Goal: Task Accomplishment & Management: Manage account settings

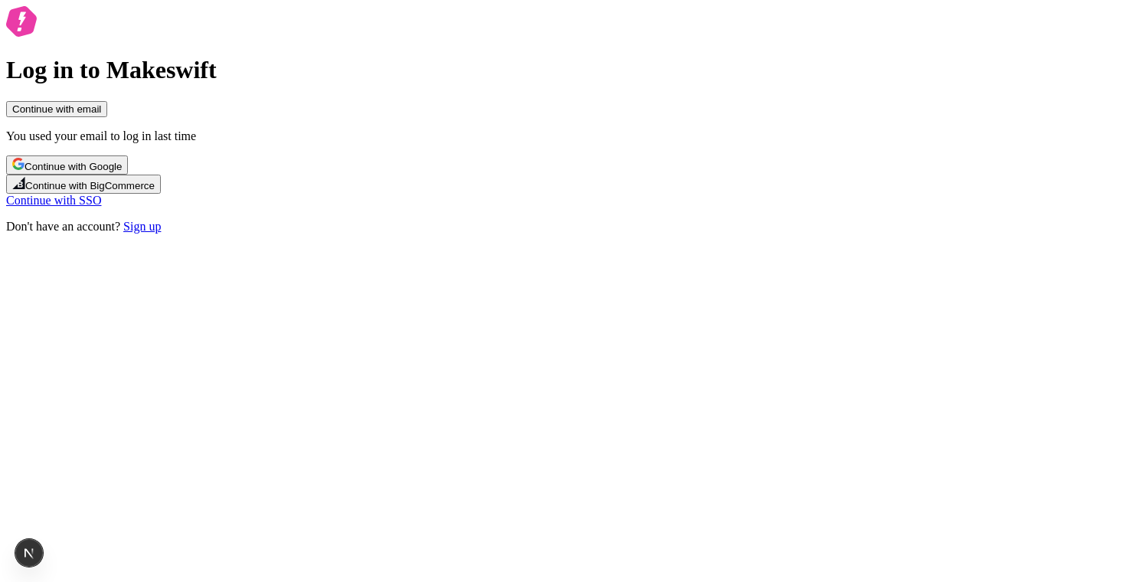
drag, startPoint x: 777, startPoint y: 106, endPoint x: 744, endPoint y: 128, distance: 40.4
click at [777, 105] on div "Log in to Makeswift Continue with email You used your email to log in last time…" at bounding box center [561, 120] width 1110 height 228
click at [107, 117] on button "Continue with email" at bounding box center [56, 109] width 101 height 16
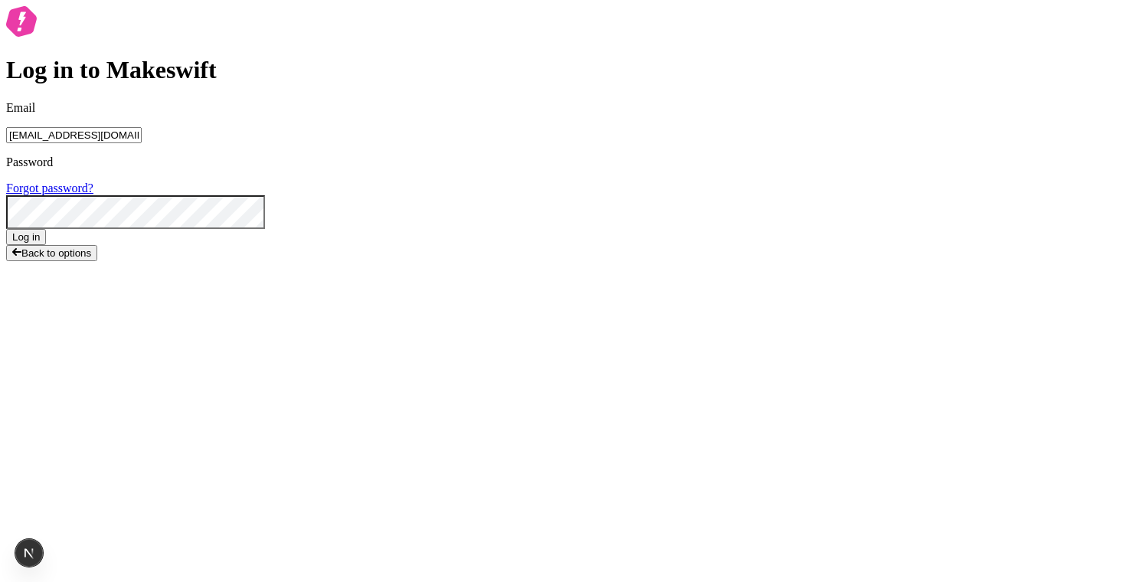
type input "lukemirejoseph+65@gmail.com"
click at [6, 229] on button "Log in" at bounding box center [26, 237] width 40 height 16
click at [791, 139] on div "Log in to Makeswift Email lukemirejoseph+65@gmail.com Password Forgot password?…" at bounding box center [561, 136] width 1110 height 261
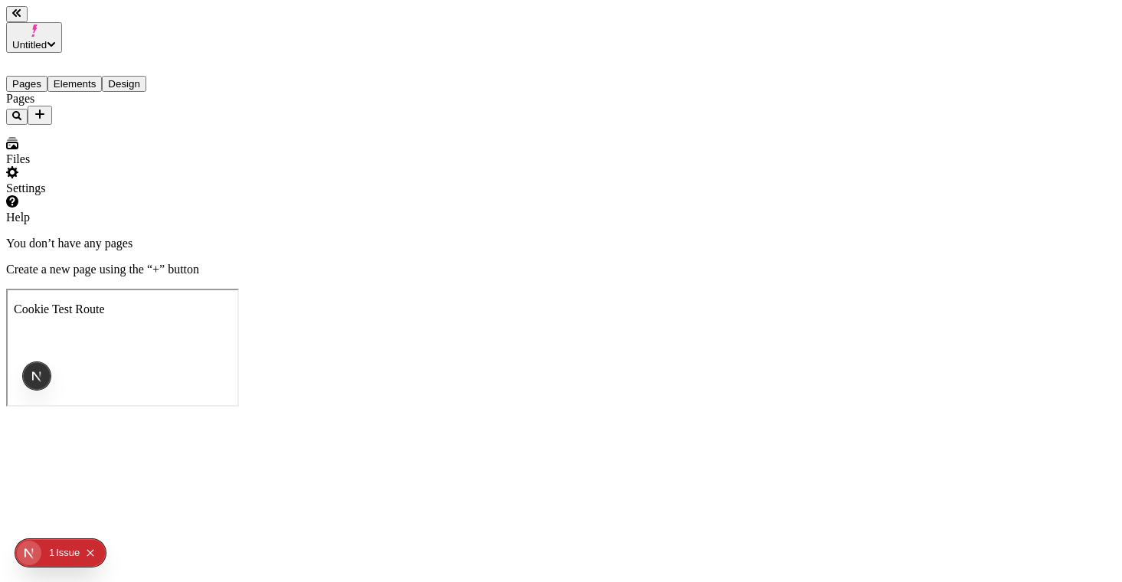
click at [97, 53] on div "Pages Elements Design" at bounding box center [98, 72] width 184 height 39
click at [98, 76] on button "Elements" at bounding box center [74, 84] width 55 height 16
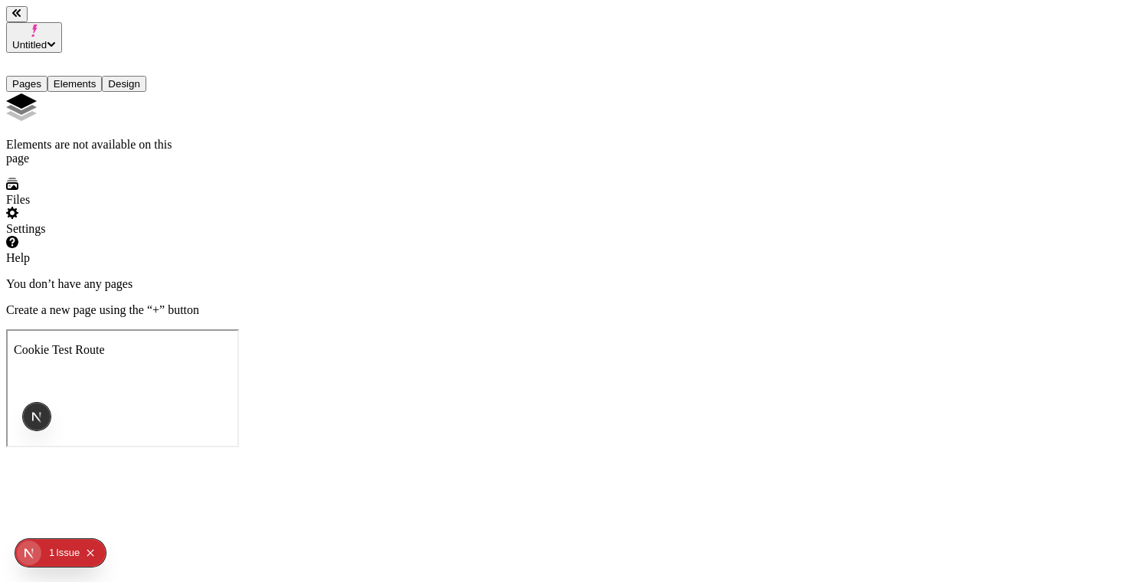
drag, startPoint x: 177, startPoint y: 59, endPoint x: 160, endPoint y: 57, distance: 17.0
click at [177, 58] on div "Pages Elements Design" at bounding box center [98, 72] width 184 height 39
click at [146, 76] on button "Design" at bounding box center [124, 84] width 44 height 16
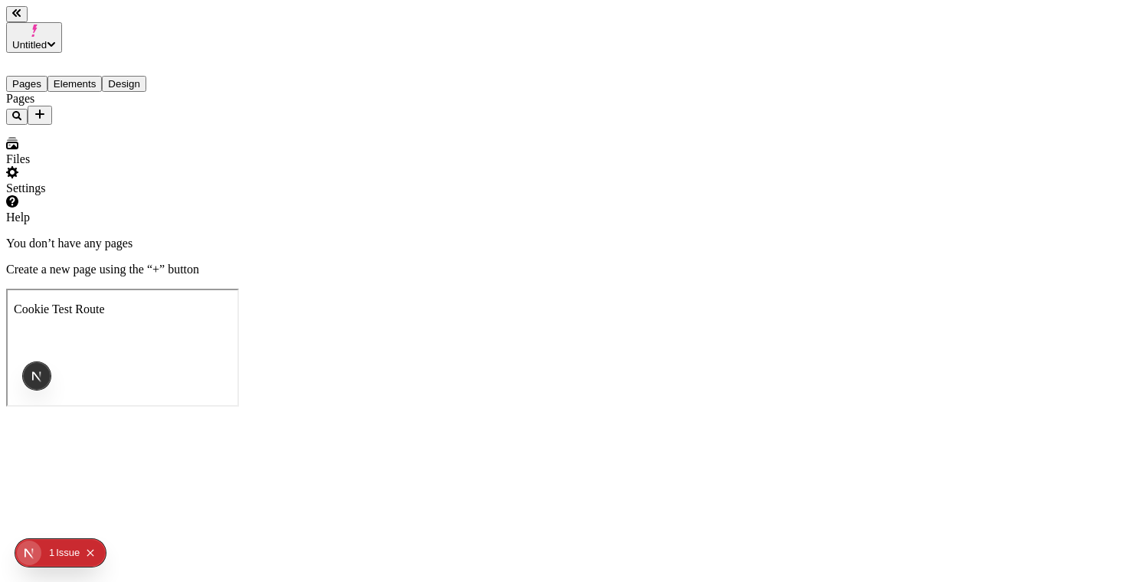
click at [38, 76] on button "Pages" at bounding box center [26, 84] width 41 height 16
click at [156, 92] on div "Pages" at bounding box center [98, 108] width 184 height 33
click at [46, 108] on icon "Add new" at bounding box center [40, 114] width 12 height 12
click at [141, 113] on div "Blank page" at bounding box center [149, 120] width 51 height 43
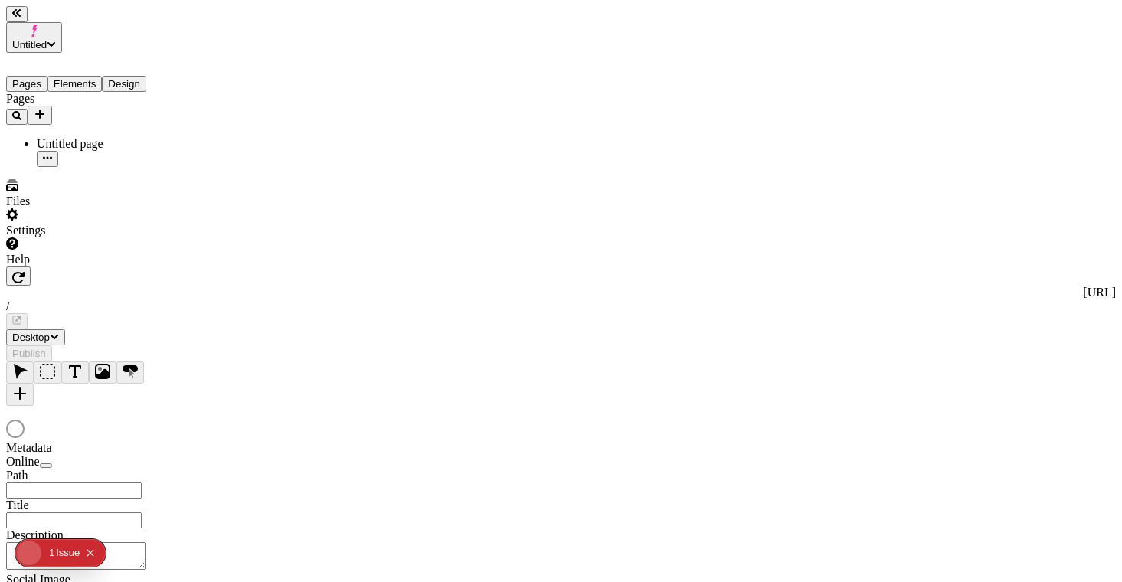
type input "/page"
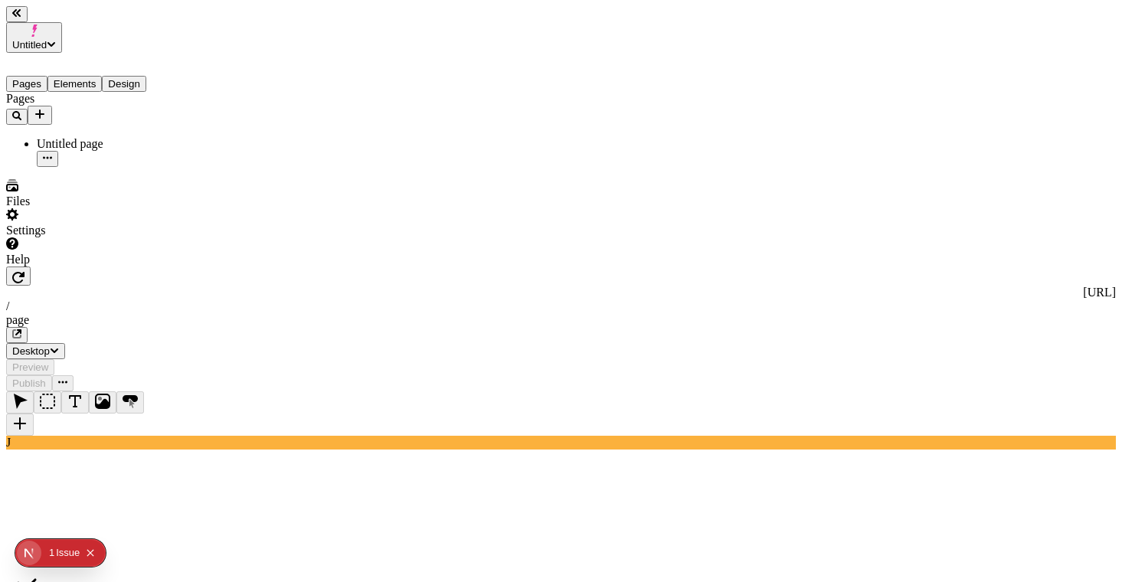
click at [134, 237] on div "Settings" at bounding box center [98, 222] width 184 height 29
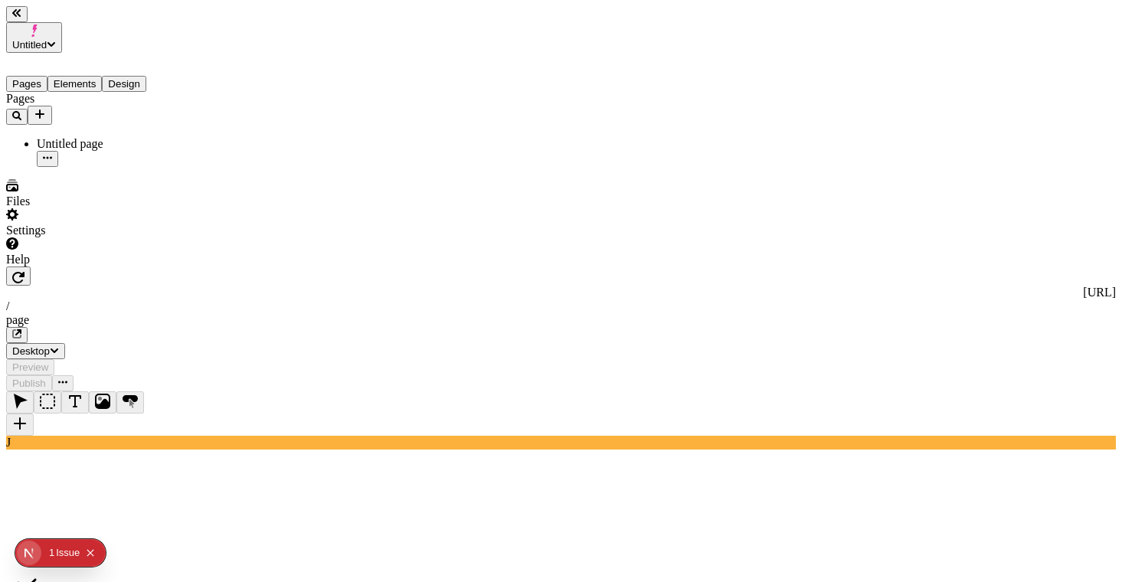
click at [219, 391] on div "J" at bounding box center [561, 420] width 1110 height 58
click at [47, 39] on span "Untitled" at bounding box center [29, 44] width 34 height 11
click at [124, 237] on div "Settings" at bounding box center [98, 222] width 184 height 29
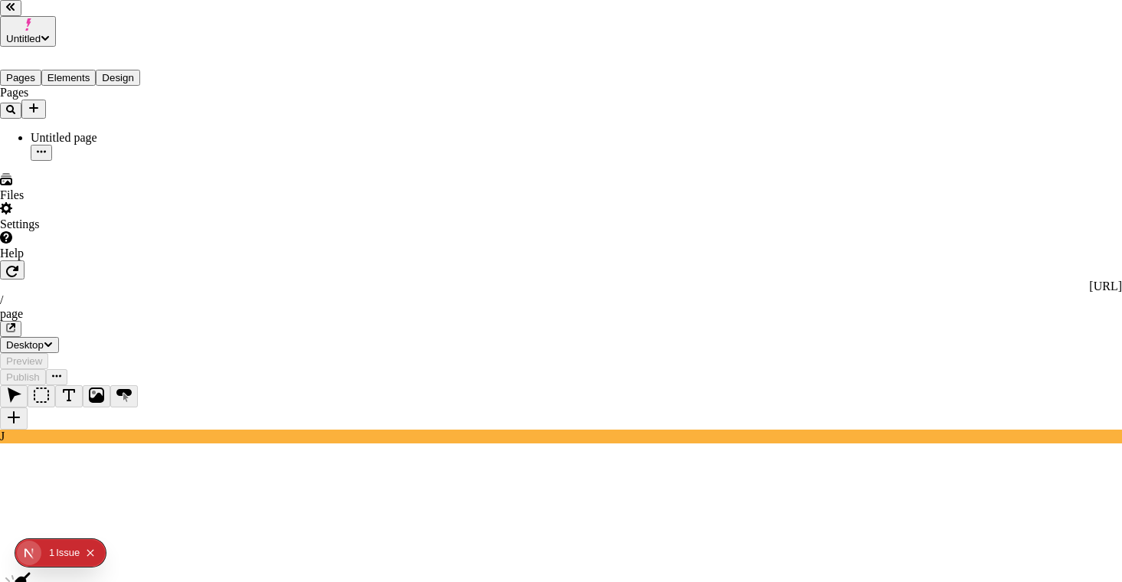
type input "http://localhost:3001/"
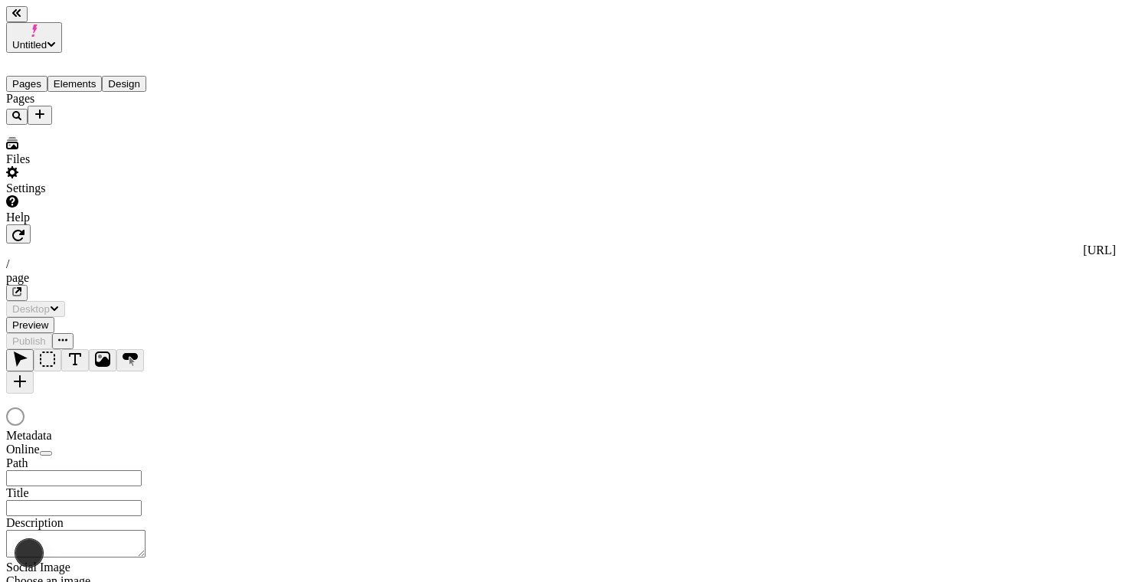
type input "/page"
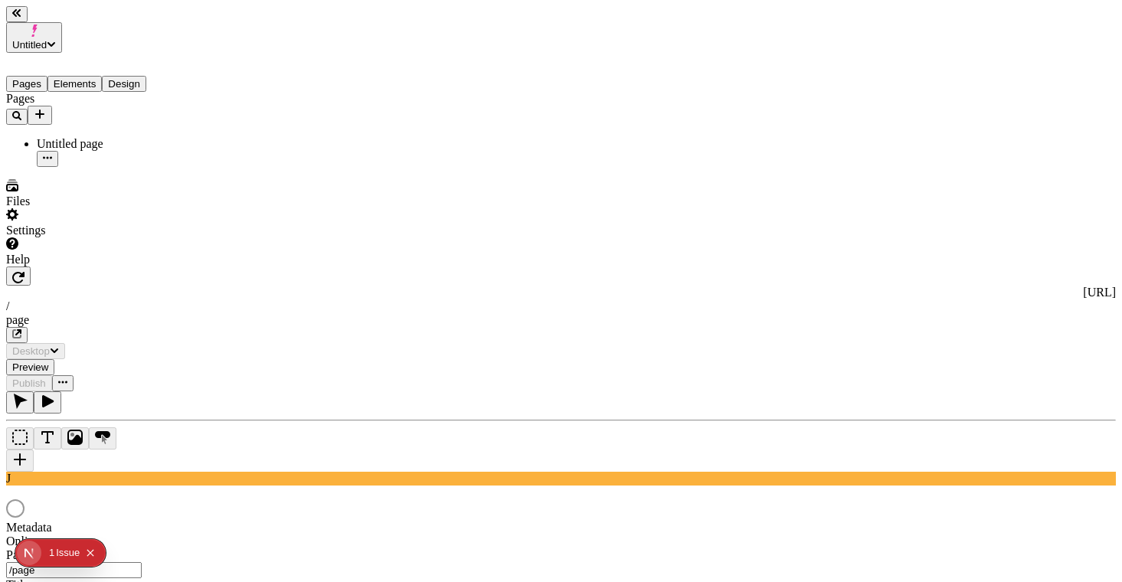
click at [929, 486] on div at bounding box center [561, 503] width 1110 height 35
click at [133, 237] on div "Settings" at bounding box center [98, 222] width 184 height 29
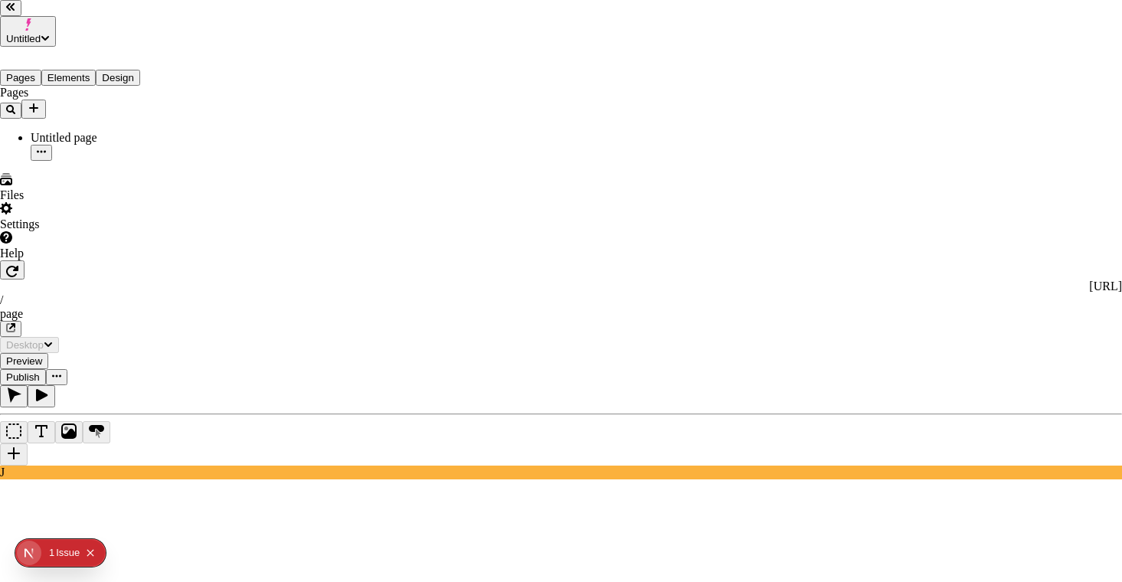
type input "fr"
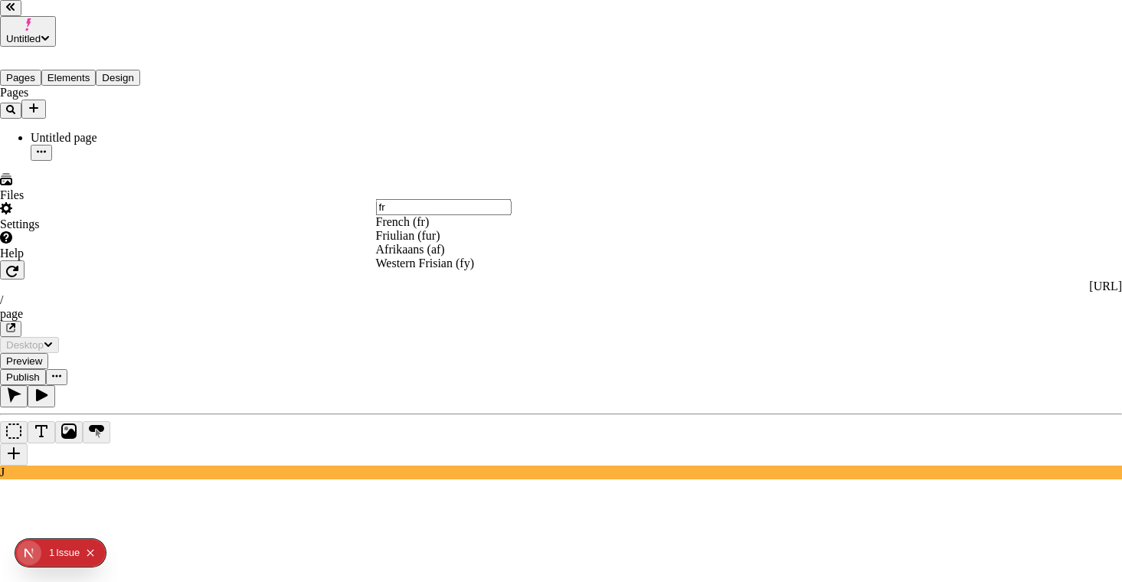
click at [454, 229] on div "French (fr)" at bounding box center [454, 222] width 157 height 14
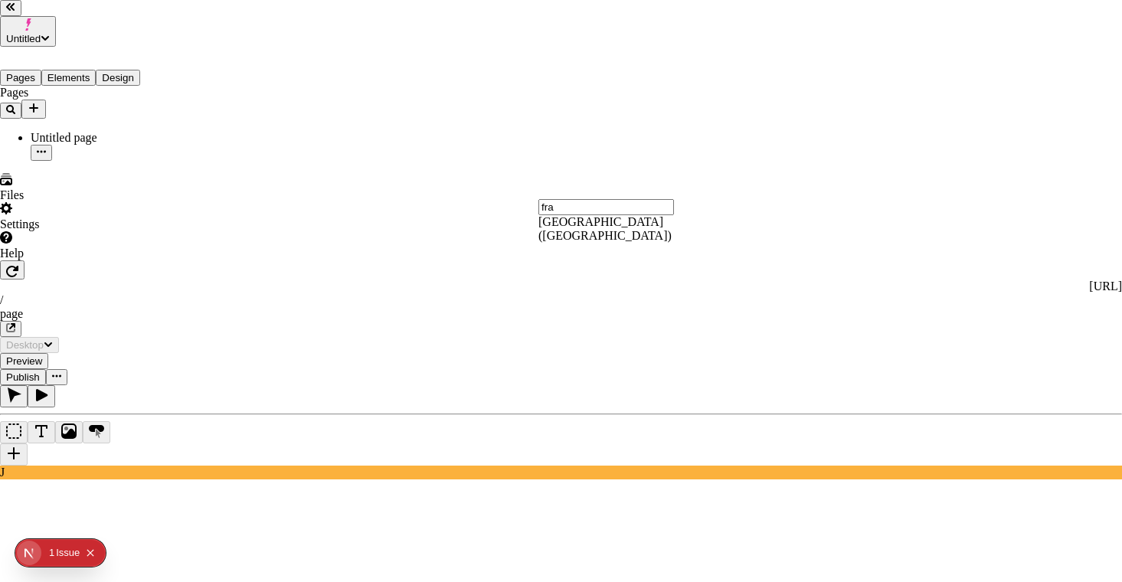
type input "fra"
click at [606, 243] on div "France (FR)" at bounding box center [617, 229] width 157 height 28
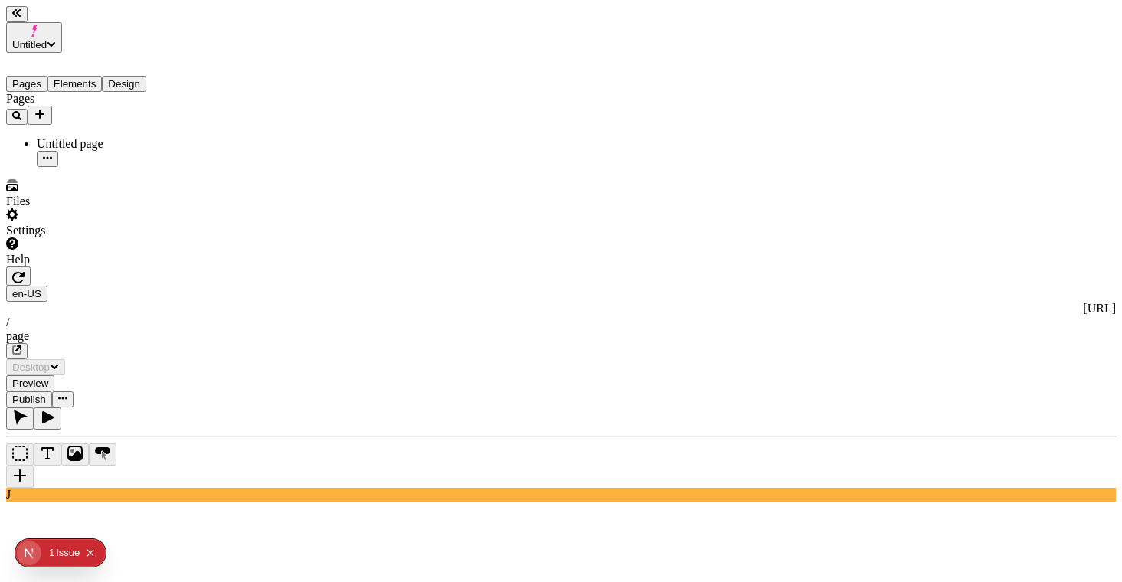
click at [245, 267] on div "en-US http://localhost:3001 / page Desktop Preview Publish" at bounding box center [561, 337] width 1110 height 141
click at [31, 267] on button "button" at bounding box center [18, 276] width 25 height 19
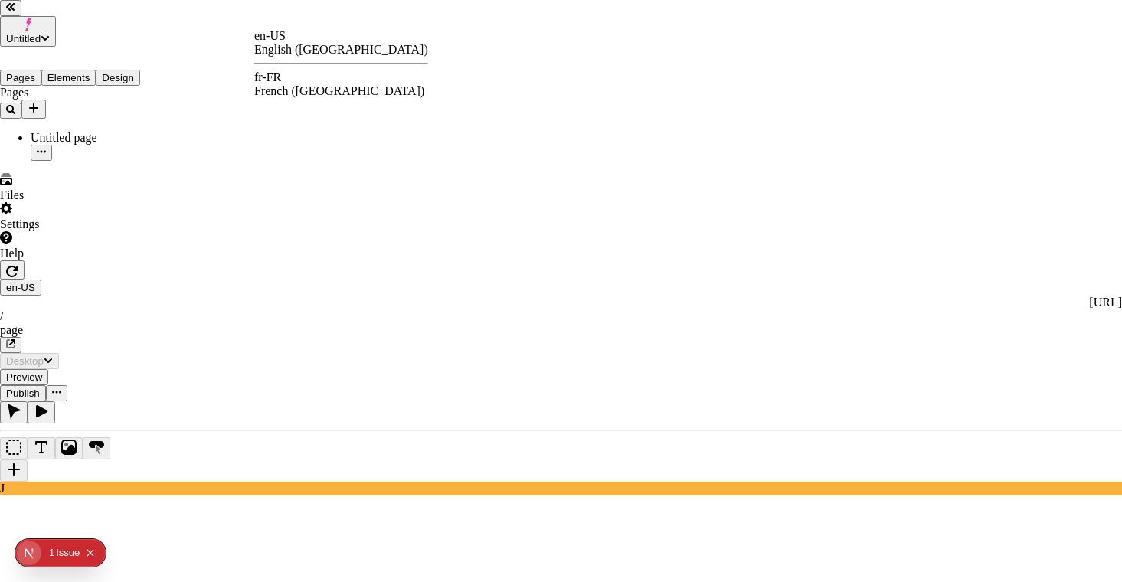
click at [269, 21] on html "Untitled Pages Elements Design Pages Untitled page Files Settings Help en-US ht…" at bounding box center [561, 426] width 1122 height 853
click at [304, 67] on div "en-US English (United States) fr-FR French (France)" at bounding box center [341, 63] width 174 height 69
click at [318, 92] on div "fr-FR French (France)" at bounding box center [341, 84] width 174 height 28
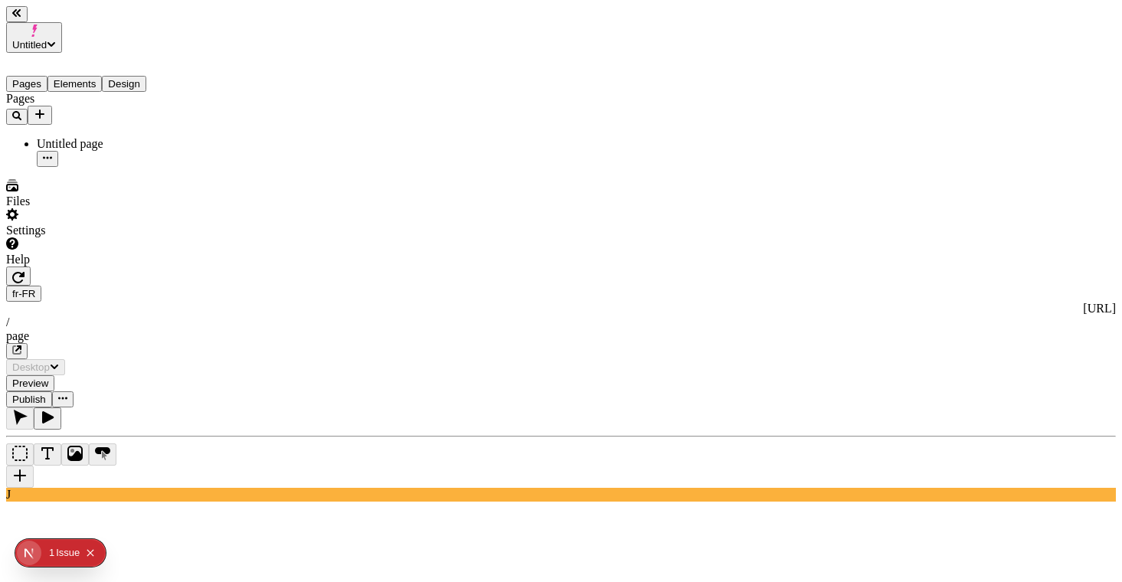
click at [267, 21] on html "Untitled Pages Elements Design Pages Untitled page Files Settings Help fr-FR ht…" at bounding box center [561, 429] width 1122 height 859
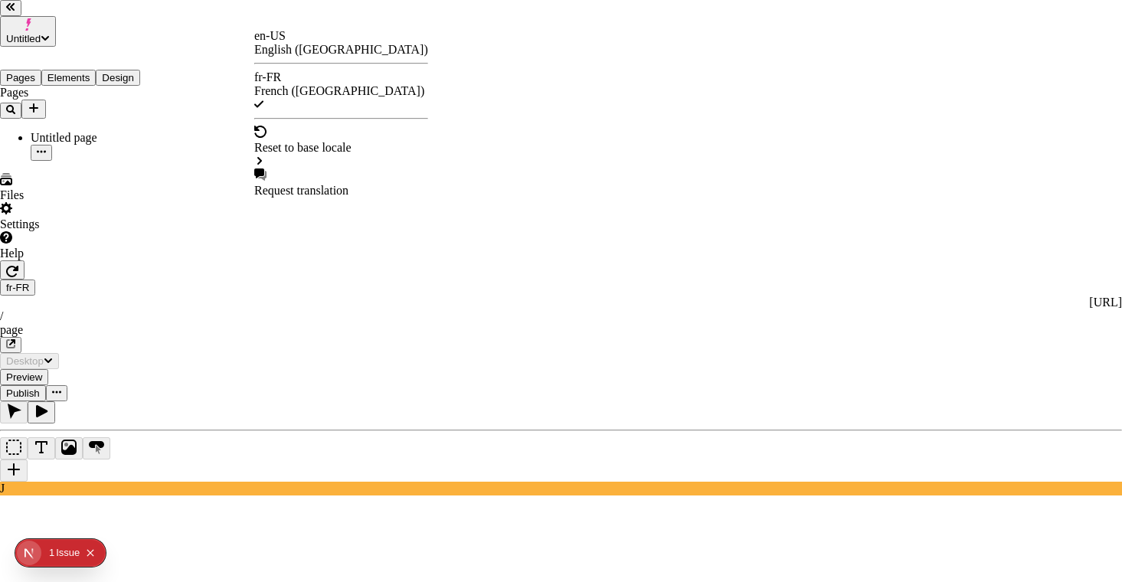
click at [288, 43] on div "en-US" at bounding box center [341, 36] width 174 height 14
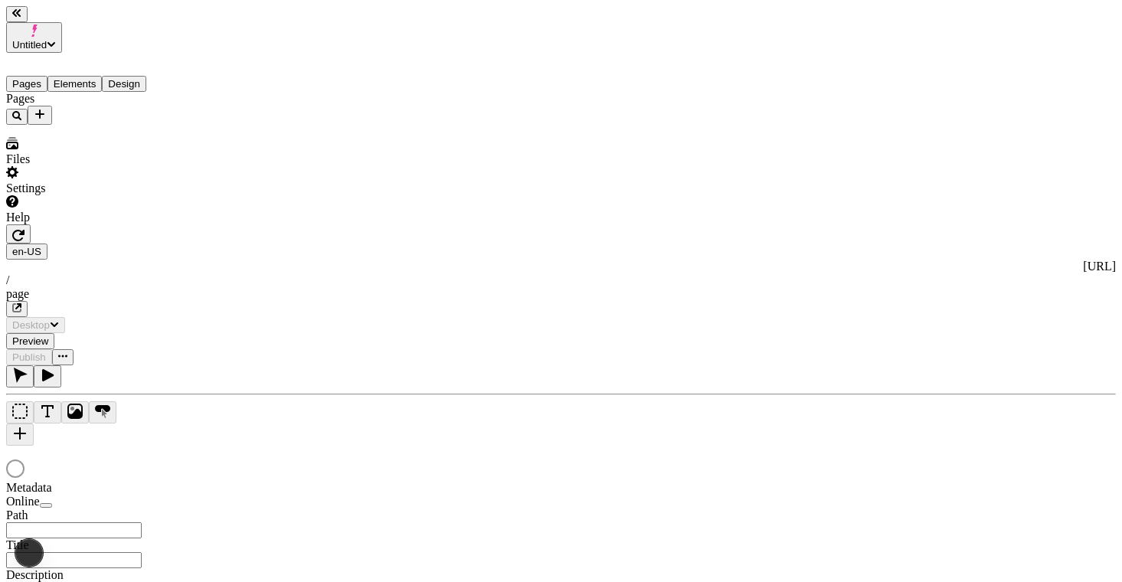
type input "/page"
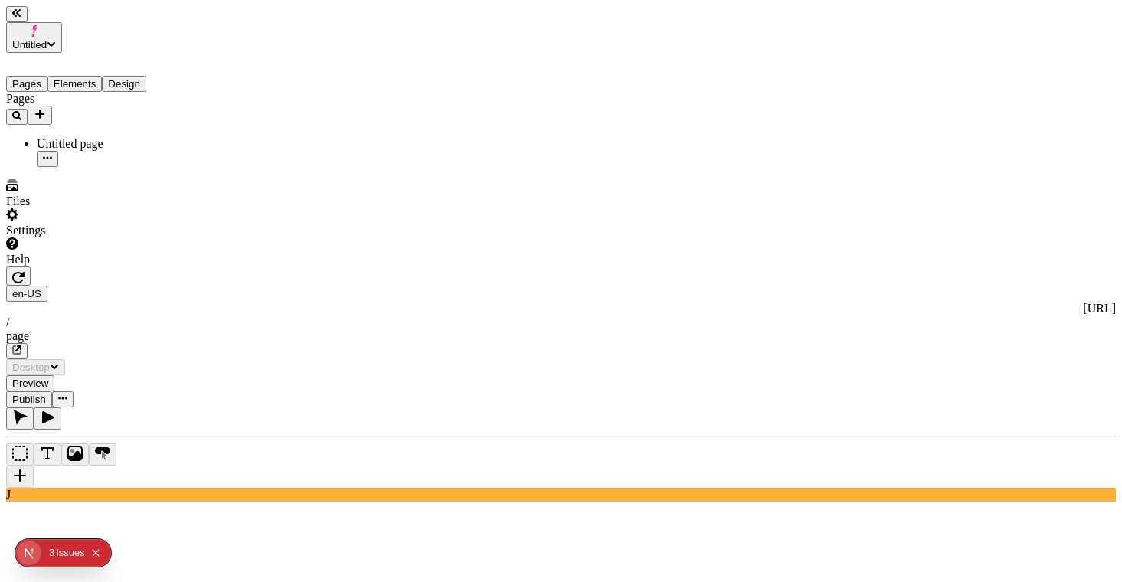
drag, startPoint x: 209, startPoint y: 392, endPoint x: 221, endPoint y: 386, distance: 13.7
click at [215, 408] on div "J" at bounding box center [561, 455] width 1110 height 94
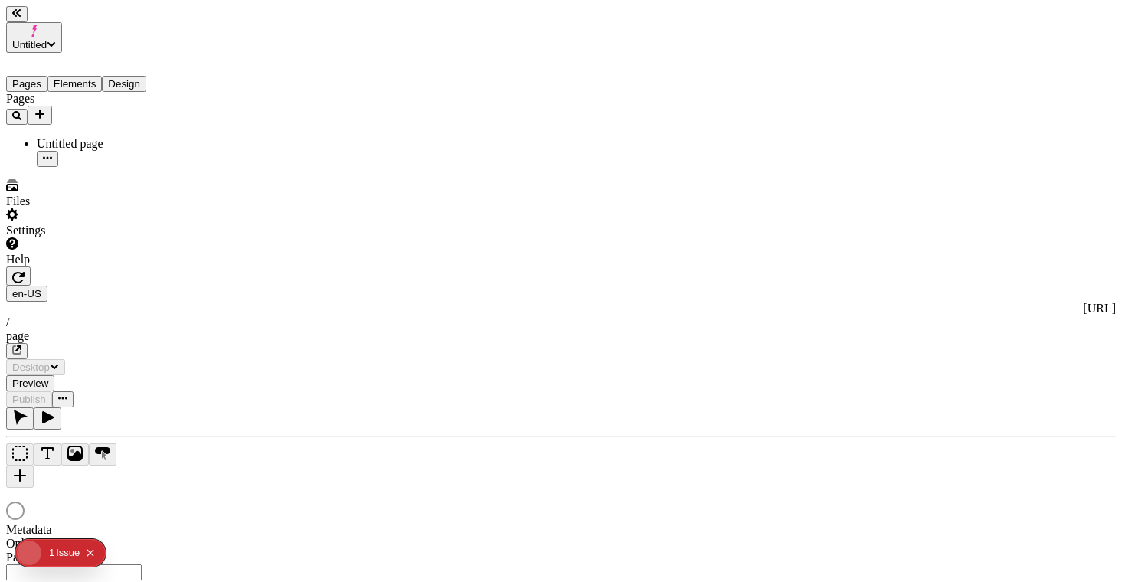
type input "/page"
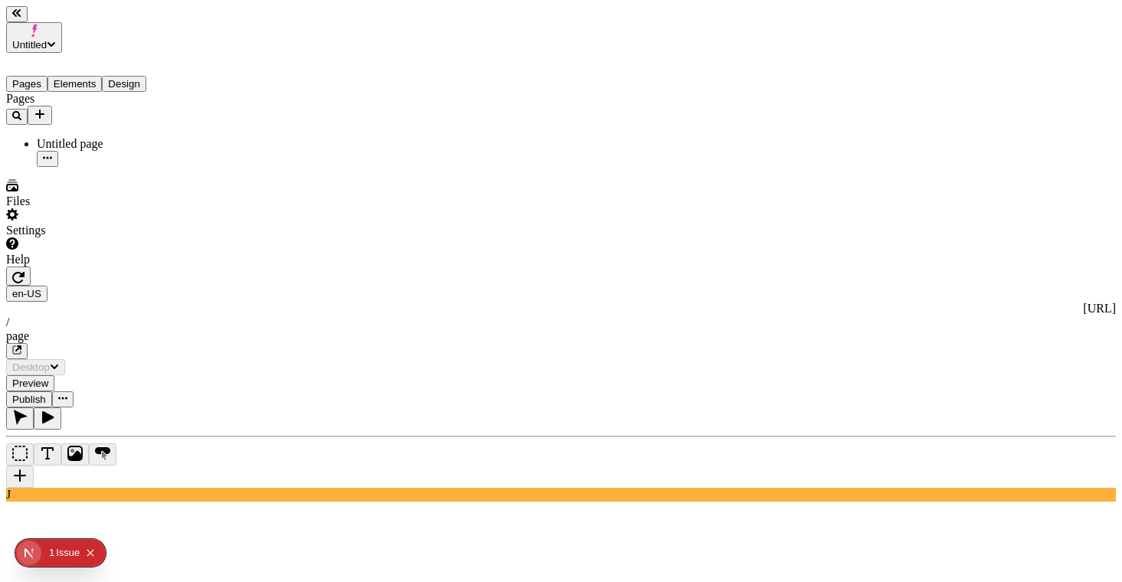
click at [21, 345] on icon "button" at bounding box center [18, 348] width 6 height 6
click at [21, 345] on icon "button" at bounding box center [16, 349] width 9 height 9
click at [52, 391] on button "Publish" at bounding box center [29, 399] width 46 height 16
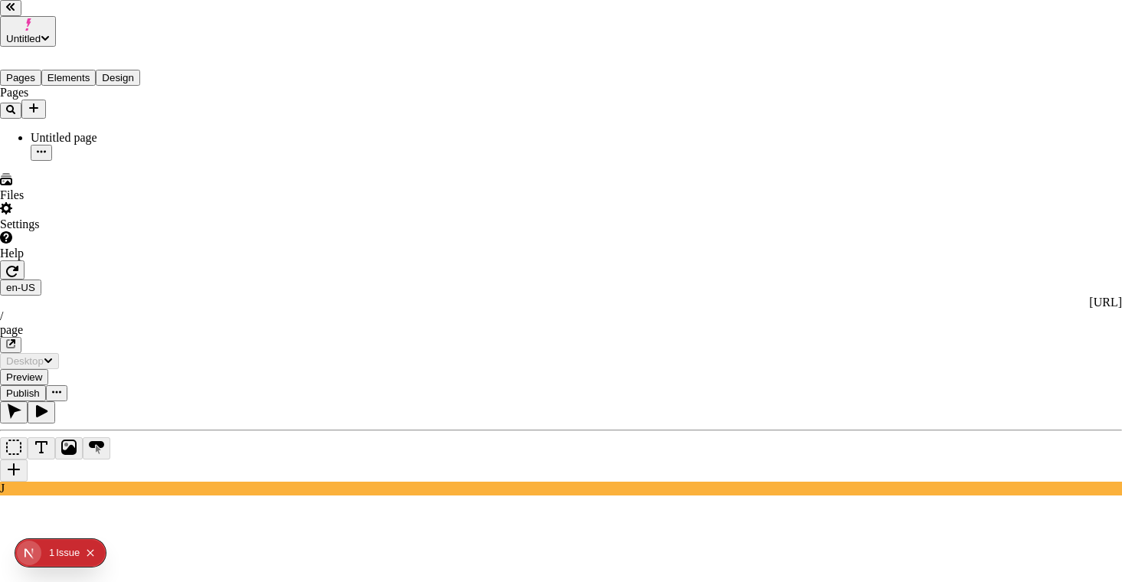
checkbox input "true"
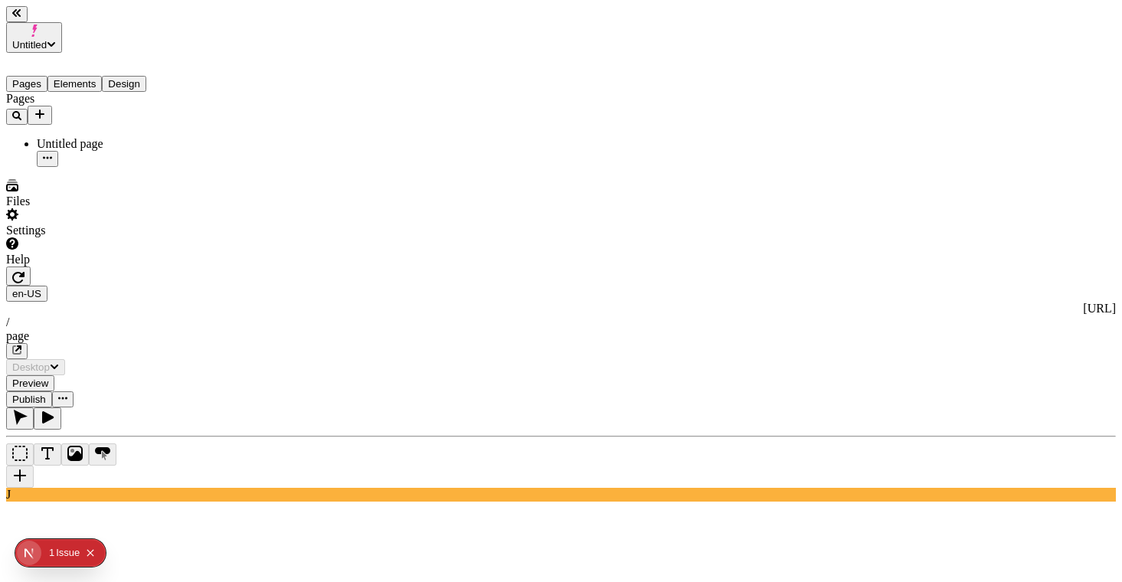
click at [25, 271] on icon "button" at bounding box center [18, 277] width 12 height 12
click at [52, 106] on button "Add new" at bounding box center [40, 115] width 25 height 19
click at [124, 114] on div "Blank page" at bounding box center [149, 120] width 51 height 43
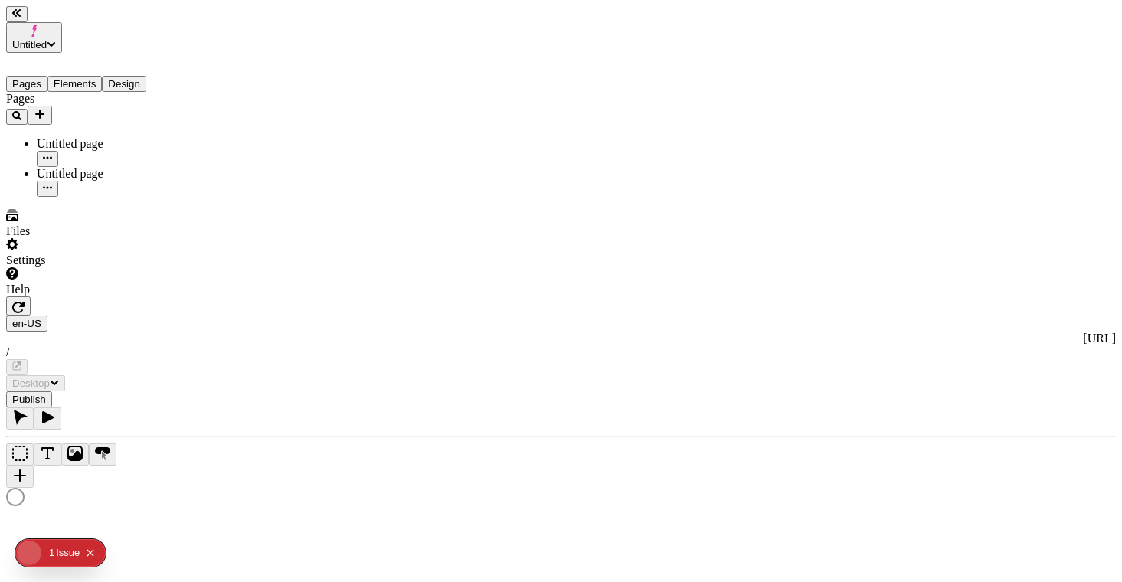
type input "/page-2"
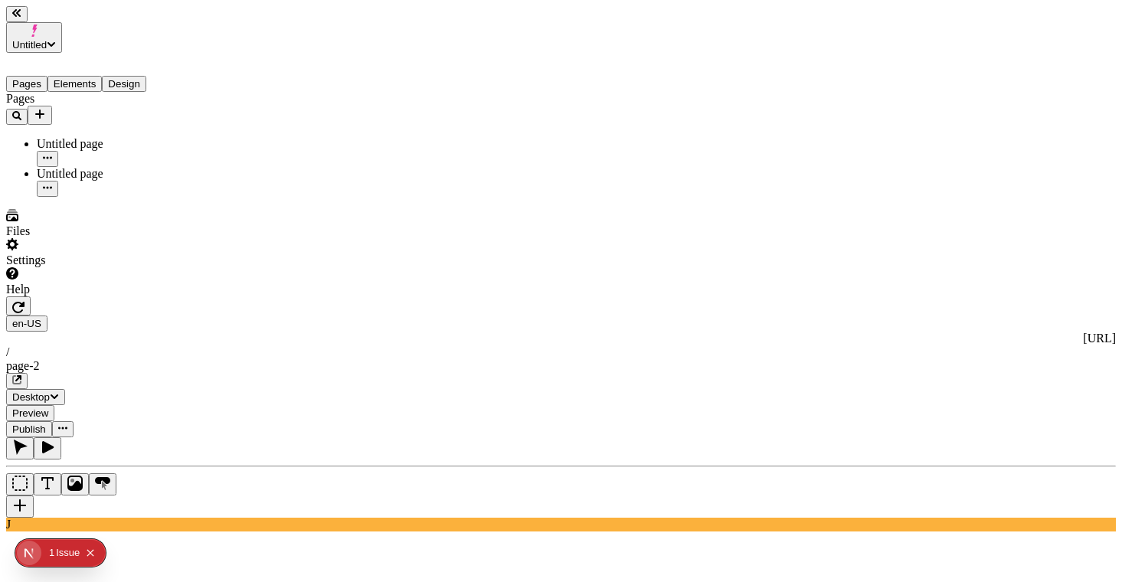
click at [129, 137] on div "Untitled page" at bounding box center [113, 144] width 153 height 14
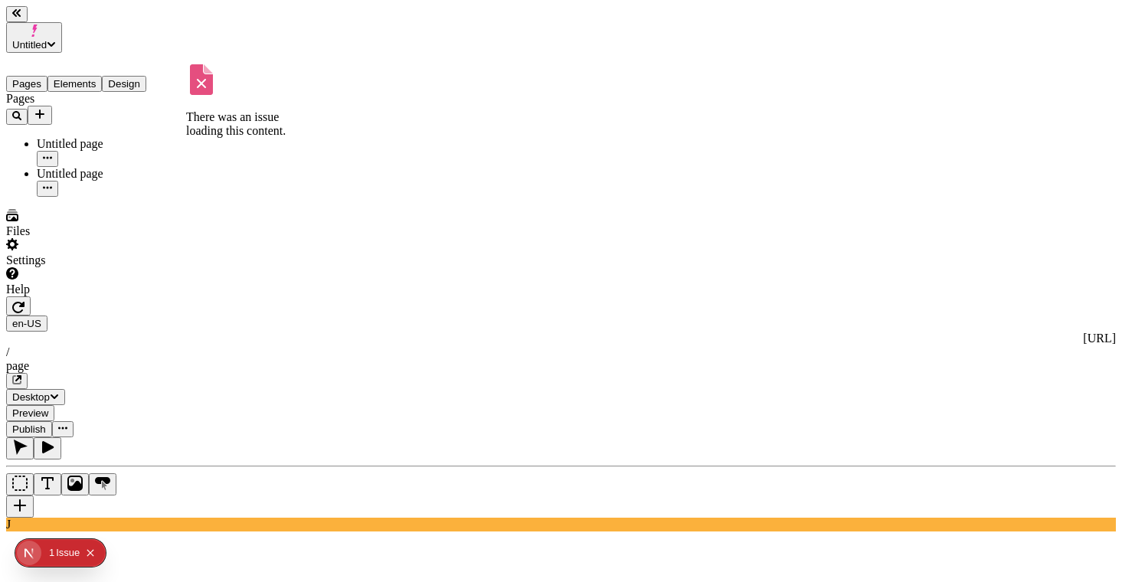
click at [46, 424] on span "Publish" at bounding box center [29, 429] width 34 height 11
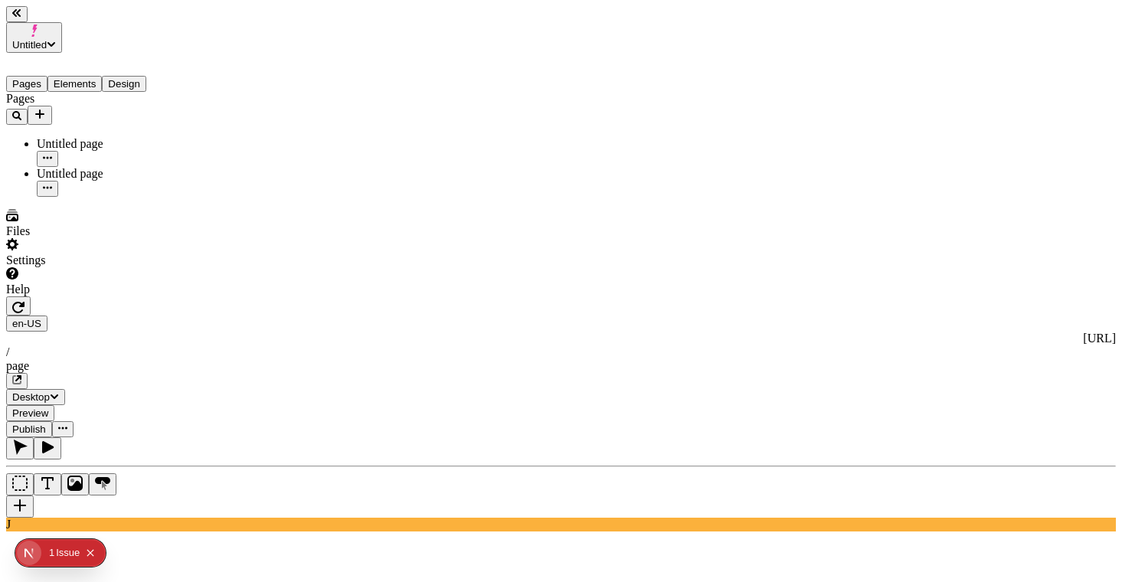
click at [67, 424] on icon "button" at bounding box center [62, 428] width 9 height 9
click at [46, 424] on span "Publish" at bounding box center [29, 429] width 34 height 11
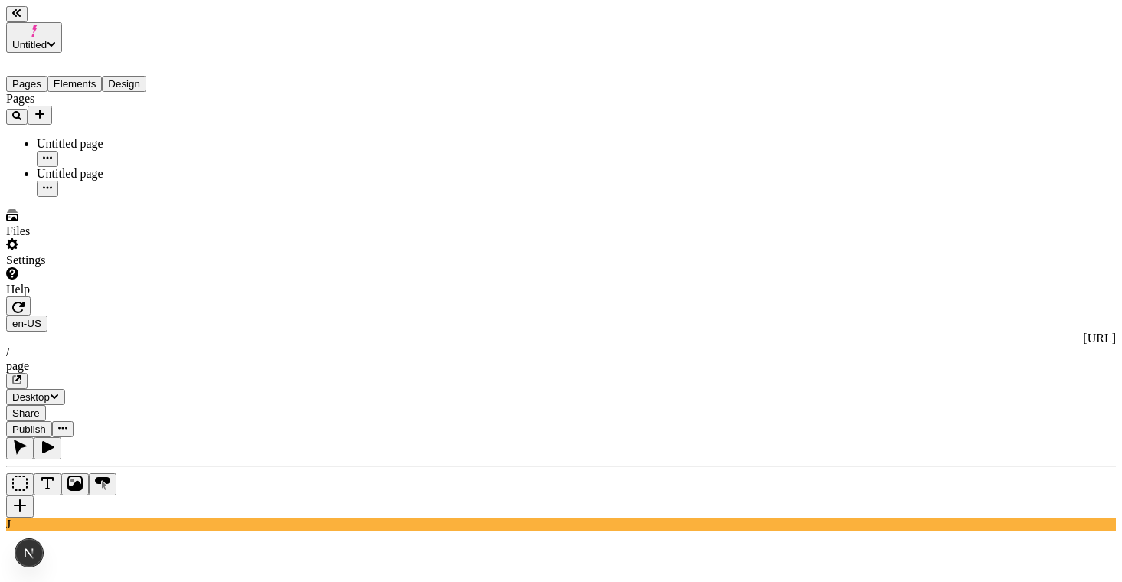
click at [84, 137] on div "Untitled page" at bounding box center [113, 152] width 153 height 30
click at [86, 167] on div "Untitled page" at bounding box center [113, 182] width 153 height 30
click at [97, 137] on div "Untitled page" at bounding box center [113, 144] width 153 height 14
click at [211, 437] on div at bounding box center [561, 477] width 1110 height 80
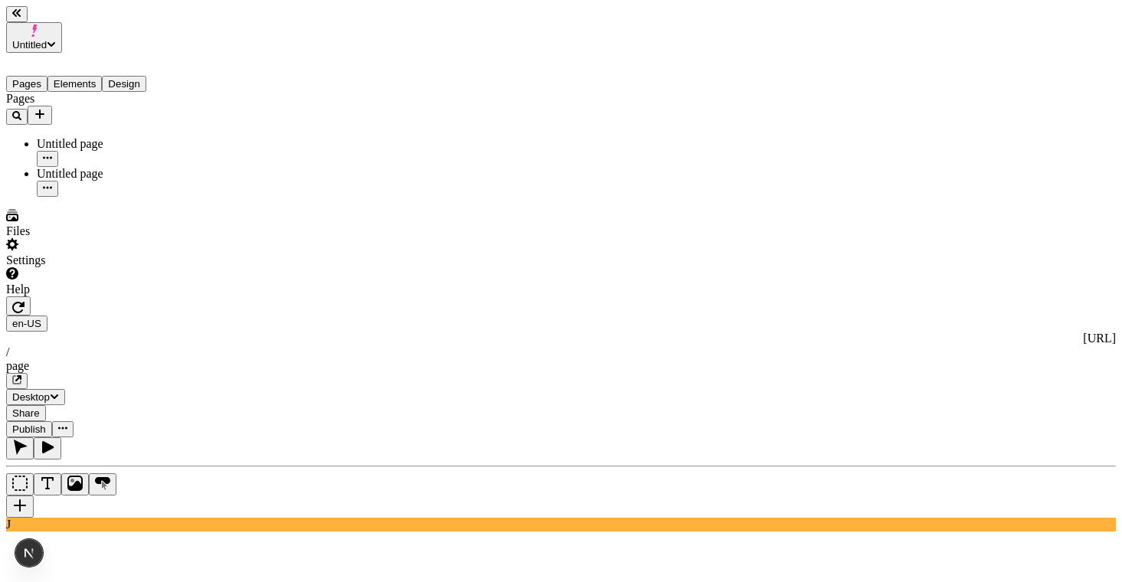
type input "18"
type input "1.5"
type textarea "Continually transition process-centric e-business, then conveniently matrix ine…"
type input "10"
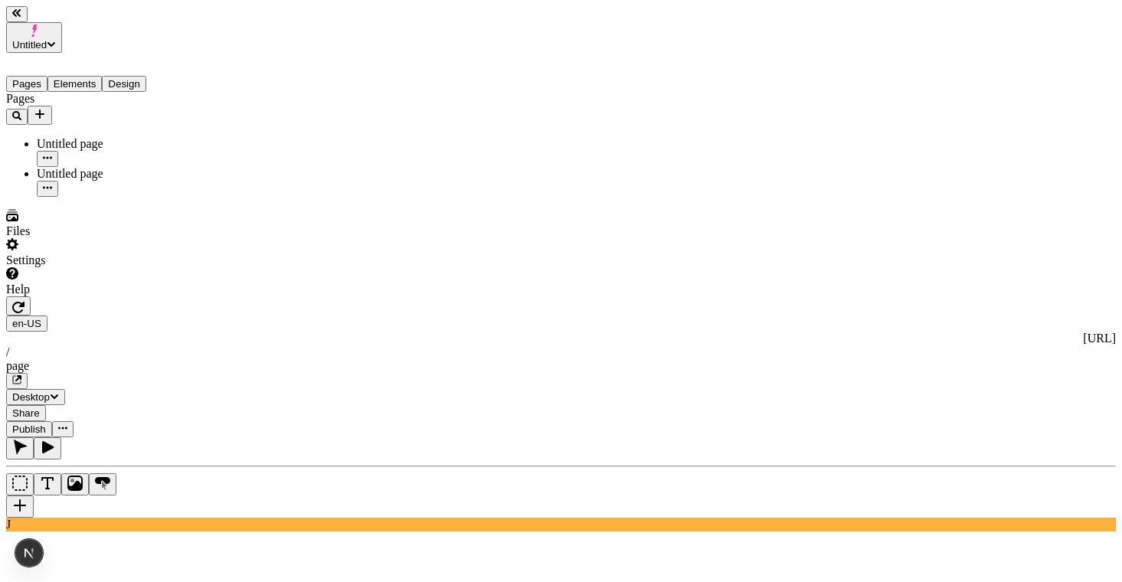
type textarea "S"
type textarea "Scheduled"
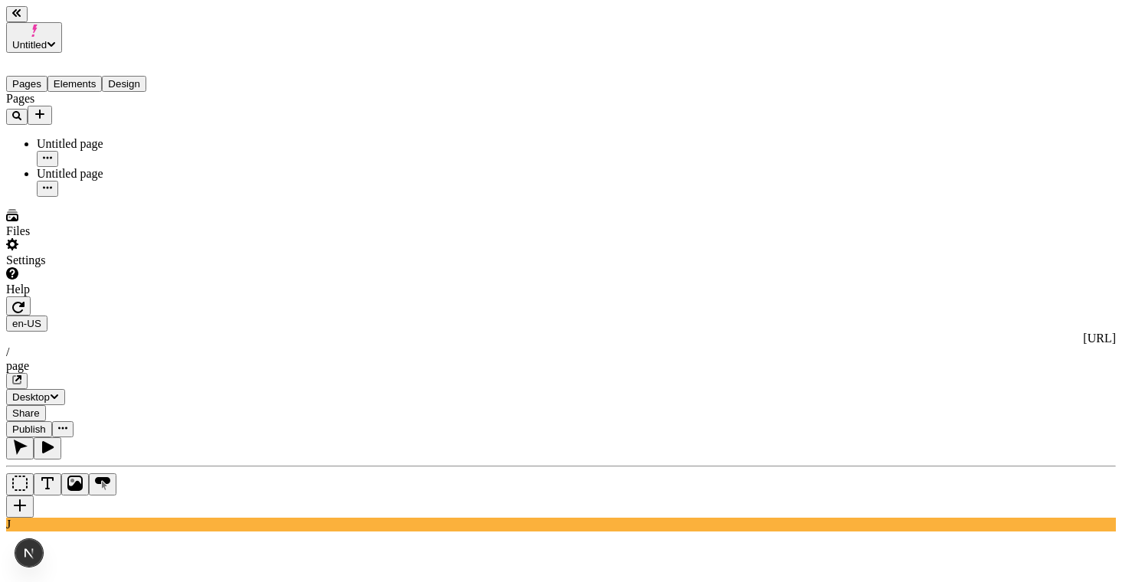
type textarea "A"
click at [46, 424] on span "Publish" at bounding box center [29, 429] width 34 height 11
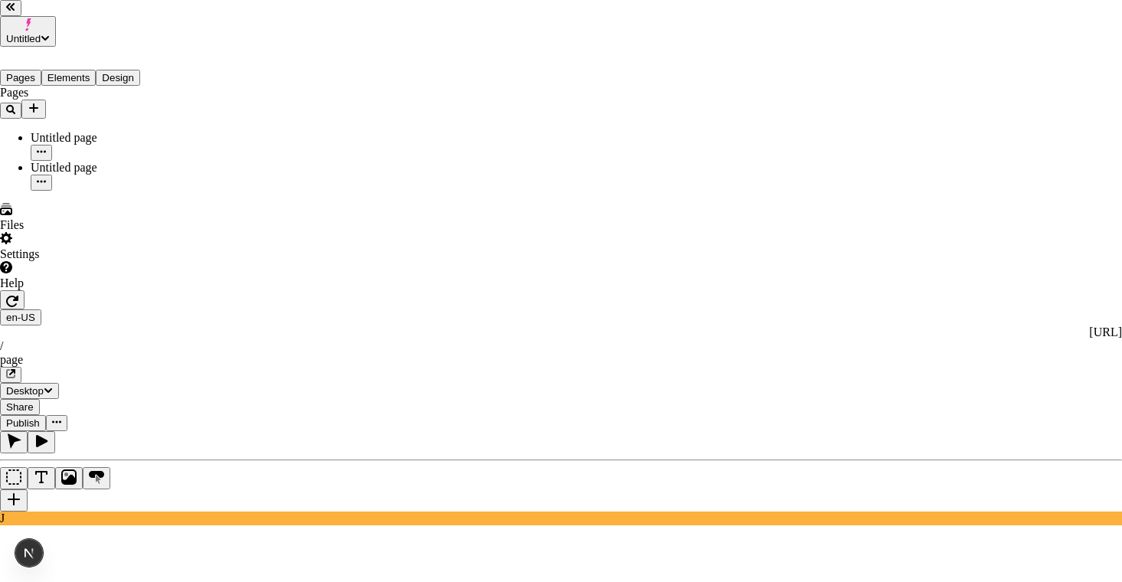
checkbox input "true"
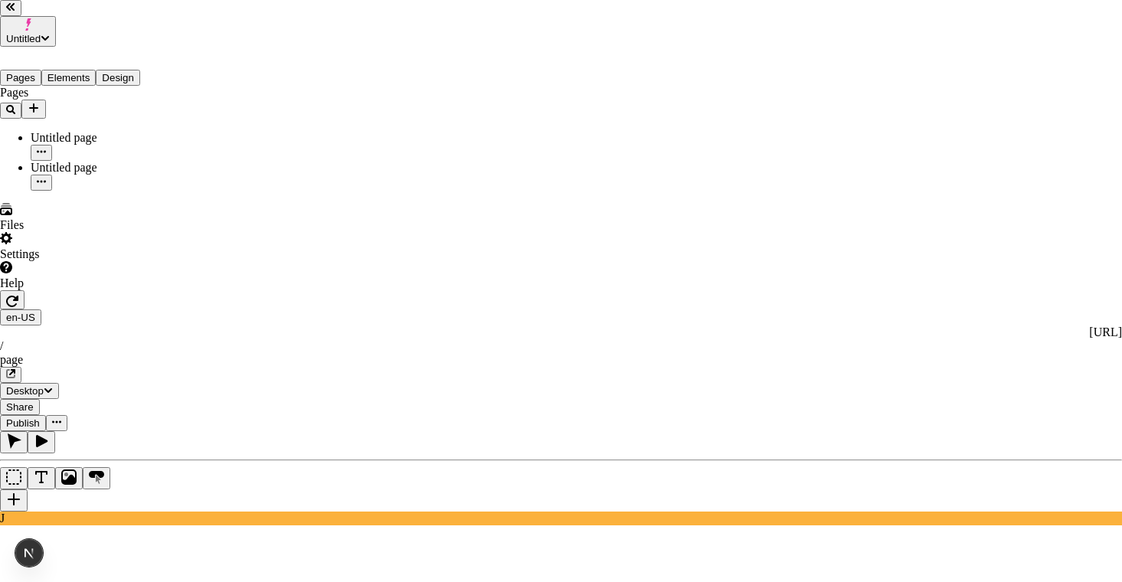
checkbox input "true"
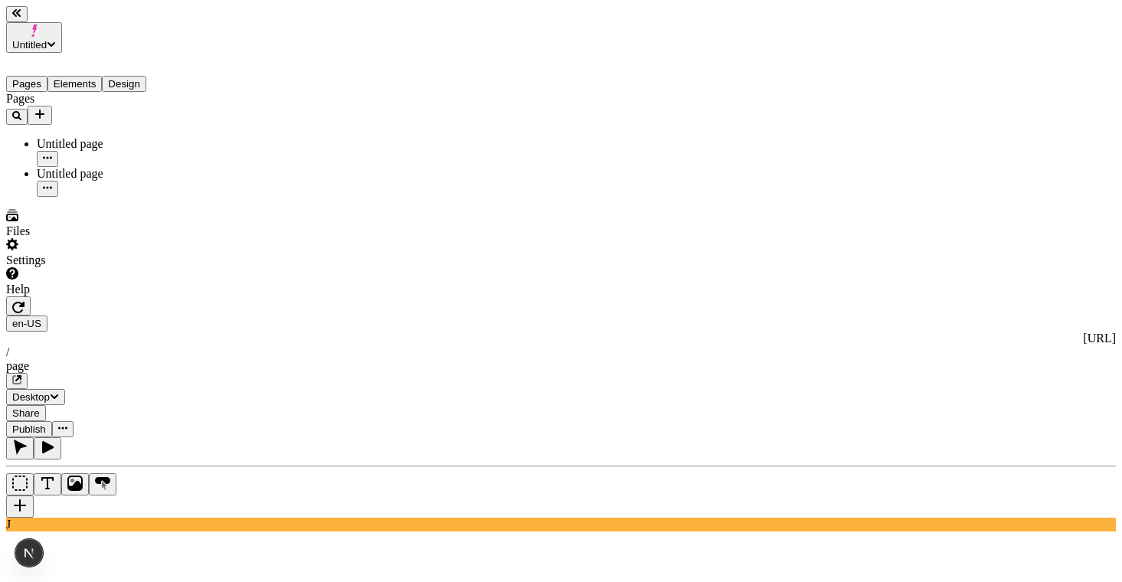
type textarea "Scheduled to be B"
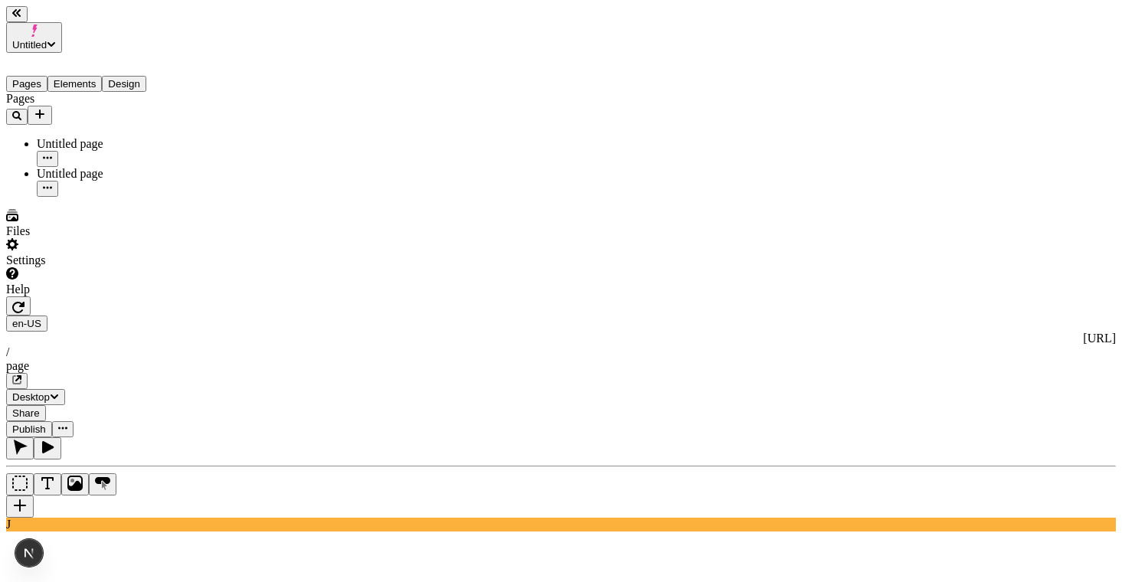
click at [46, 424] on span "Publish" at bounding box center [29, 429] width 34 height 11
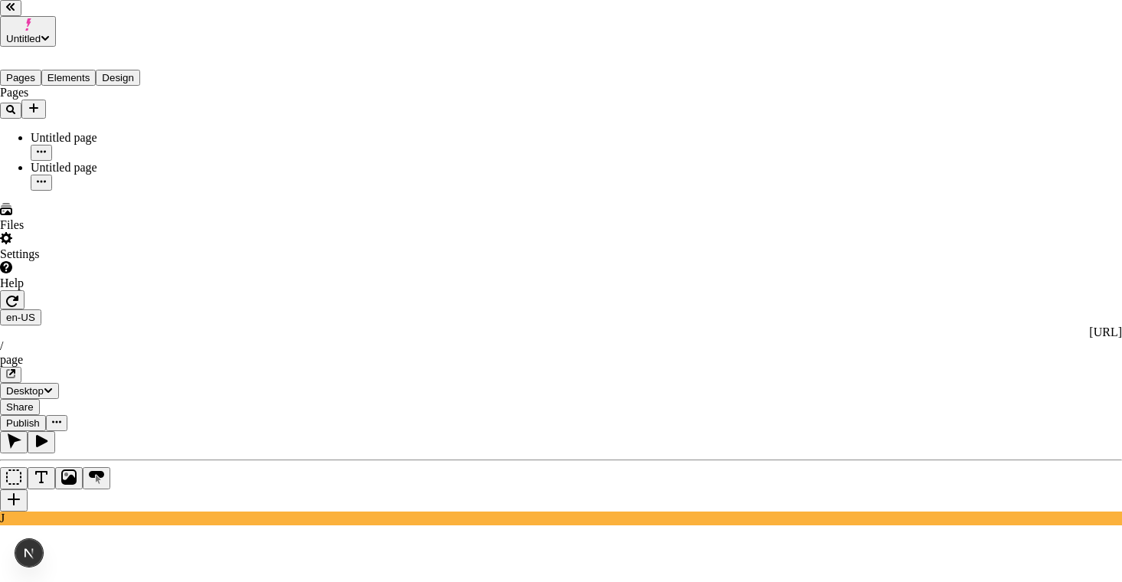
checkbox input "true"
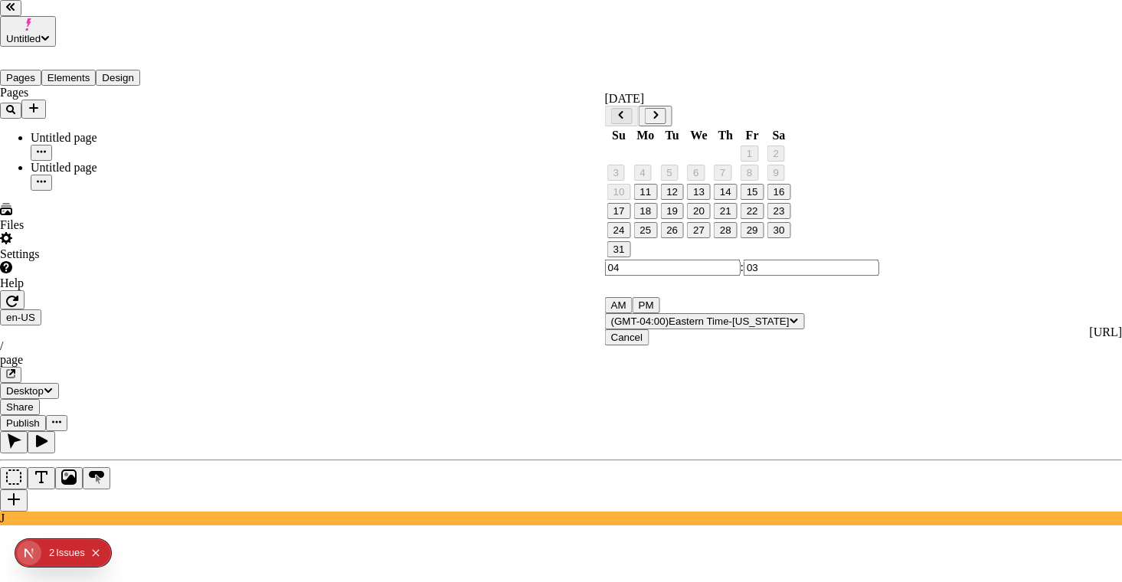
click at [63, 554] on div "Issue s" at bounding box center [70, 553] width 29 height 28
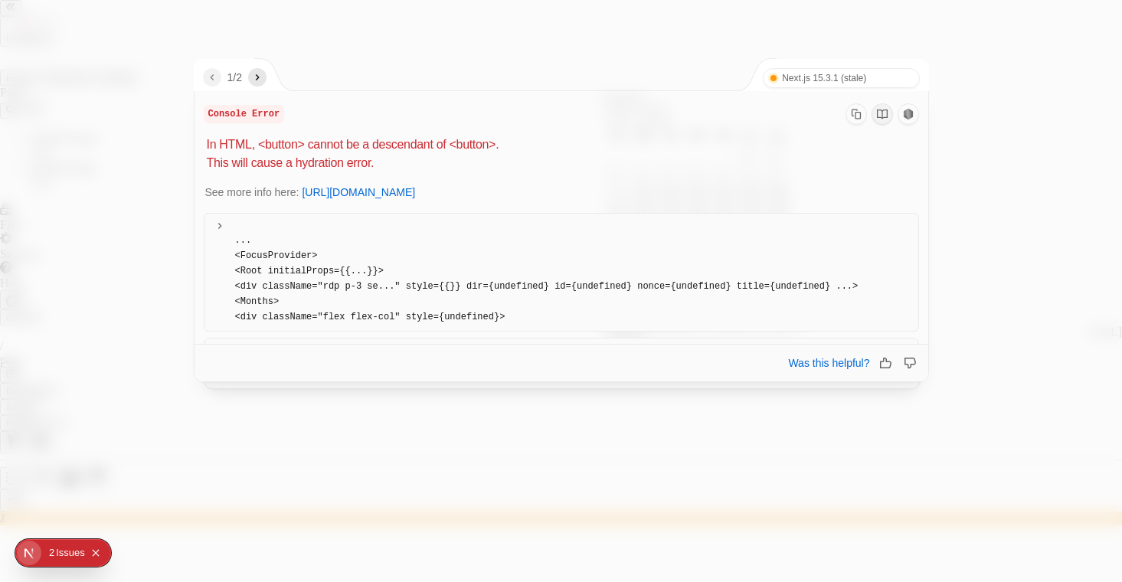
scroll to position [176, 0]
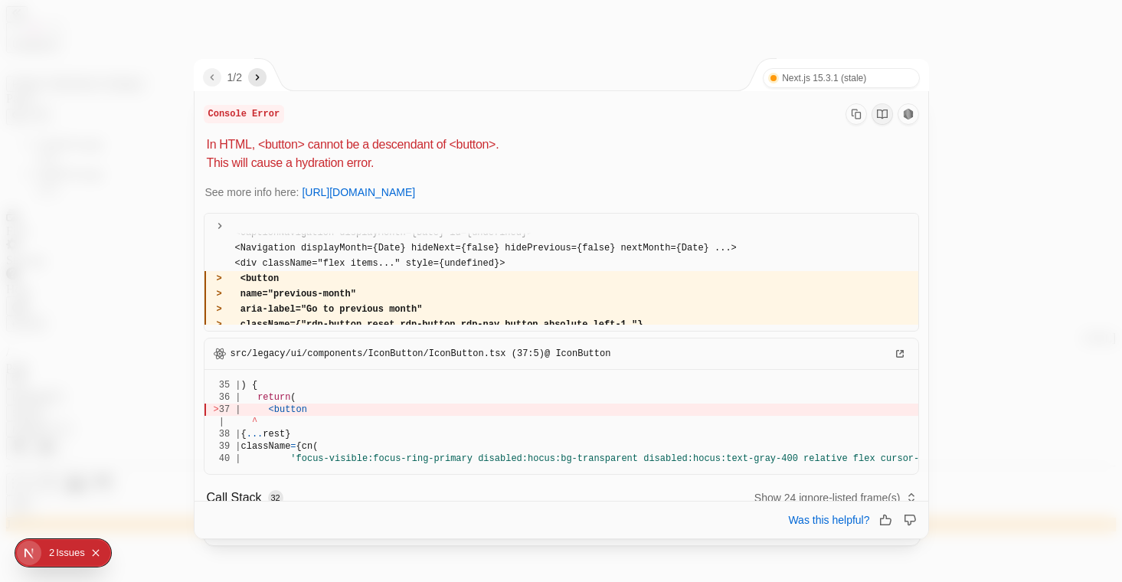
click at [260, 76] on icon "next" at bounding box center [258, 77] width 4 height 6
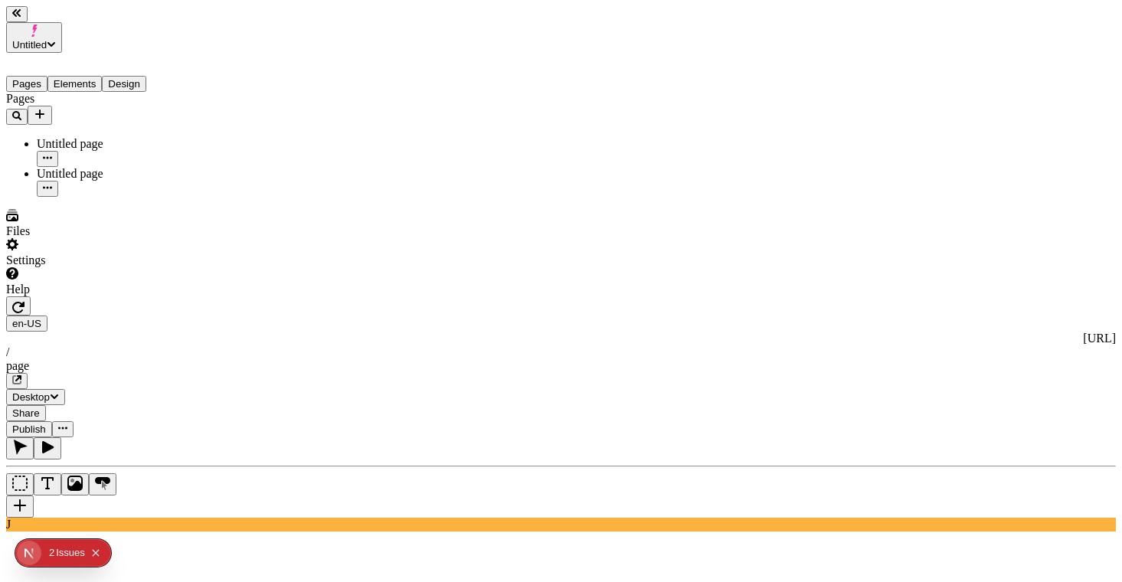
click at [46, 424] on span "Publish" at bounding box center [29, 429] width 34 height 11
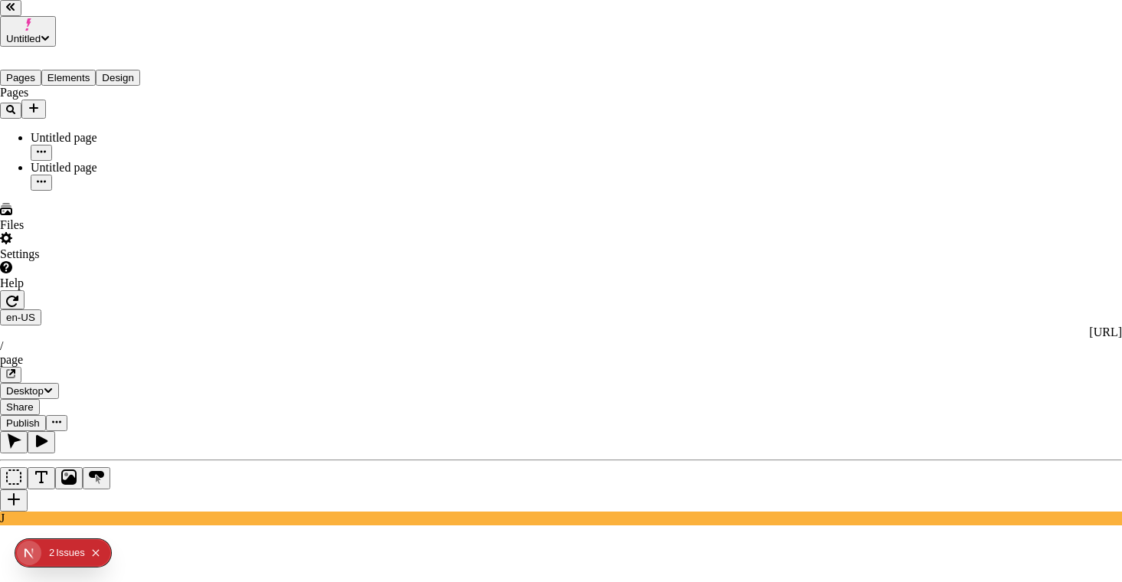
checkbox input "true"
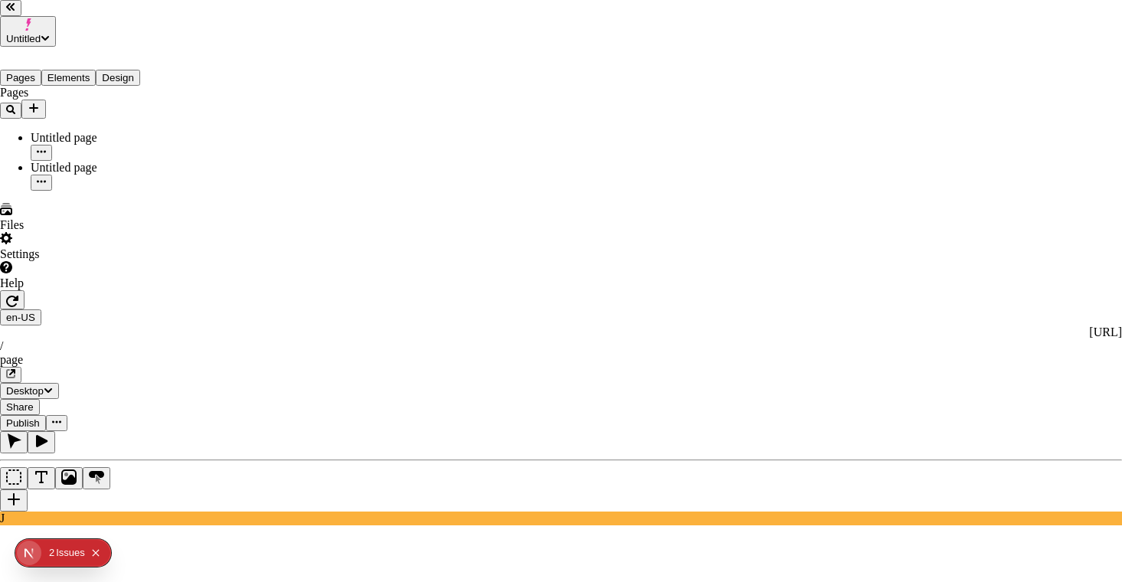
checkbox input "true"
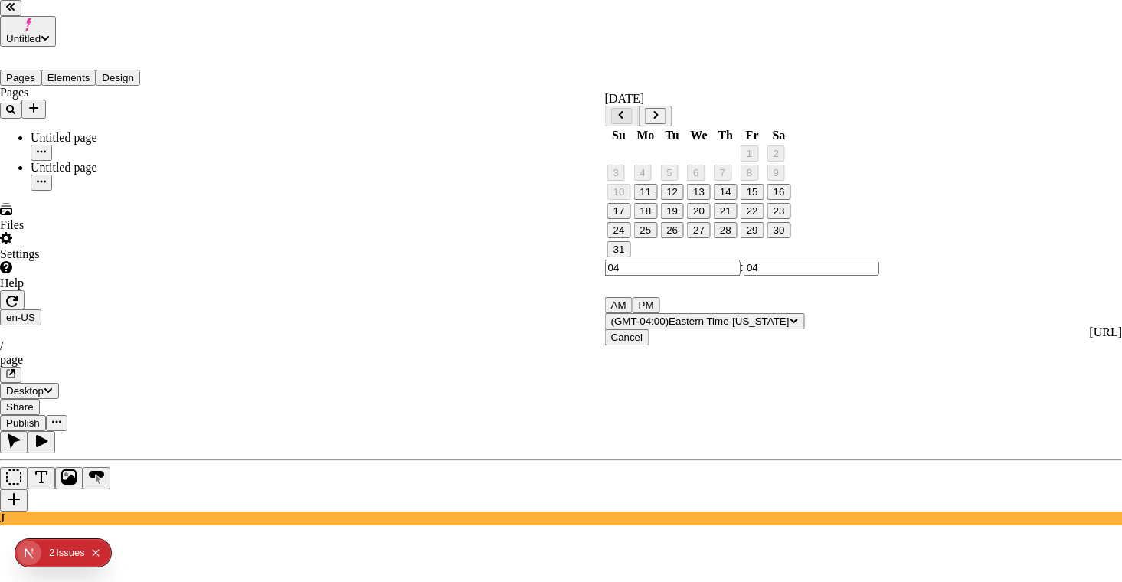
click at [666, 113] on button "Go to next month" at bounding box center [655, 116] width 21 height 16
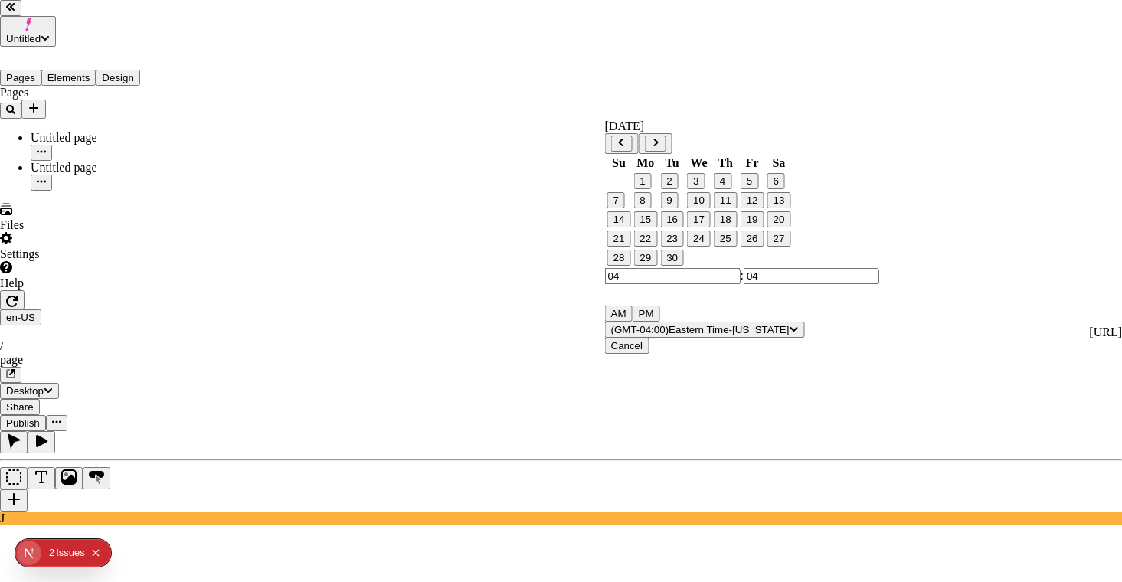
click at [657, 266] on button "29" at bounding box center [645, 258] width 24 height 16
click at [676, 266] on button "30" at bounding box center [672, 258] width 24 height 16
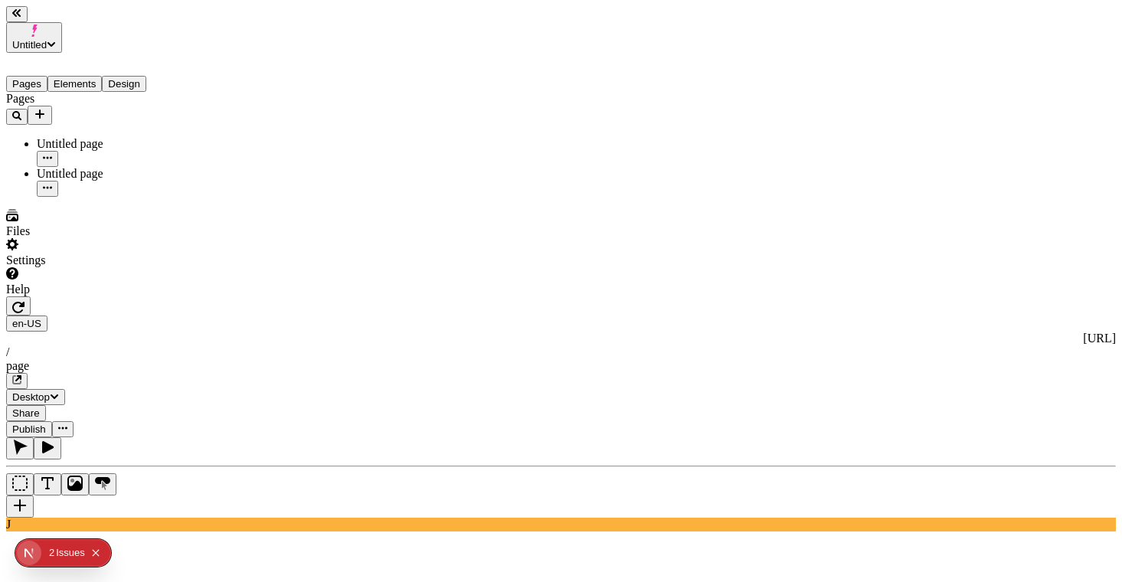
click at [52, 421] on button "Publish" at bounding box center [29, 429] width 46 height 16
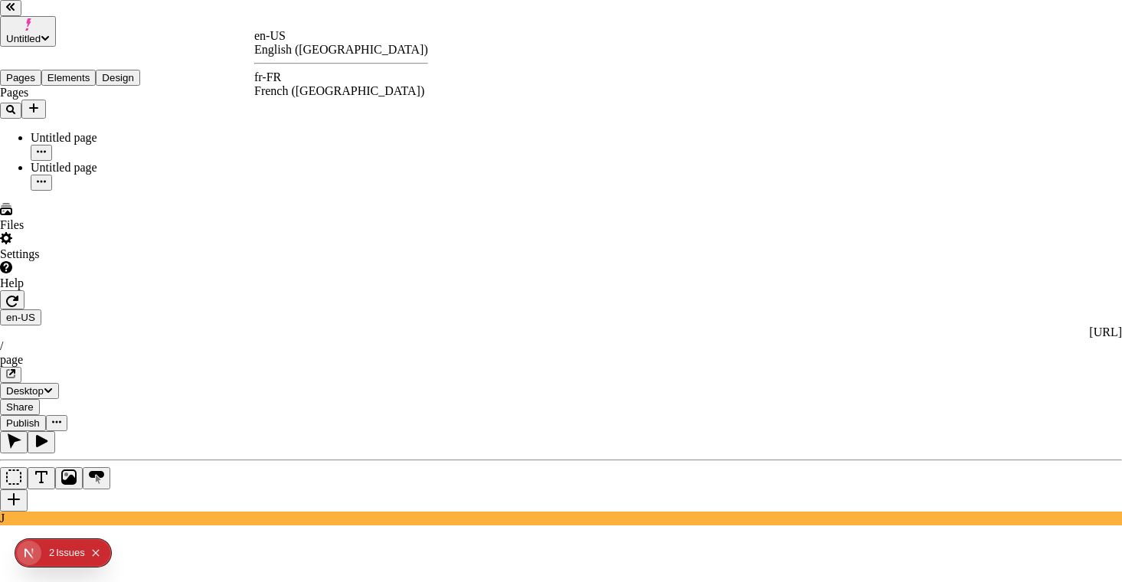
click at [369, 87] on div "French (France)" at bounding box center [341, 91] width 174 height 14
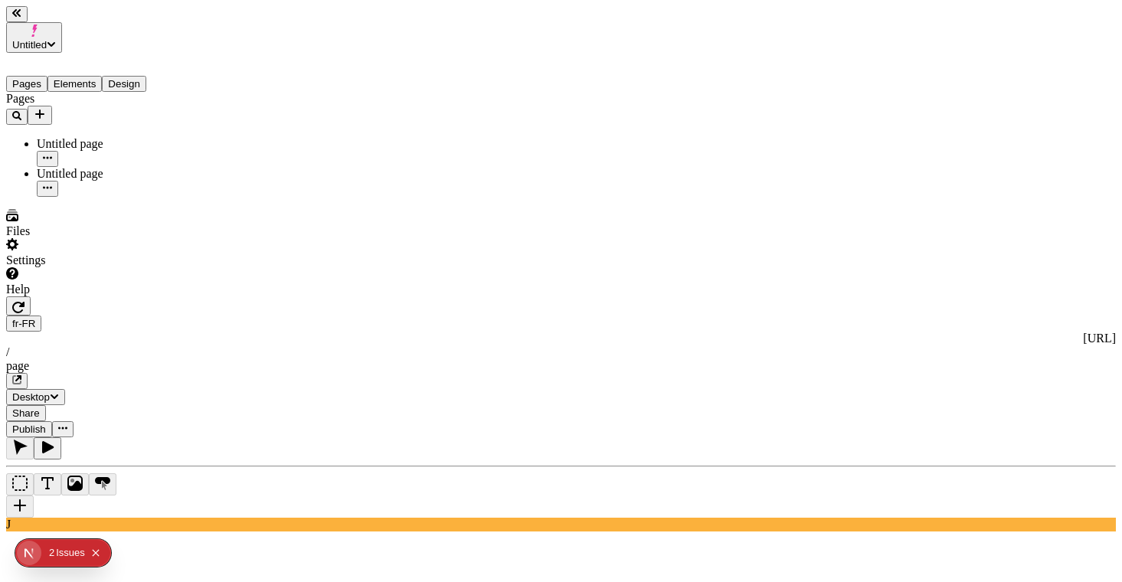
click at [46, 424] on span "Publish" at bounding box center [29, 429] width 34 height 11
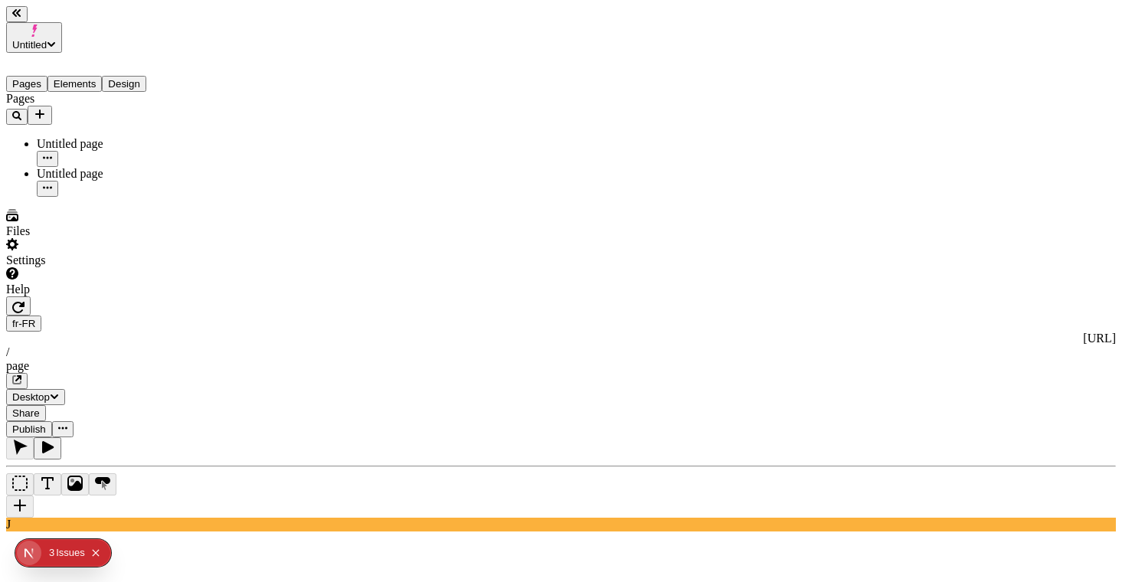
click at [25, 302] on icon "button" at bounding box center [18, 307] width 12 height 11
click at [40, 408] on span "Share" at bounding box center [26, 413] width 28 height 11
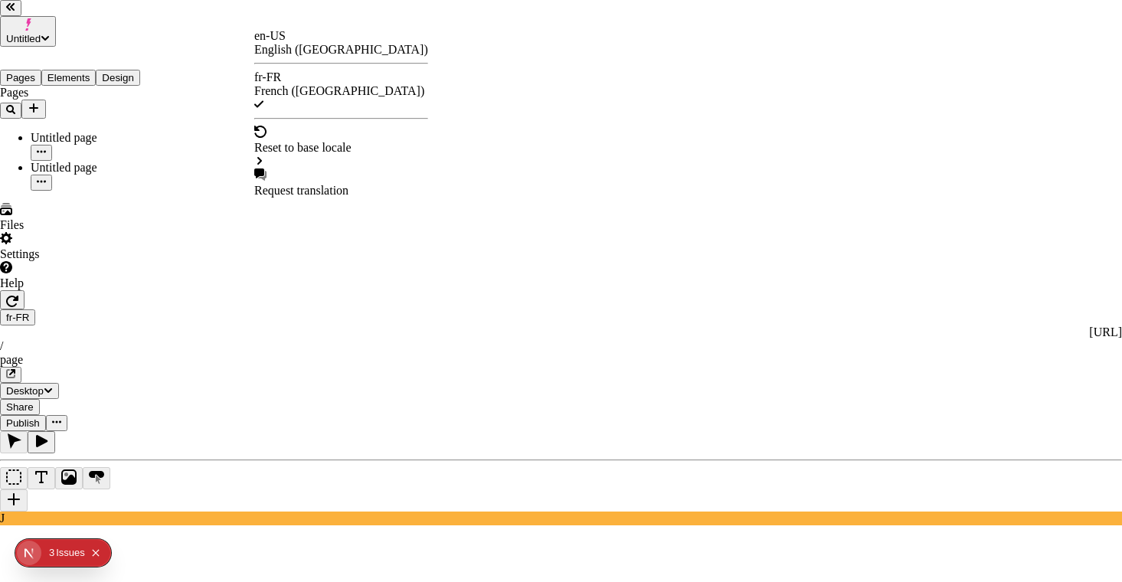
click at [307, 47] on div "en-US English (United States)" at bounding box center [341, 43] width 174 height 28
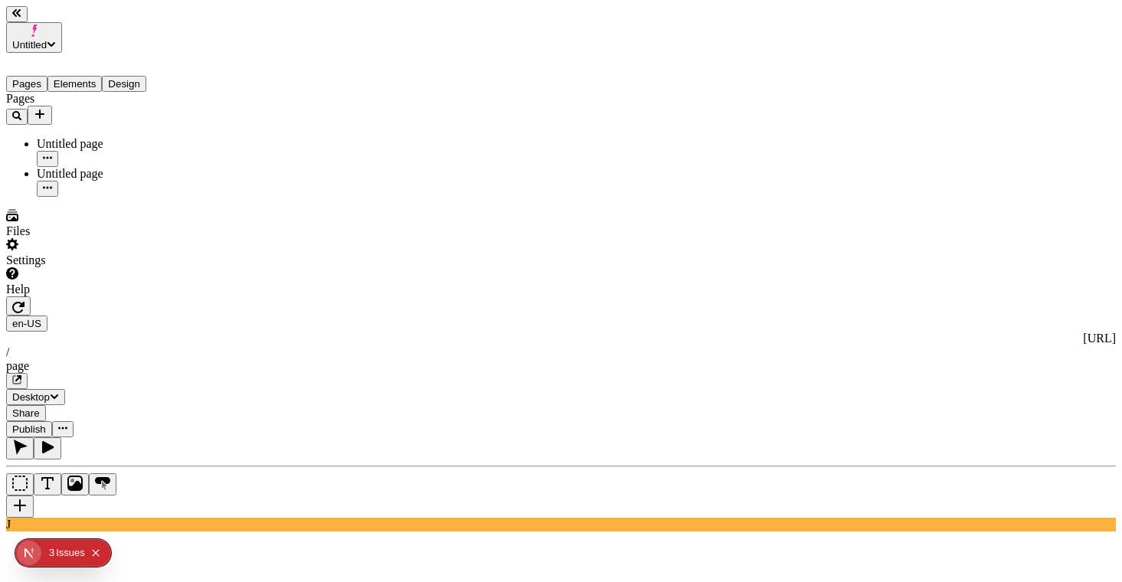
click at [40, 408] on span "Share" at bounding box center [26, 413] width 28 height 11
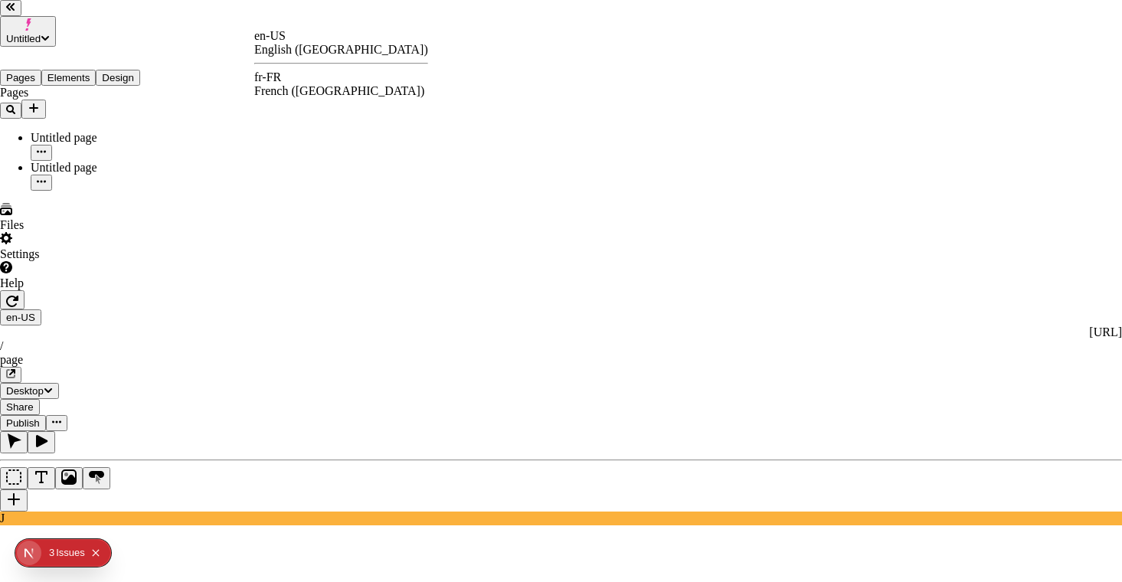
click at [305, 75] on div "fr-FR French (France)" at bounding box center [341, 84] width 174 height 28
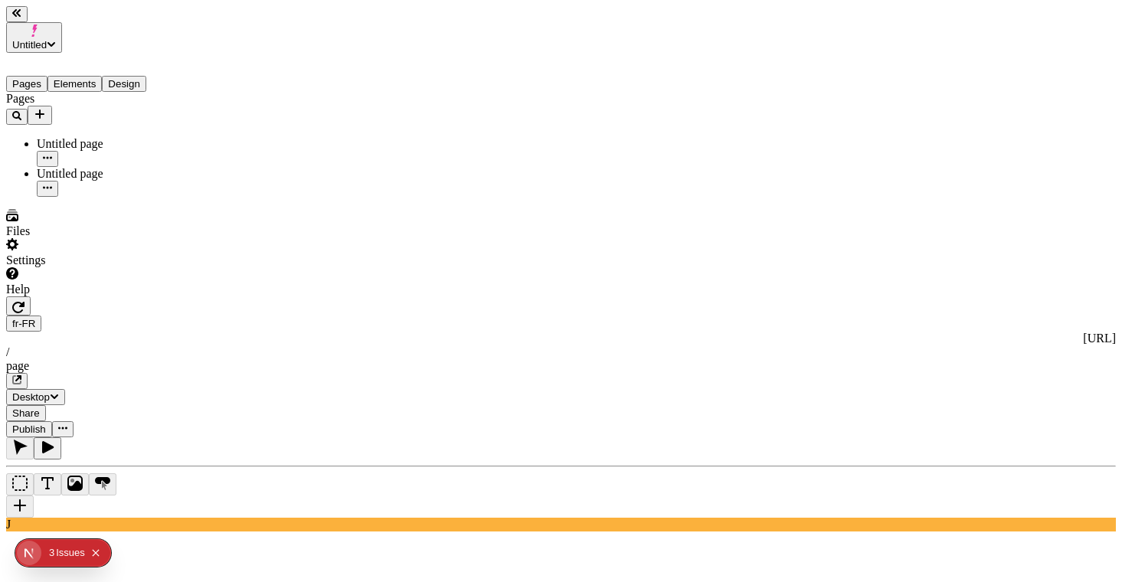
click at [65, 167] on div "Untitled page" at bounding box center [113, 174] width 153 height 14
click at [52, 183] on icon "button" at bounding box center [47, 187] width 9 height 9
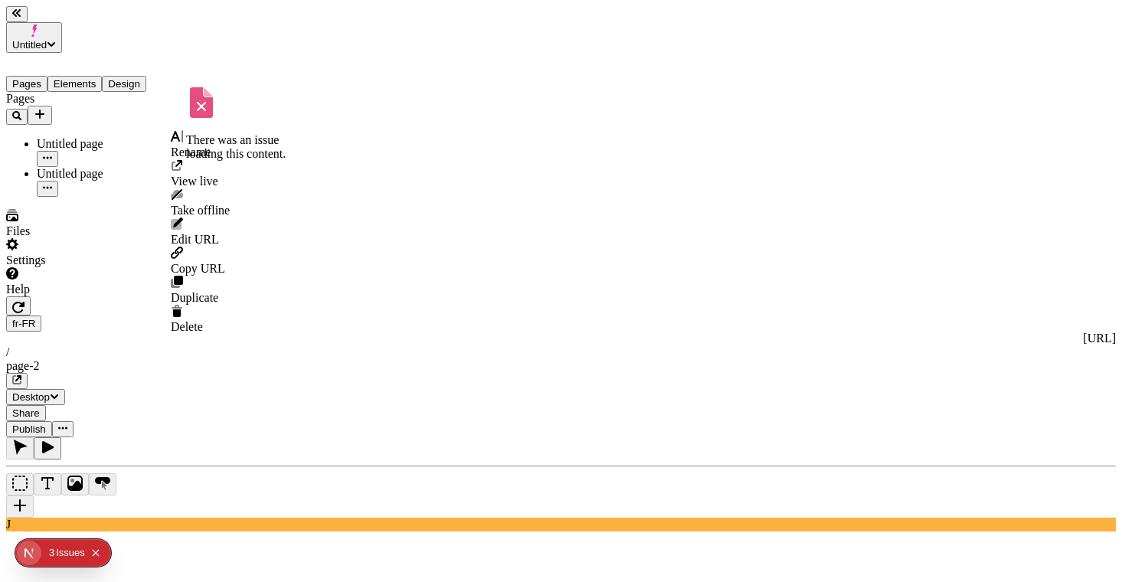
click at [215, 154] on div "Rename" at bounding box center [200, 144] width 59 height 29
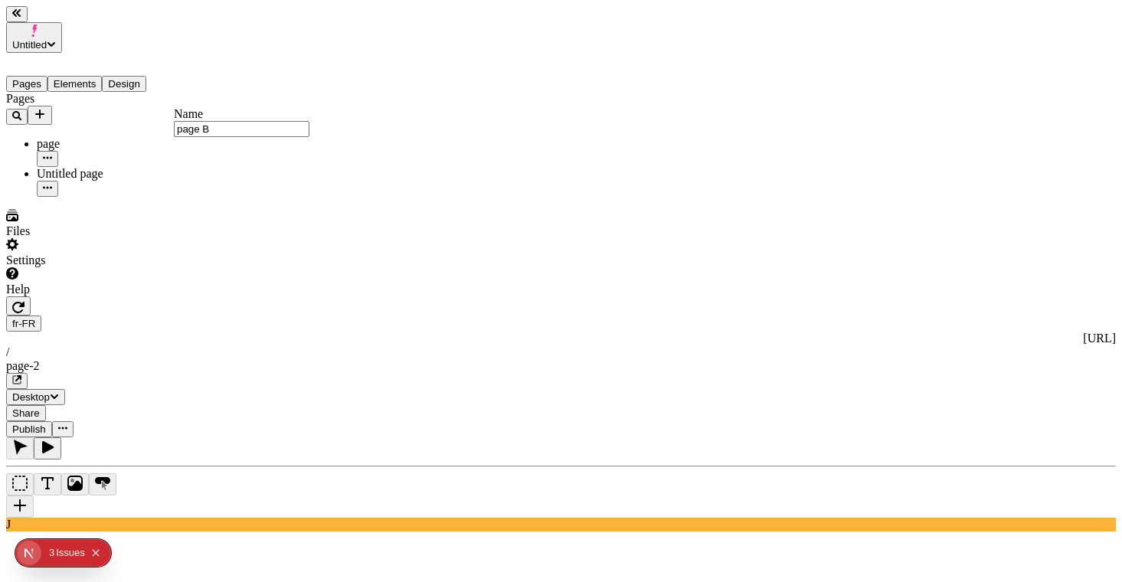
type input "page B"
click at [87, 197] on div "Pages page B Untitled page" at bounding box center [98, 144] width 184 height 105
type input "/page-2"
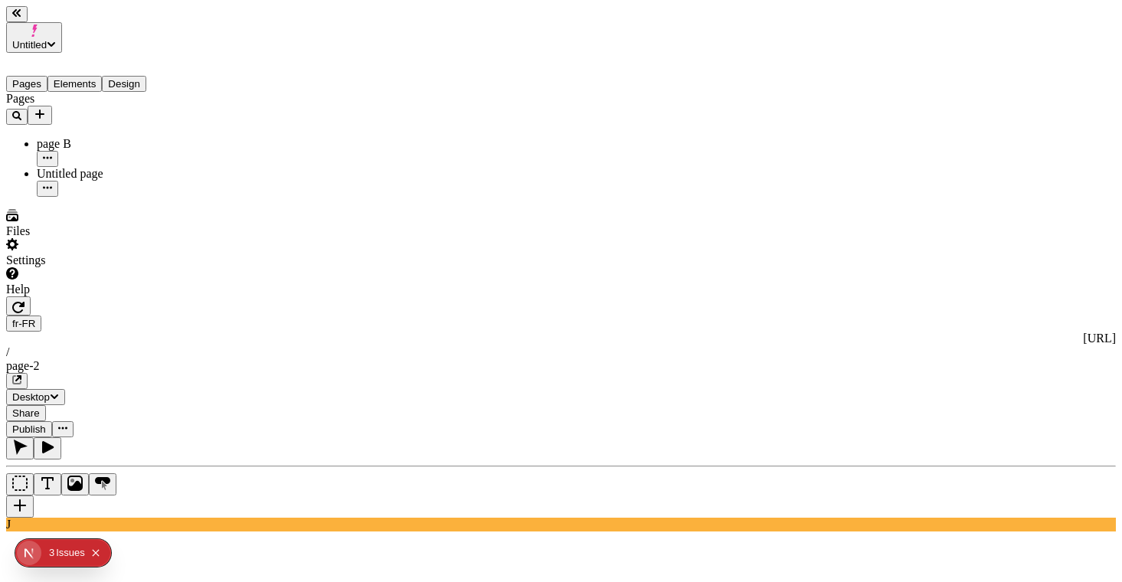
type input "18"
type input "1.5"
type textarea "localized page B"
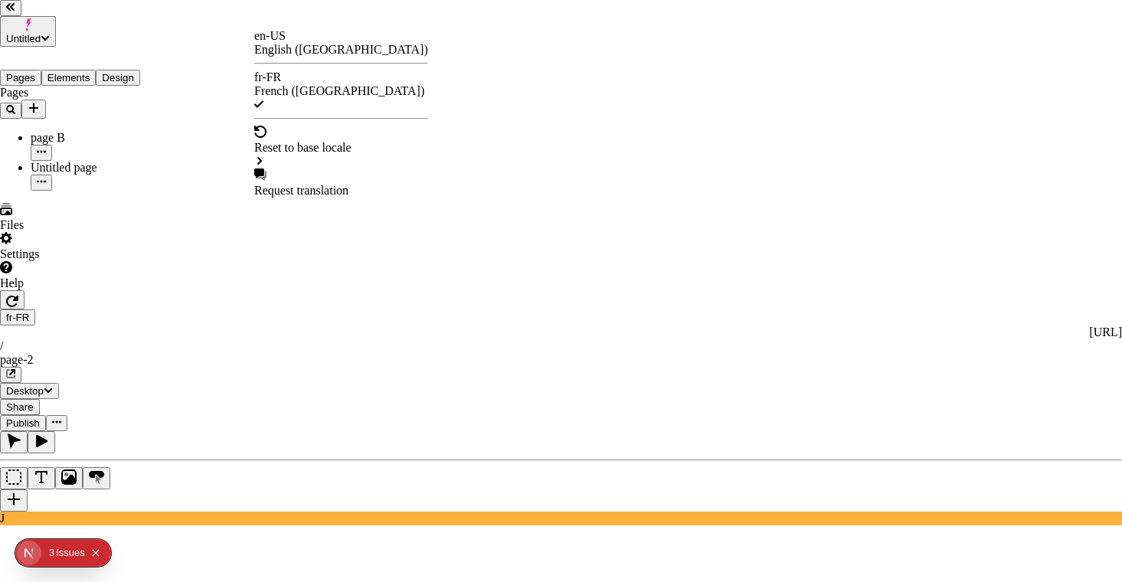
click at [300, 43] on div "en-US" at bounding box center [341, 36] width 174 height 14
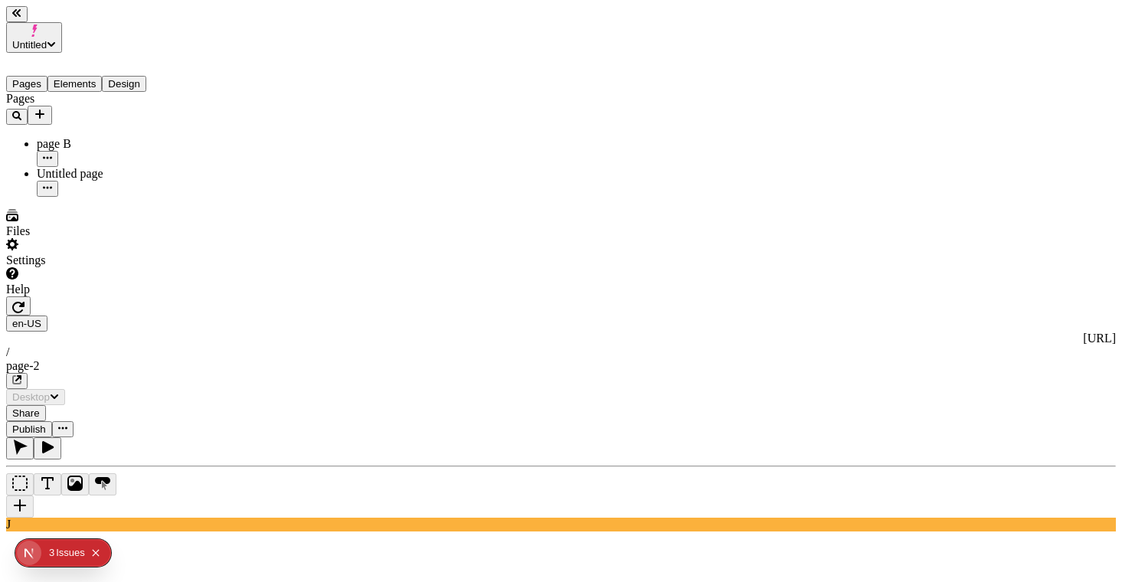
type input "18"
type input "1.5"
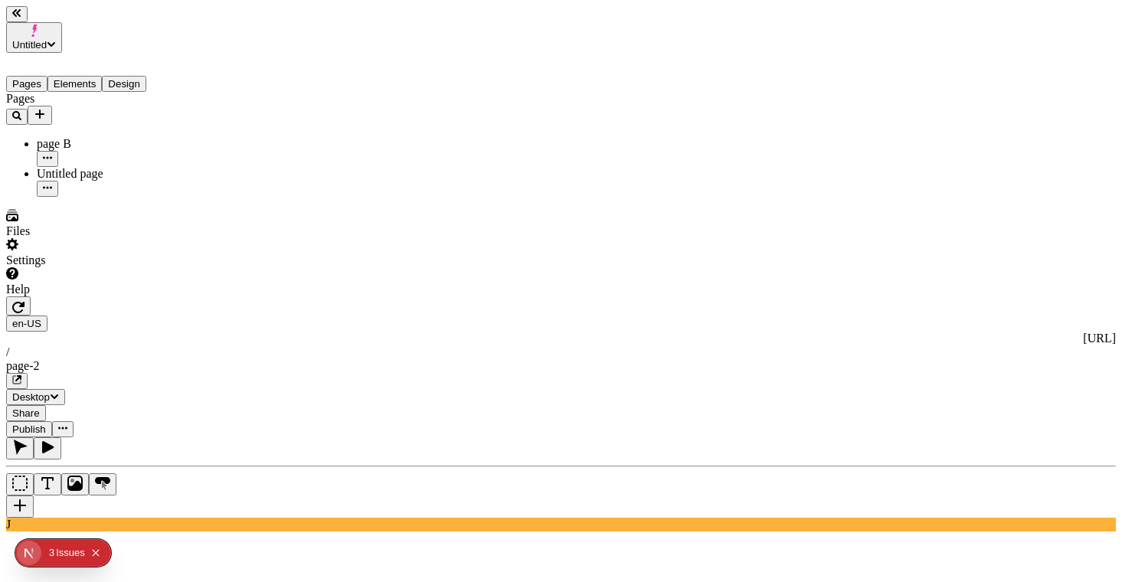
type textarea "page B (base locale)"
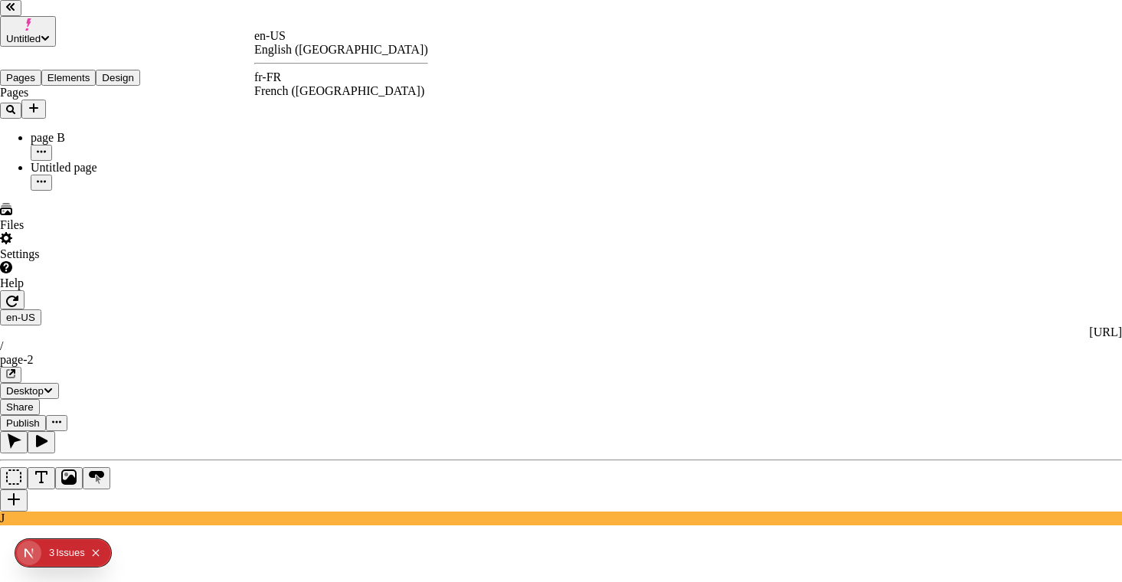
click at [294, 74] on div "fr-FR French (France)" at bounding box center [341, 84] width 174 height 28
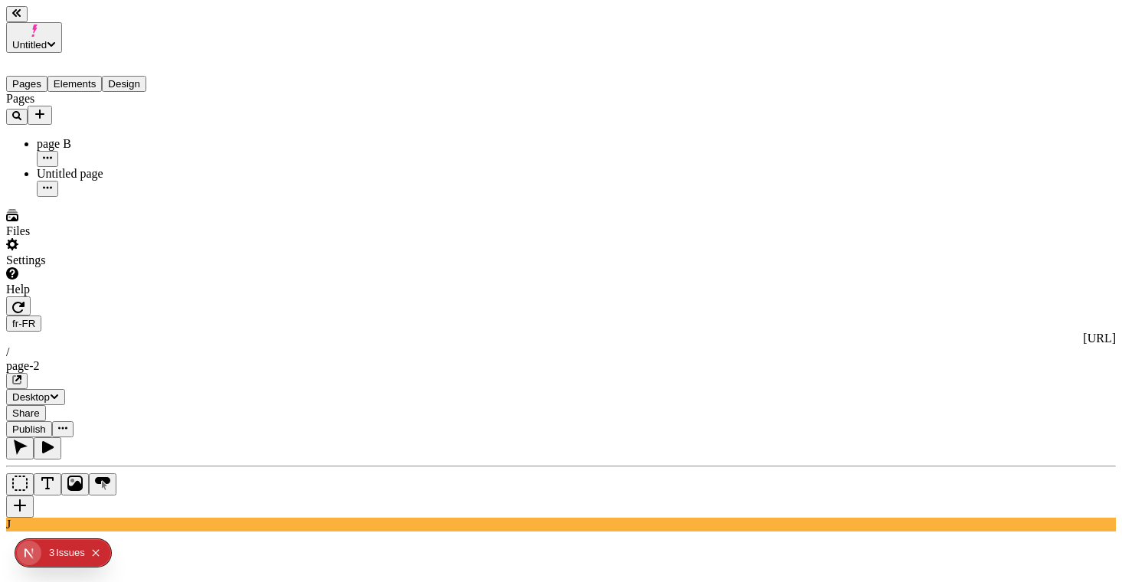
click at [40, 408] on span "Share" at bounding box center [26, 413] width 28 height 11
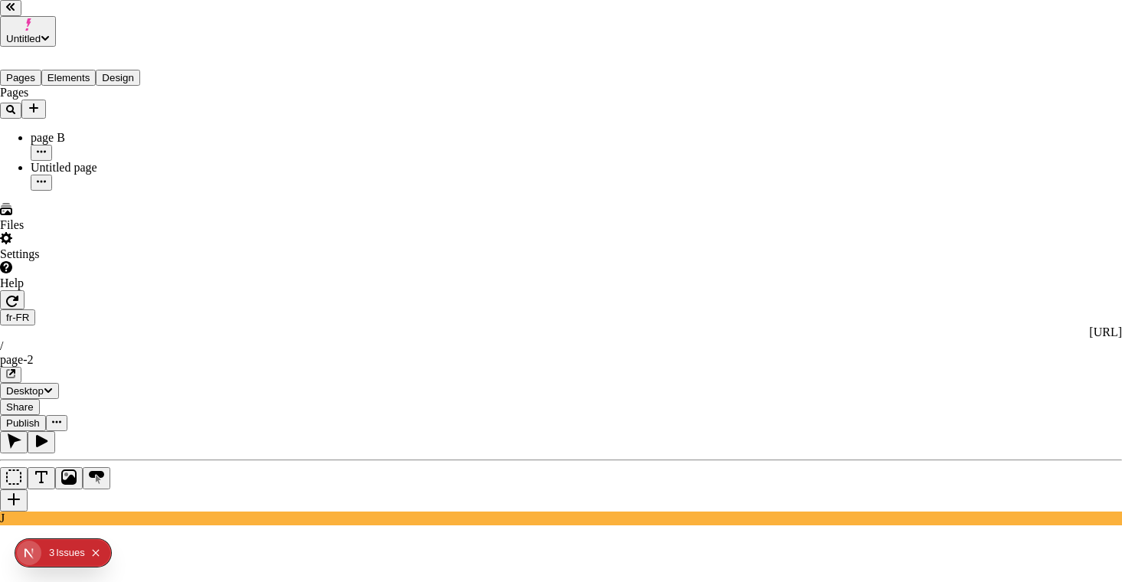
drag, startPoint x: 450, startPoint y: 222, endPoint x: 376, endPoint y: 234, distance: 74.4
drag, startPoint x: 401, startPoint y: 228, endPoint x: 529, endPoint y: 228, distance: 128.7
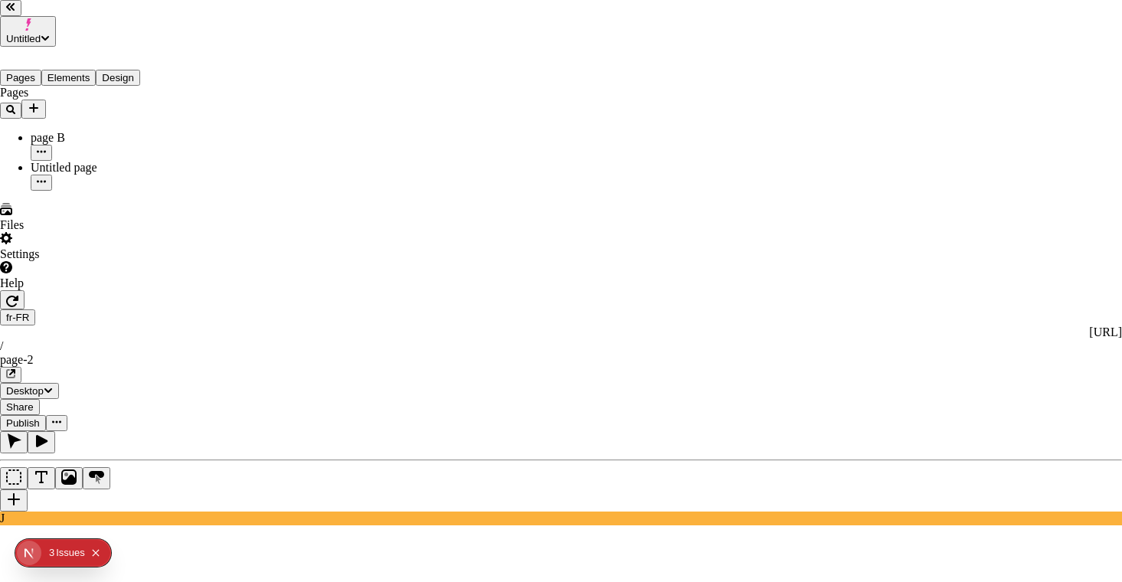
drag, startPoint x: 385, startPoint y: 231, endPoint x: 698, endPoint y: 225, distance: 313.3
drag, startPoint x: 480, startPoint y: 229, endPoint x: 409, endPoint y: 232, distance: 70.5
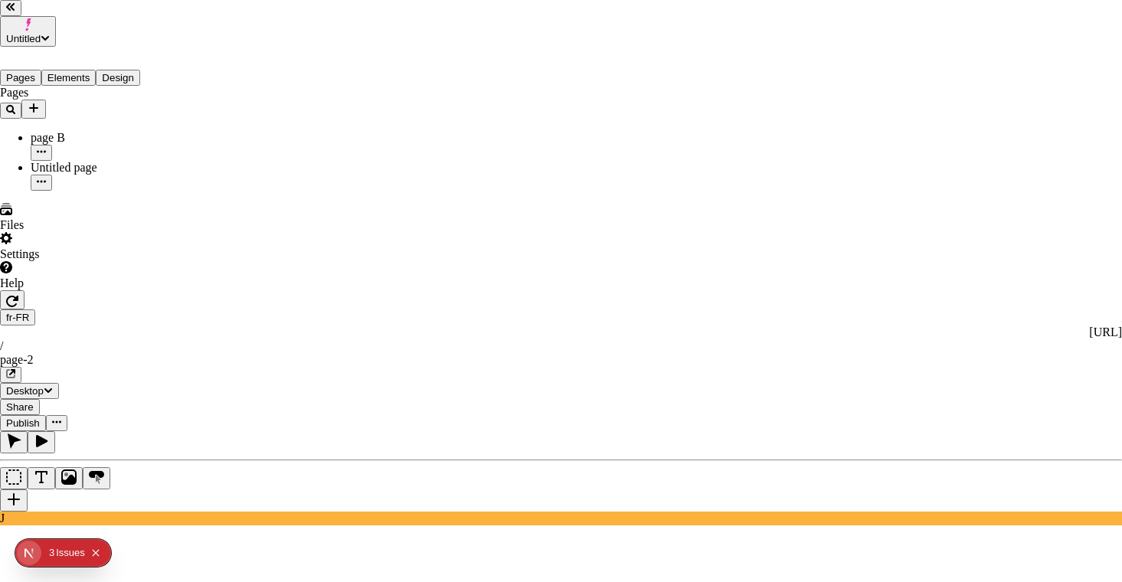
drag, startPoint x: 381, startPoint y: 234, endPoint x: 580, endPoint y: 226, distance: 199.3
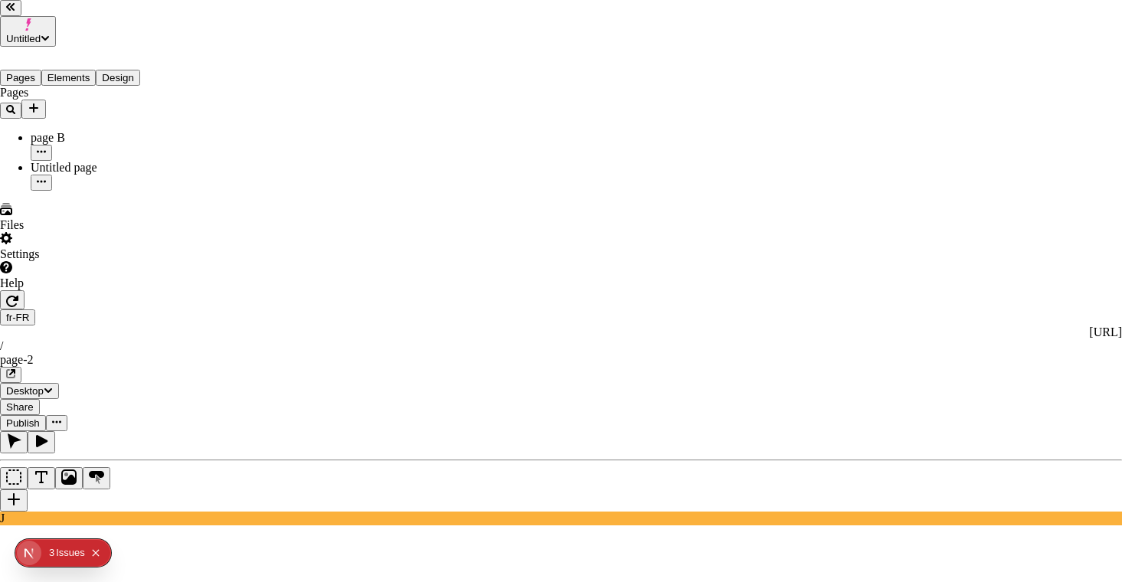
click at [54, 558] on div "3" at bounding box center [51, 553] width 5 height 28
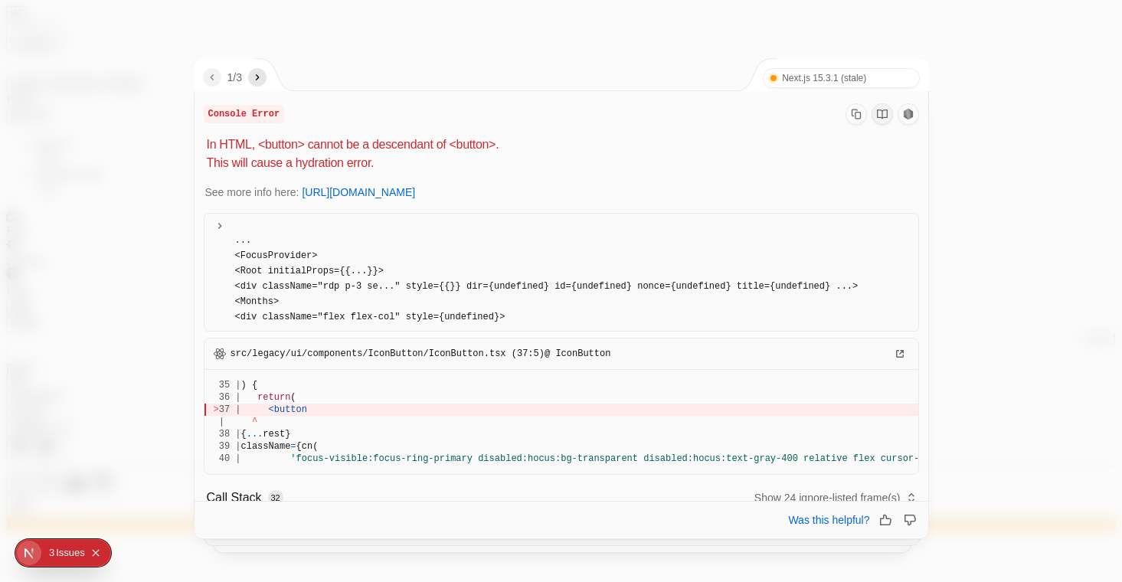
scroll to position [176, 0]
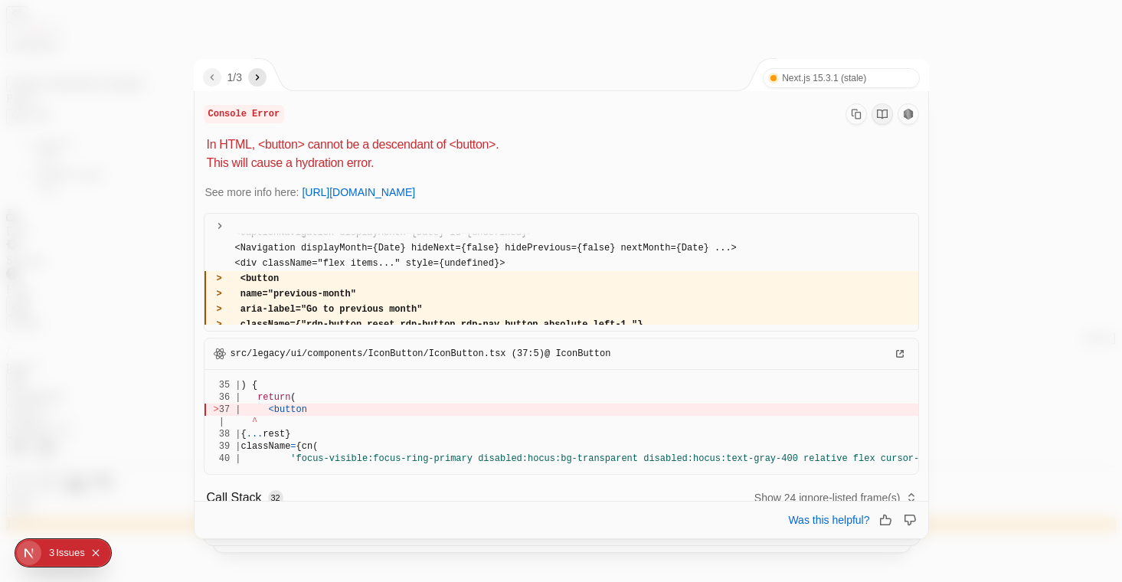
click at [271, 70] on div "1 / 3 Next.js 15.3.1 (stale) Turbopack" at bounding box center [562, 75] width 735 height 32
click at [254, 80] on button "button" at bounding box center [257, 77] width 18 height 18
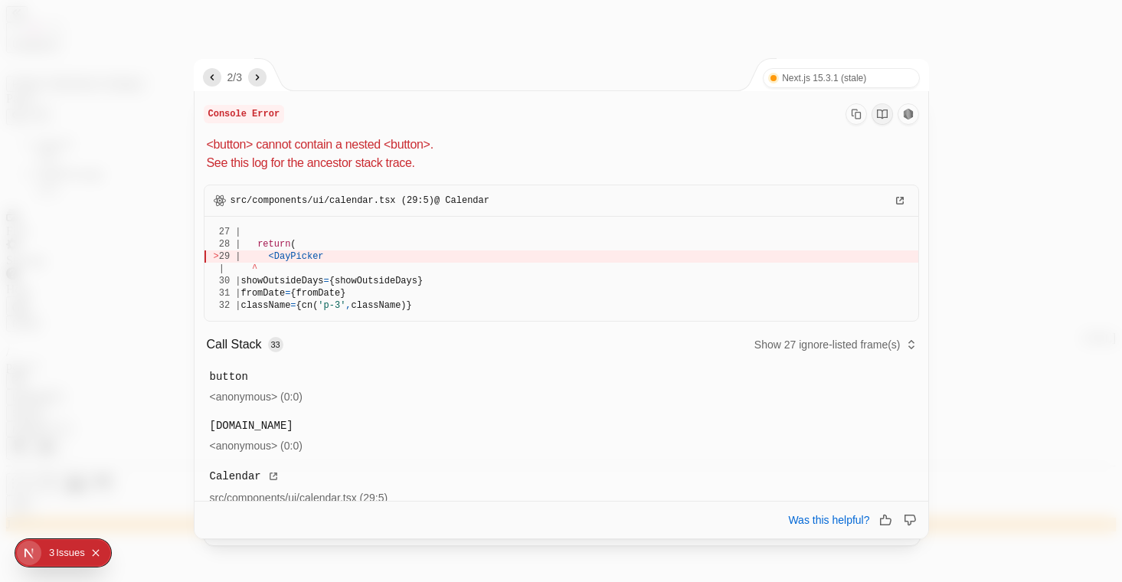
click at [257, 78] on icon "next" at bounding box center [257, 77] width 12 height 12
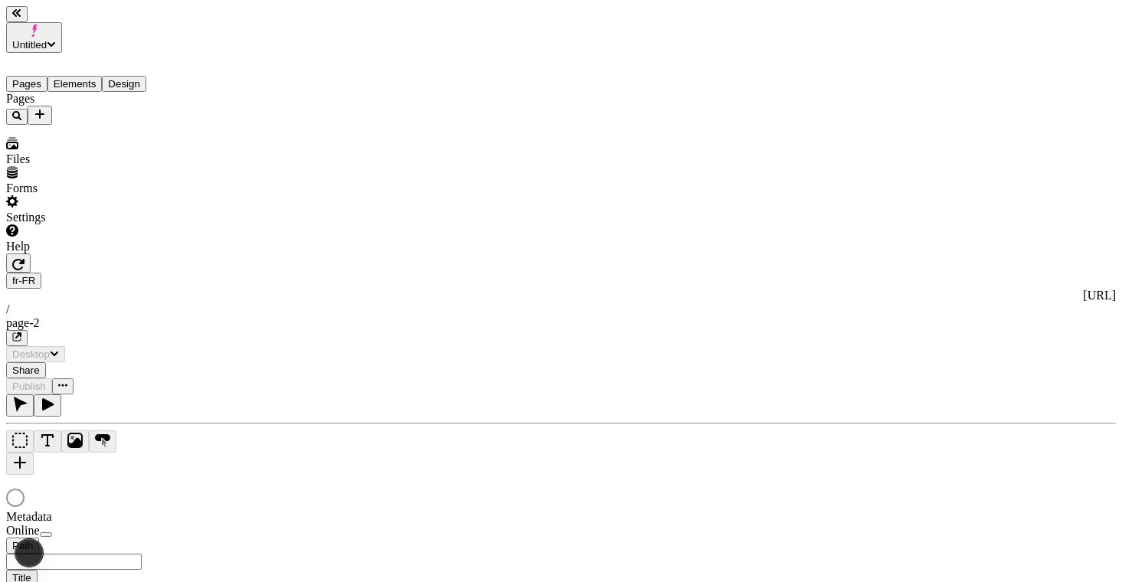
type input "/page-2"
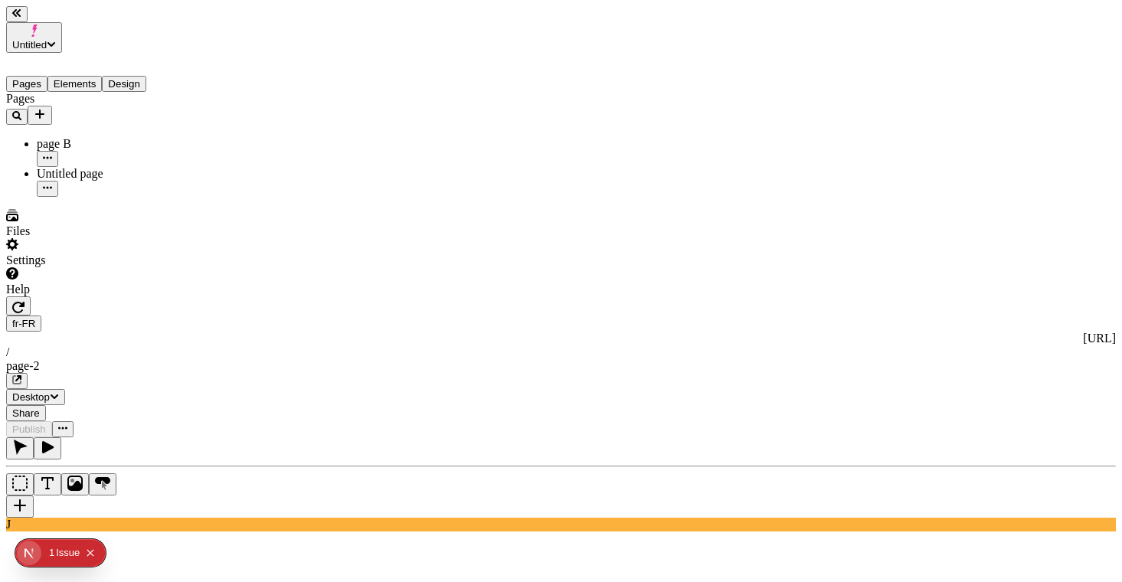
click at [40, 408] on span "Share" at bounding box center [26, 413] width 28 height 11
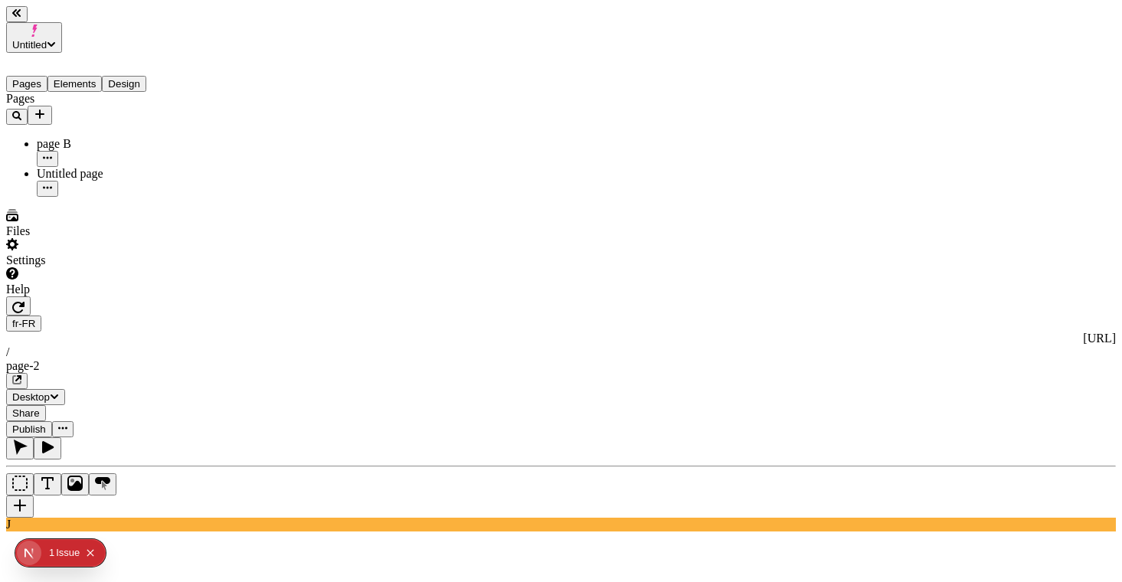
click at [123, 267] on div "Settings" at bounding box center [98, 252] width 184 height 29
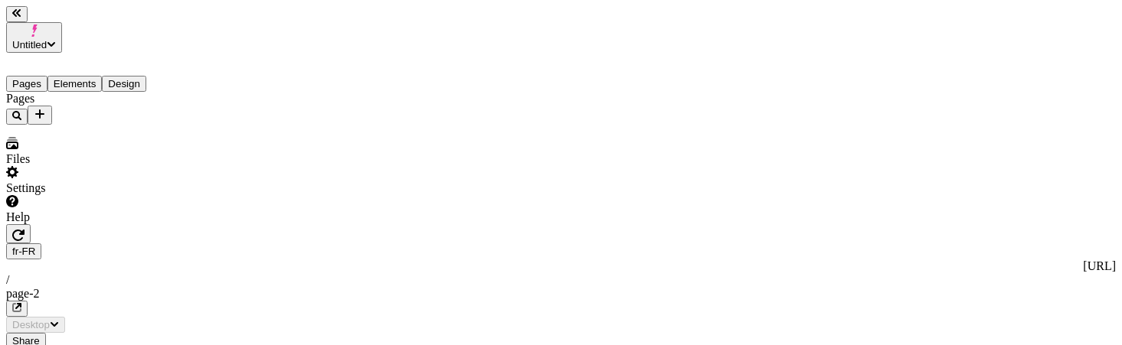
type input "/page-2"
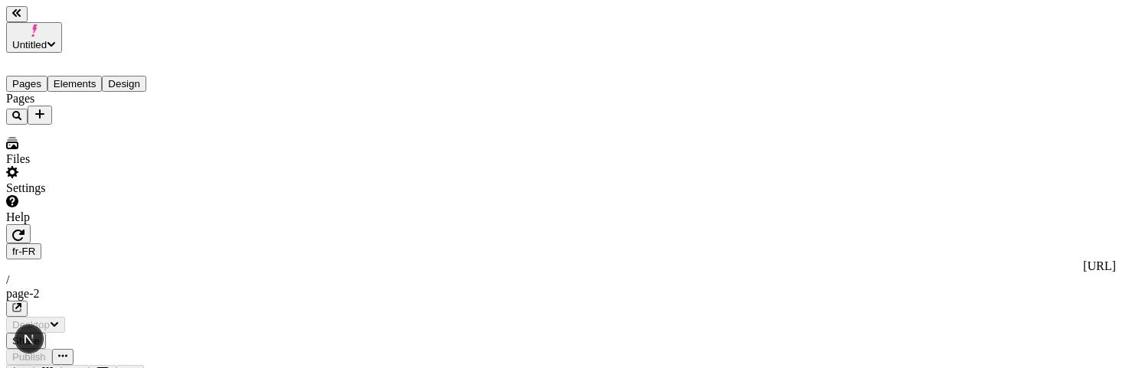
type input "/page-2"
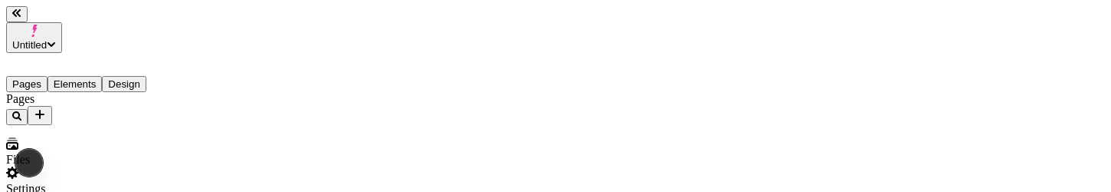
type input "/page-2"
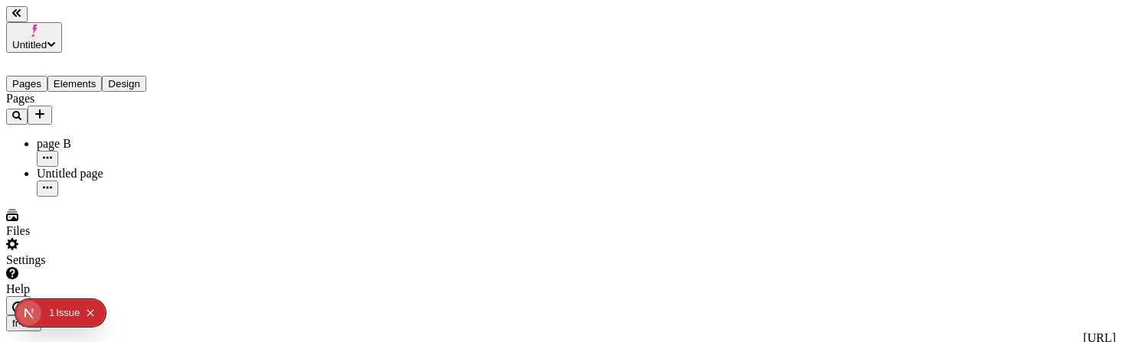
click at [149, 191] on div "Help" at bounding box center [98, 281] width 184 height 29
click at [141, 191] on div "Settings" at bounding box center [98, 252] width 184 height 29
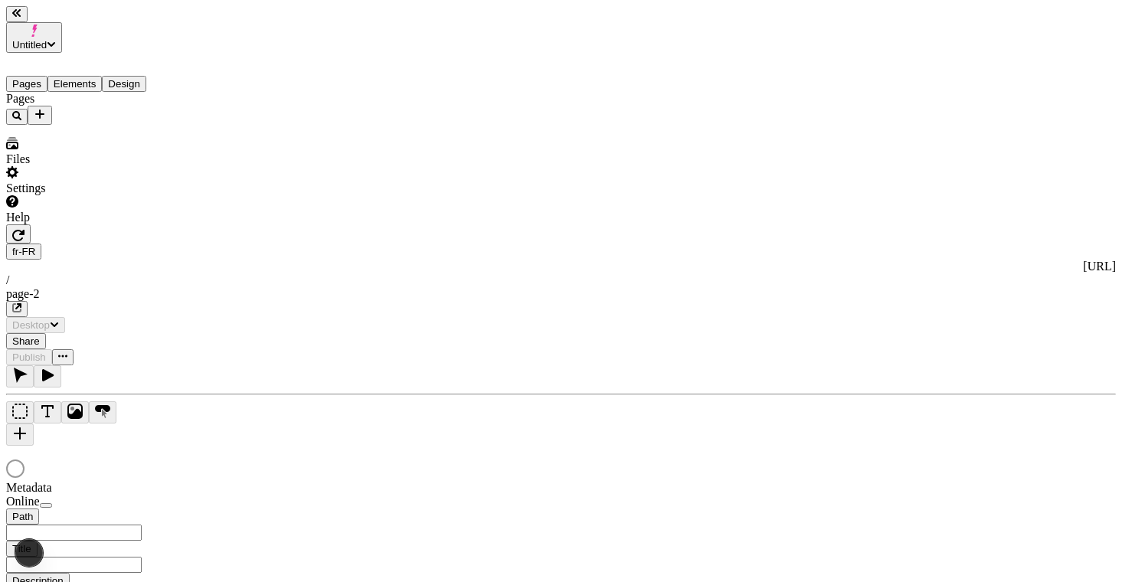
type input "/page-2"
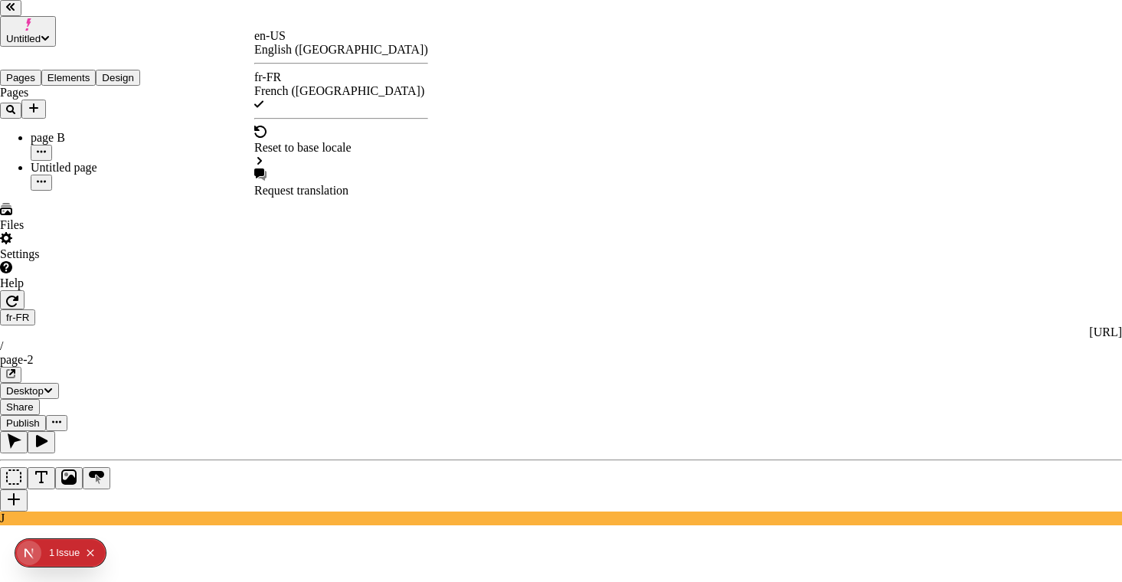
click at [283, 43] on div "en-US" at bounding box center [341, 36] width 174 height 14
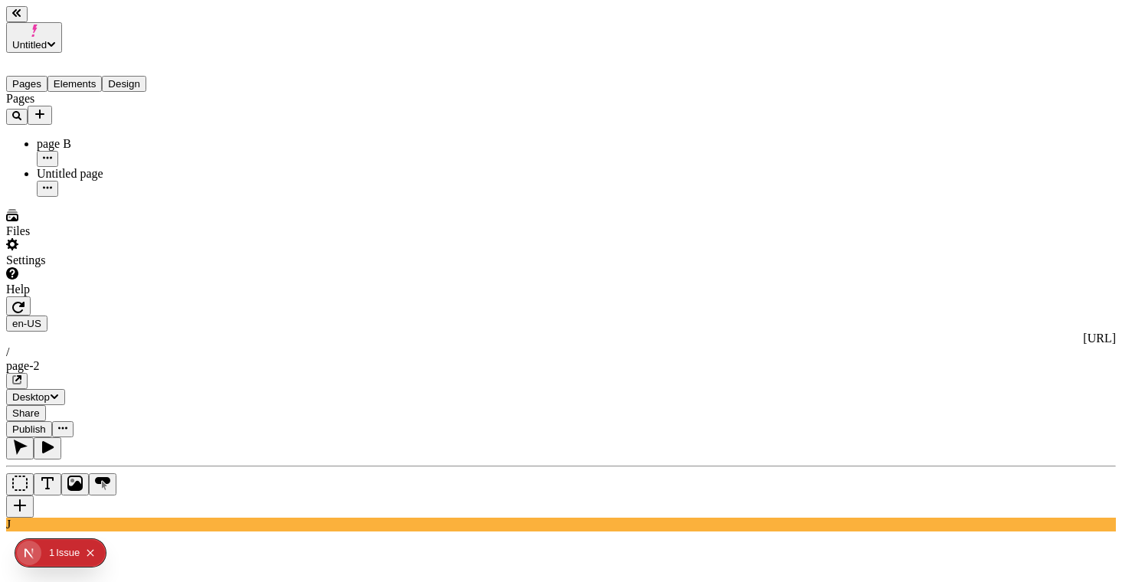
click at [46, 405] on button "Share" at bounding box center [26, 413] width 40 height 16
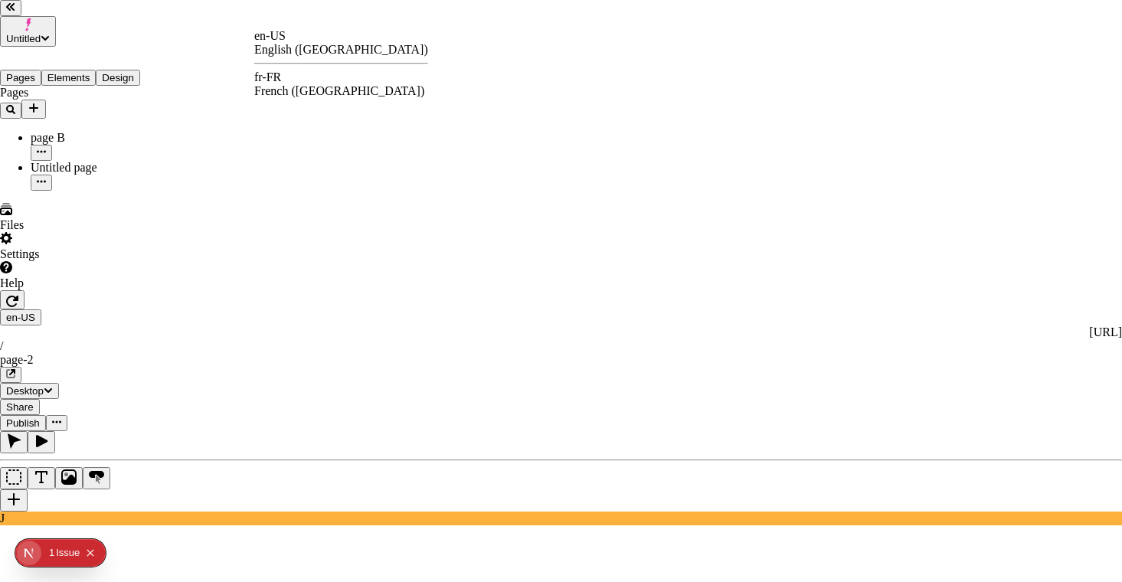
click at [333, 84] on div "French (France)" at bounding box center [341, 91] width 174 height 14
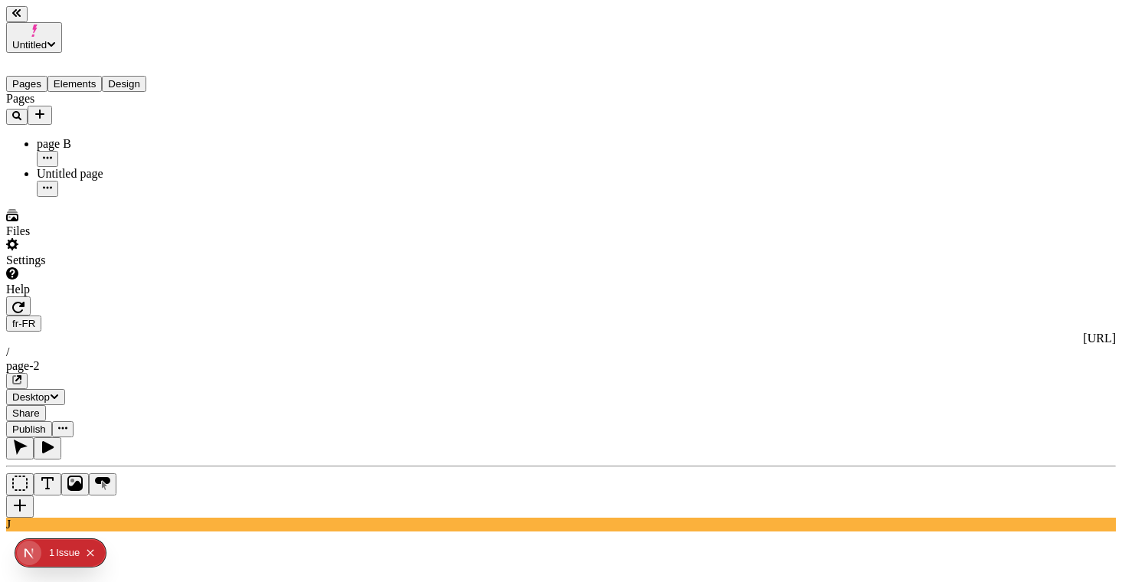
click at [40, 408] on span "Share" at bounding box center [26, 413] width 28 height 11
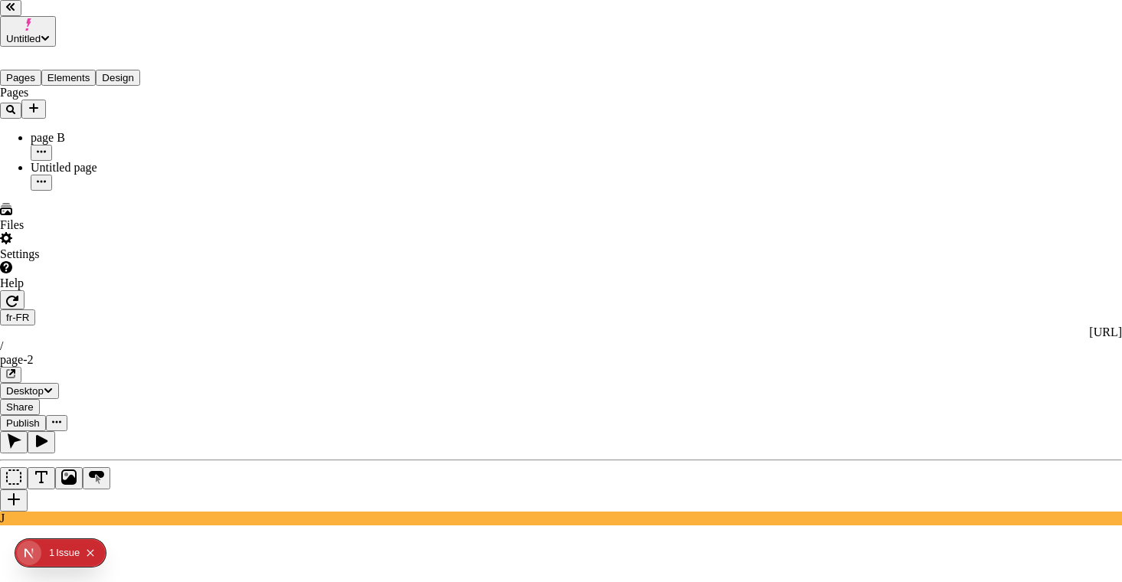
drag, startPoint x: 518, startPoint y: 206, endPoint x: 572, endPoint y: 229, distance: 59.0
drag, startPoint x: 529, startPoint y: 226, endPoint x: 424, endPoint y: 226, distance: 104.2
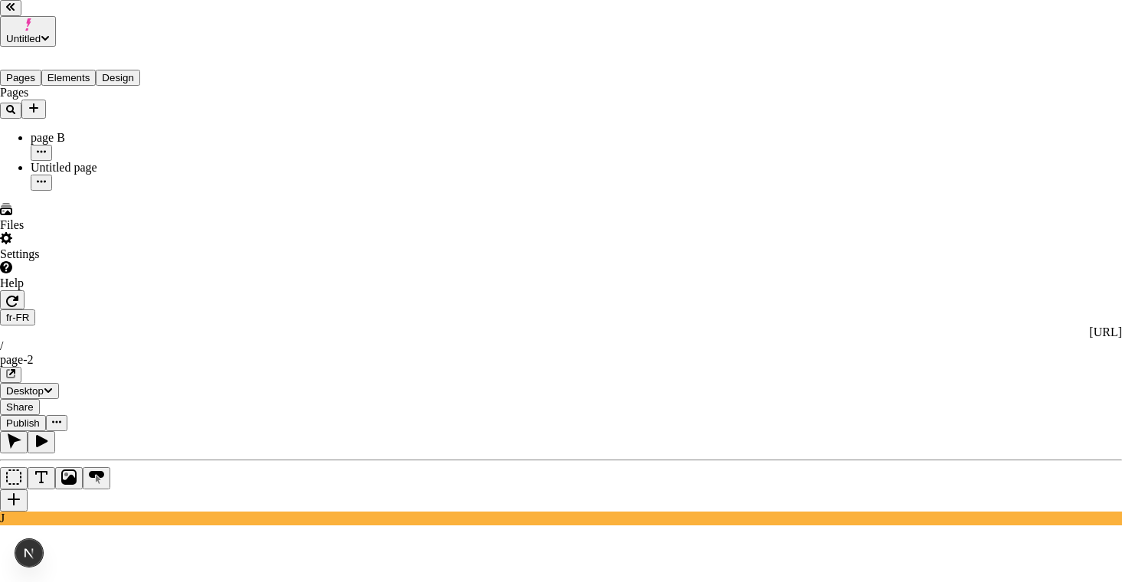
drag, startPoint x: 385, startPoint y: 222, endPoint x: 592, endPoint y: 239, distance: 207.5
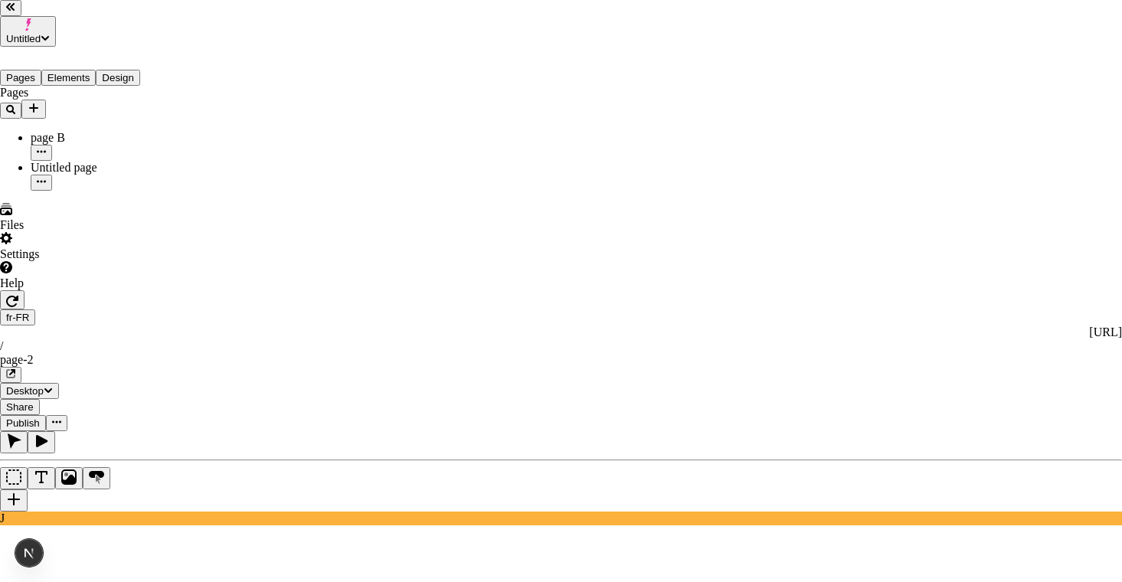
drag, startPoint x: 503, startPoint y: 224, endPoint x: 376, endPoint y: 224, distance: 127.2
drag, startPoint x: 376, startPoint y: 224, endPoint x: 489, endPoint y: 224, distance: 112.6
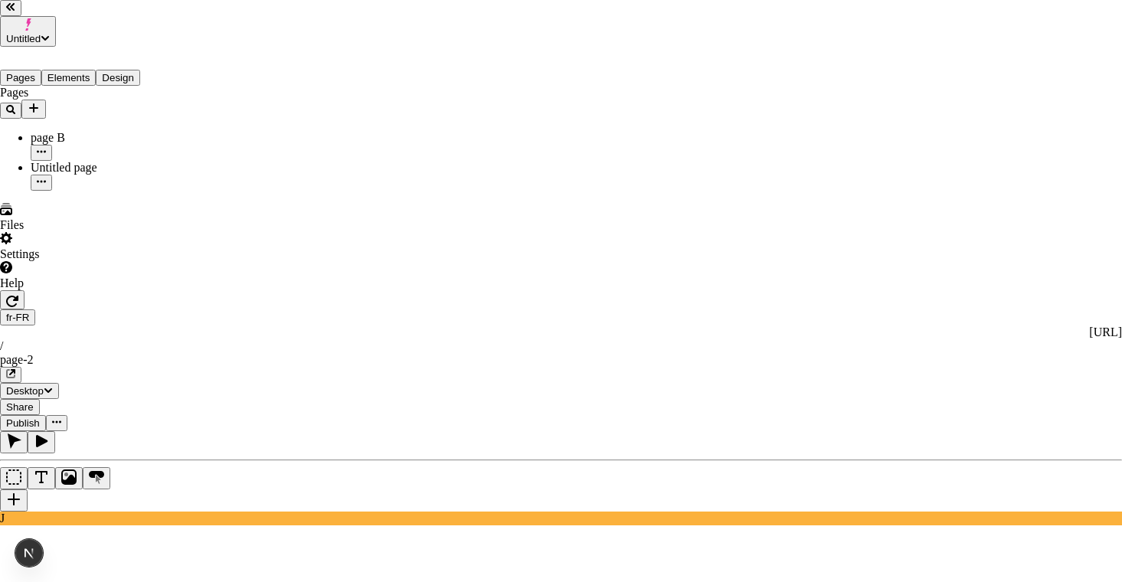
drag, startPoint x: 394, startPoint y: 208, endPoint x: 409, endPoint y: 210, distance: 15.5
drag, startPoint x: 398, startPoint y: 224, endPoint x: 476, endPoint y: 227, distance: 77.4
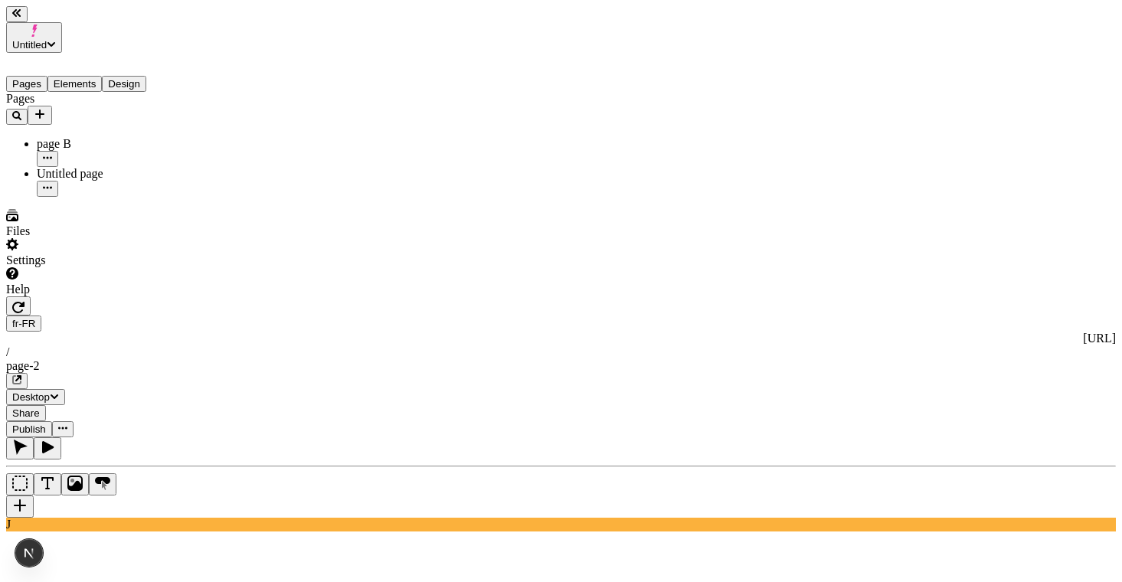
click at [59, 391] on icon "button" at bounding box center [54, 395] width 9 height 9
click at [58, 394] on icon "button" at bounding box center [55, 396] width 8 height 5
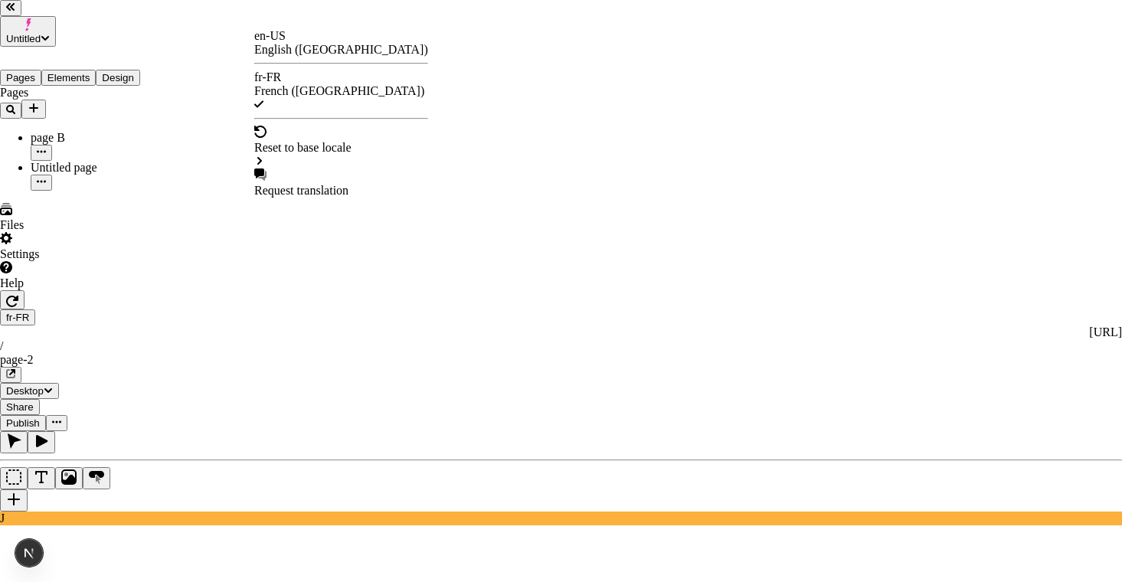
click at [286, 43] on div "en-US" at bounding box center [341, 36] width 174 height 14
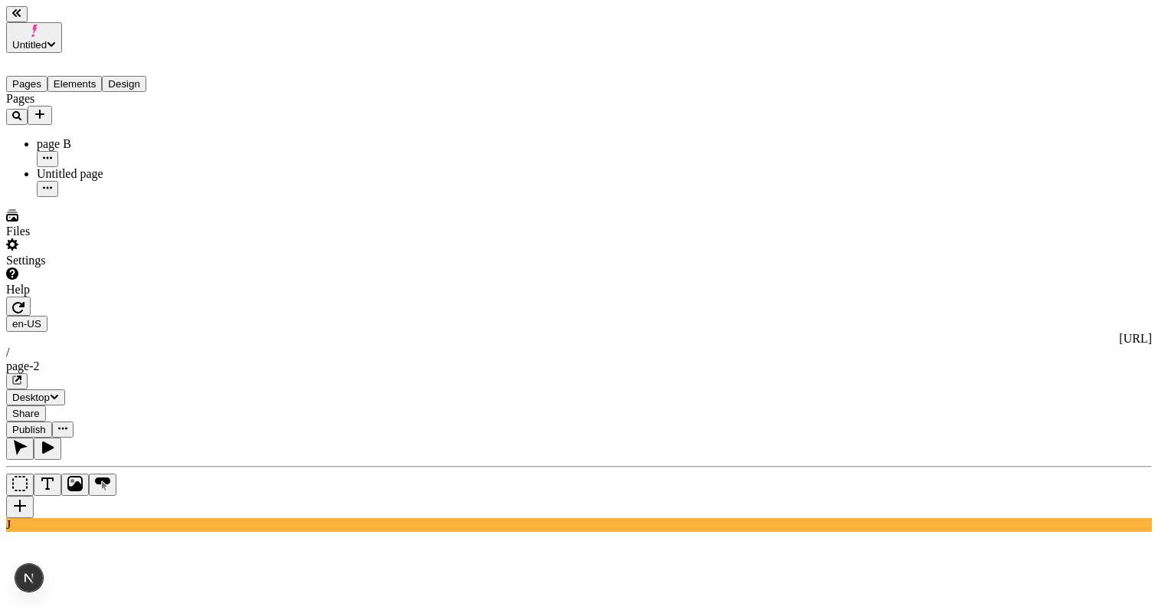
click at [40, 408] on span "Share" at bounding box center [26, 413] width 28 height 11
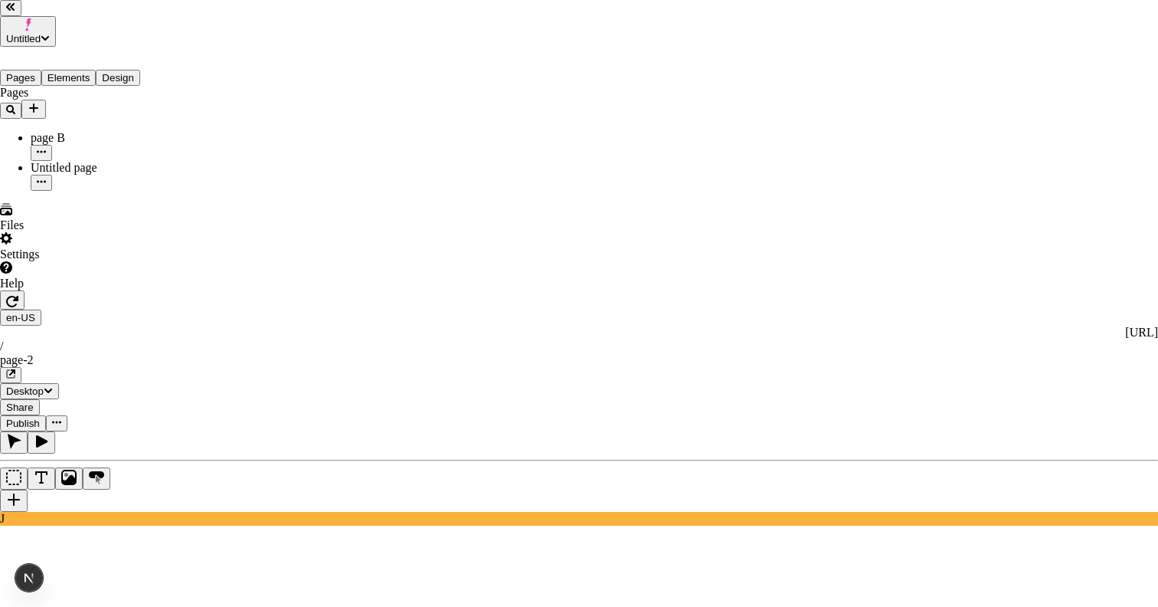
click at [328, 84] on div "French ([GEOGRAPHIC_DATA])" at bounding box center [341, 91] width 174 height 14
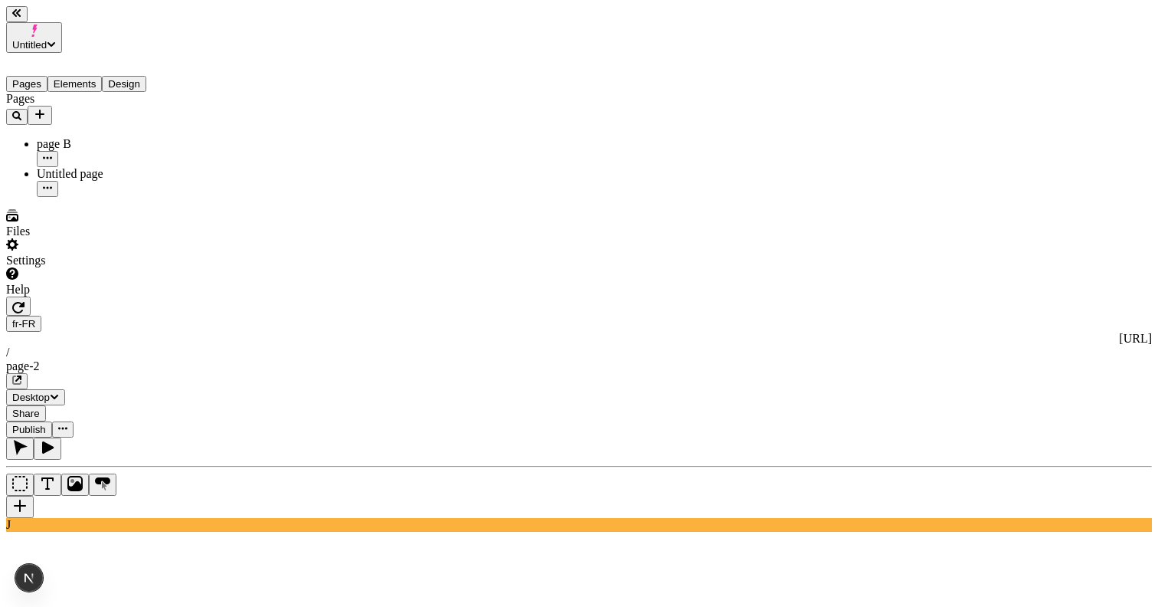
click at [40, 408] on span "Share" at bounding box center [26, 413] width 28 height 11
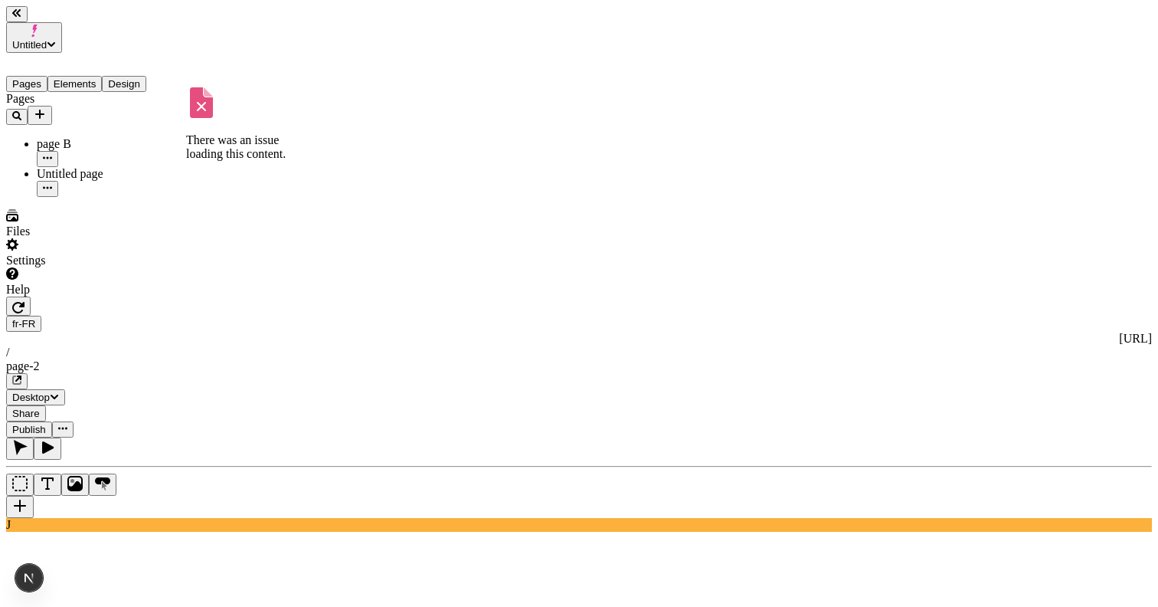
click at [90, 167] on div "Untitled page" at bounding box center [113, 174] width 153 height 14
click at [52, 186] on icon "button" at bounding box center [47, 187] width 9 height 2
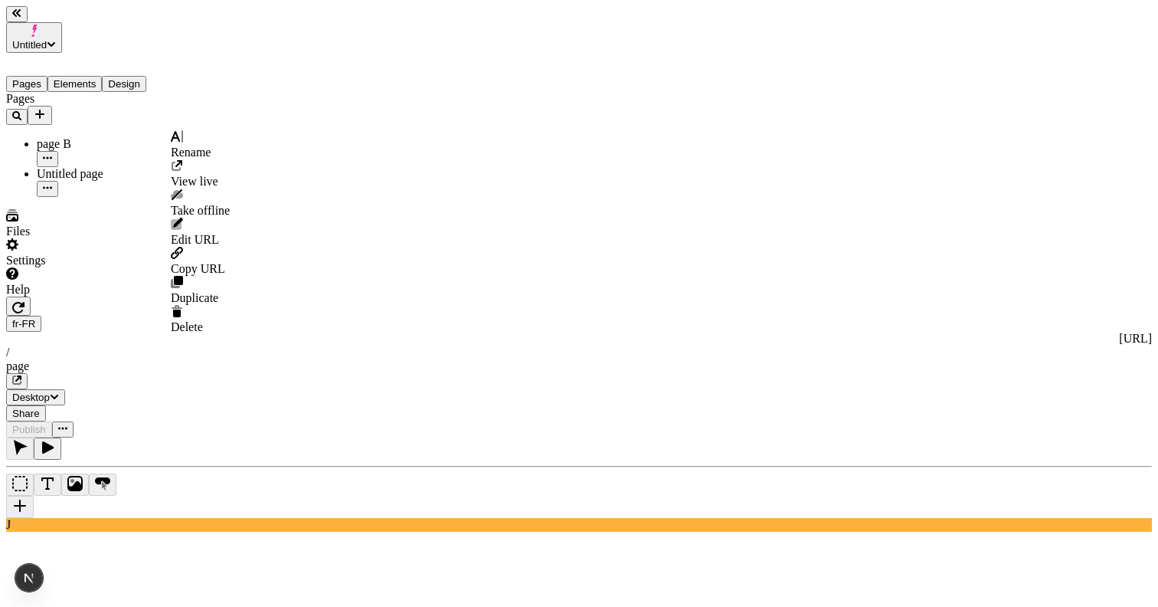
click at [198, 146] on div "Rename" at bounding box center [200, 144] width 59 height 29
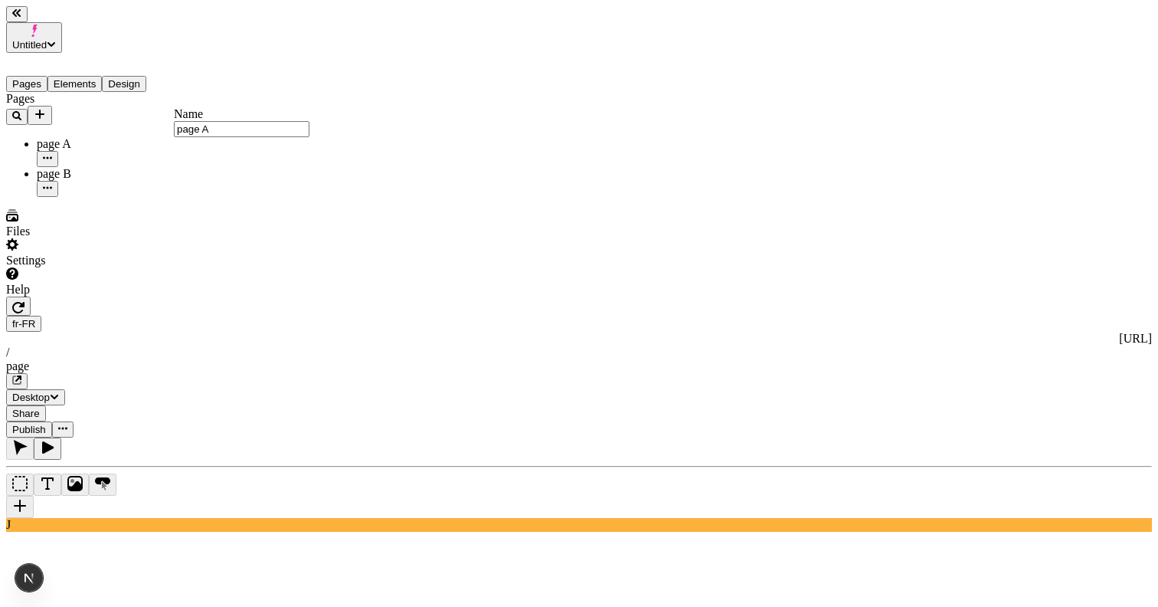
type input "page A"
click at [214, 127] on label "Name page A" at bounding box center [242, 122] width 136 height 30
click at [214, 127] on input "page A" at bounding box center [242, 129] width 136 height 16
click at [214, 136] on input "page A" at bounding box center [242, 129] width 136 height 16
click at [37, 167] on div "page B" at bounding box center [113, 174] width 153 height 14
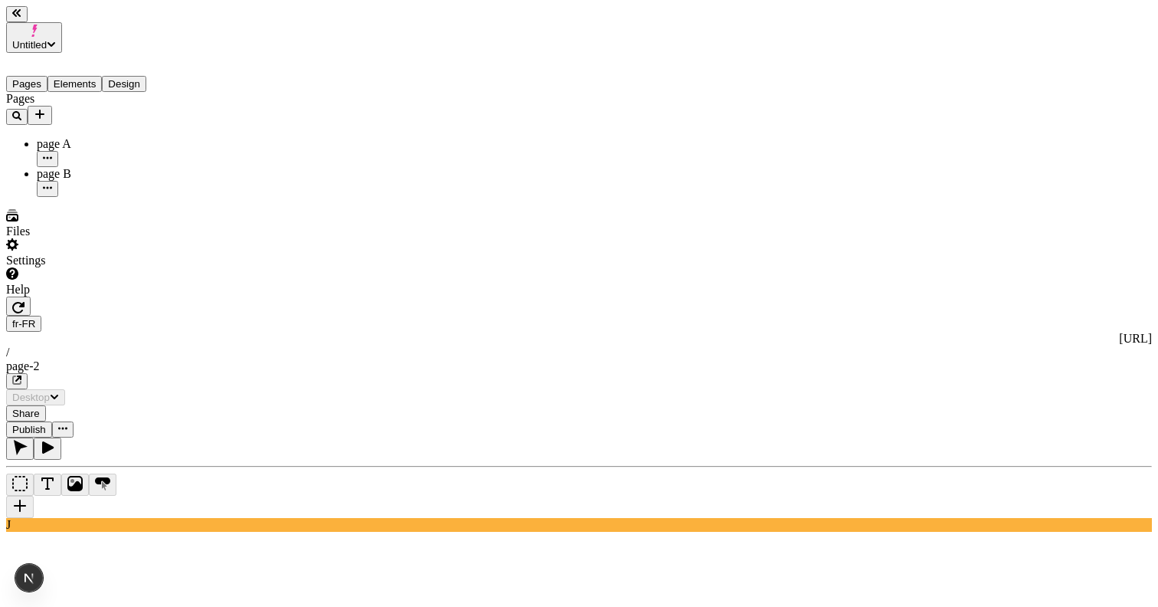
click at [139, 137] on div "page A" at bounding box center [113, 144] width 153 height 14
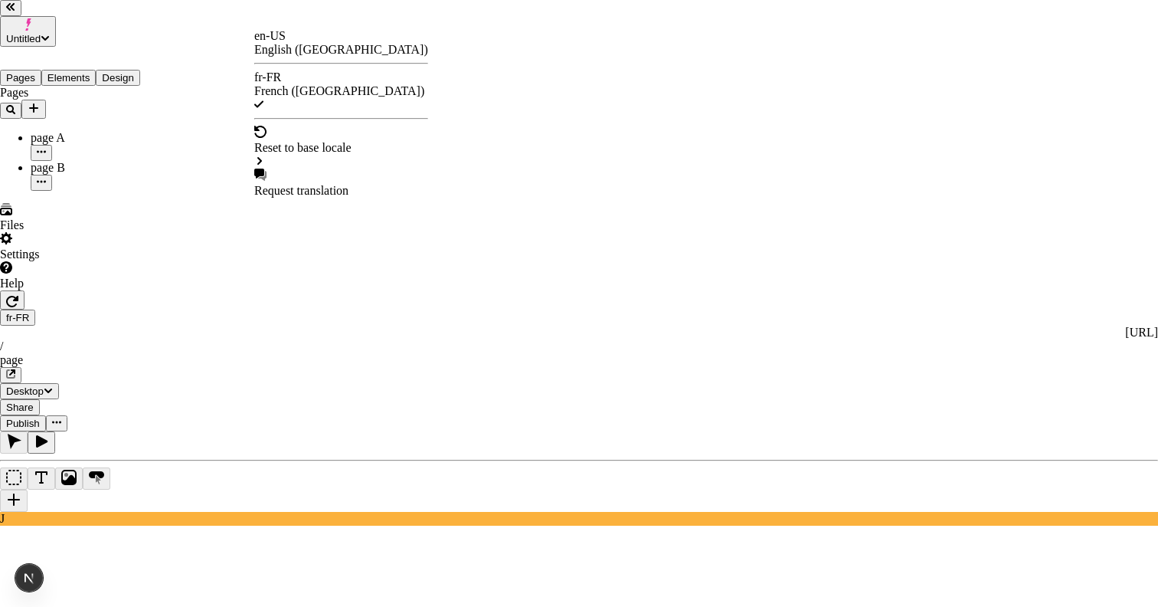
click at [298, 43] on div "en-US" at bounding box center [341, 36] width 174 height 14
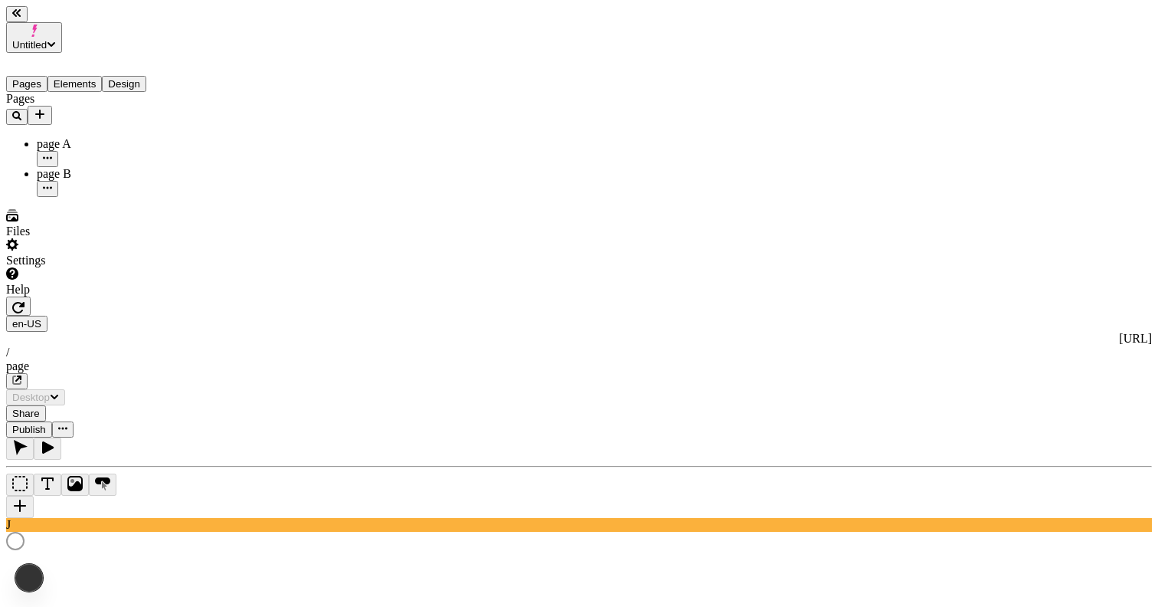
type input "/page"
type textarea "Page B (base locale)"
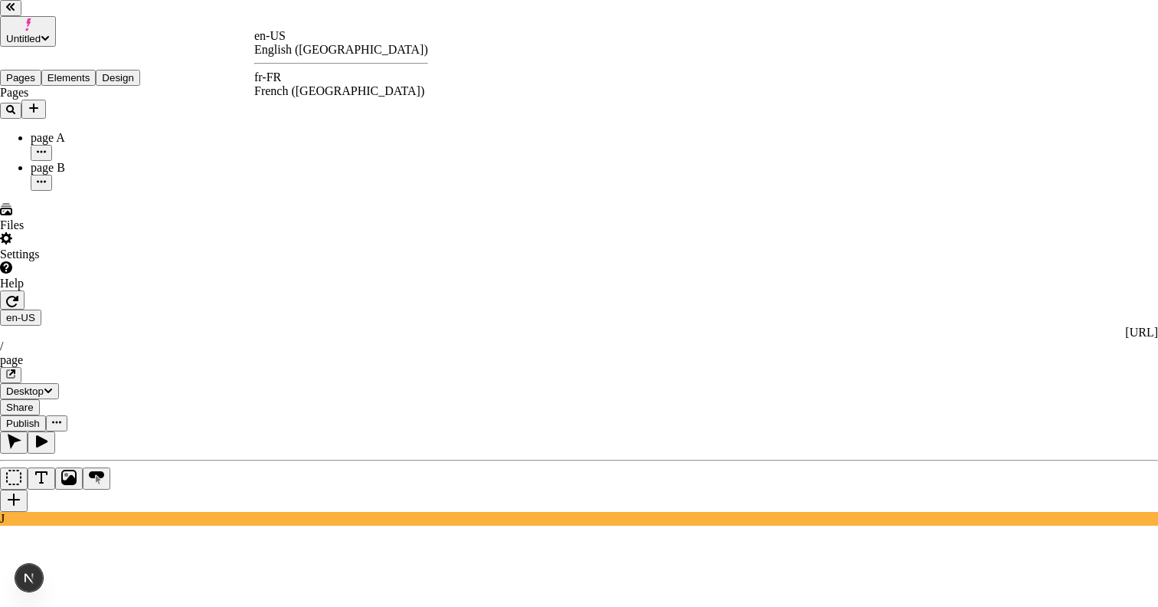
click at [322, 76] on div "fr-FR French (France)" at bounding box center [341, 84] width 174 height 28
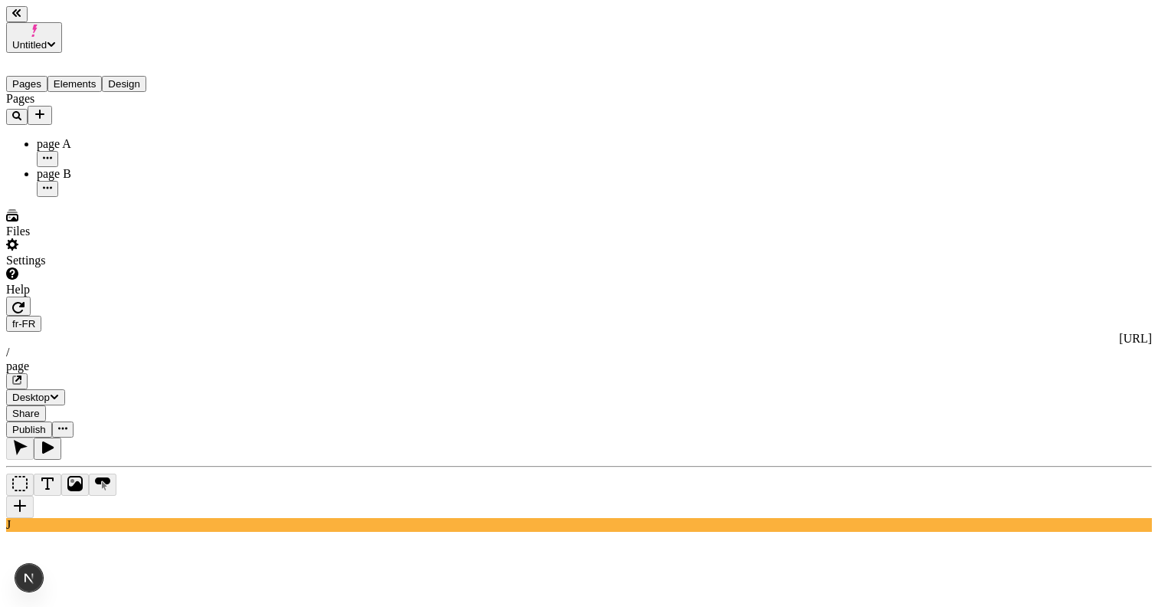
click at [40, 408] on span "Share" at bounding box center [26, 413] width 28 height 11
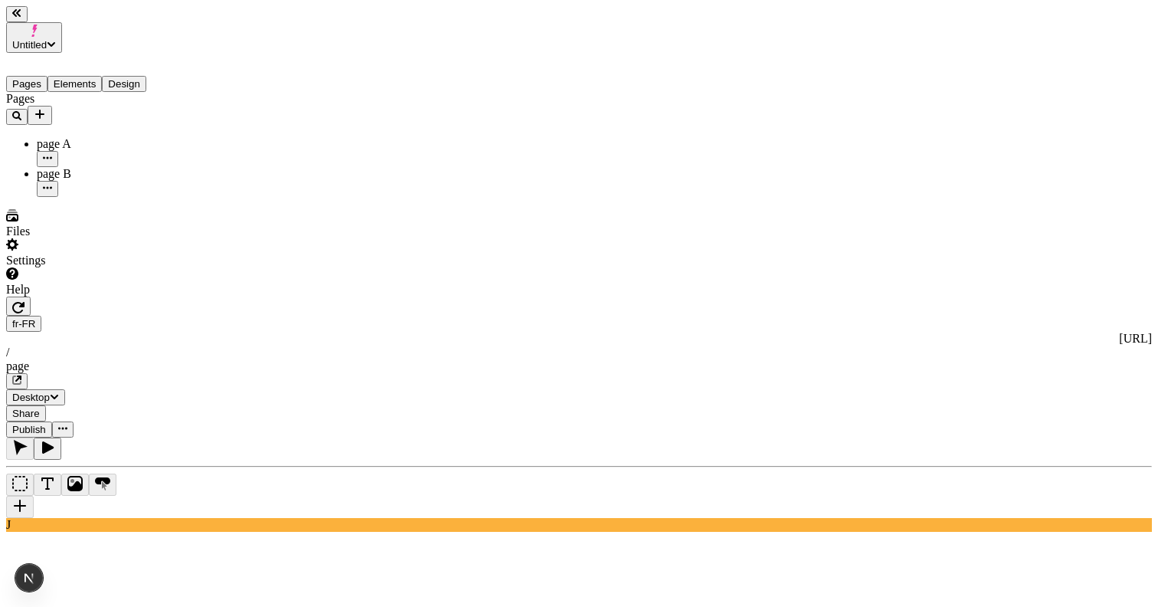
click at [40, 408] on span "Share" at bounding box center [26, 413] width 28 height 11
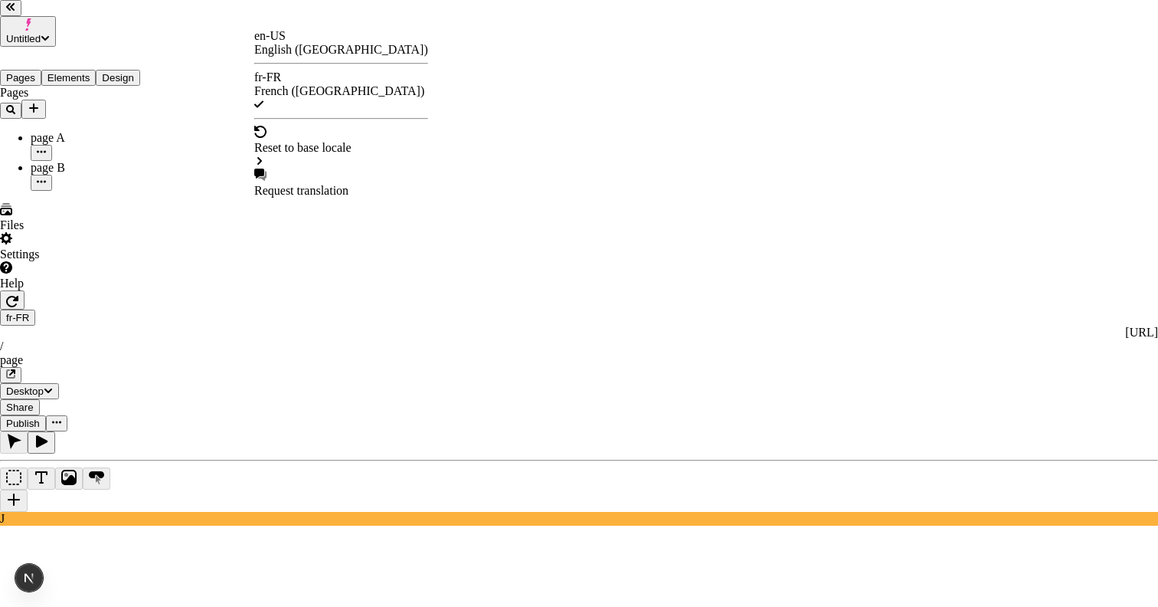
click at [313, 61] on div "en-US English (United States) fr-FR French (France)" at bounding box center [341, 70] width 174 height 83
click at [323, 46] on div "English (United States)" at bounding box center [341, 50] width 174 height 14
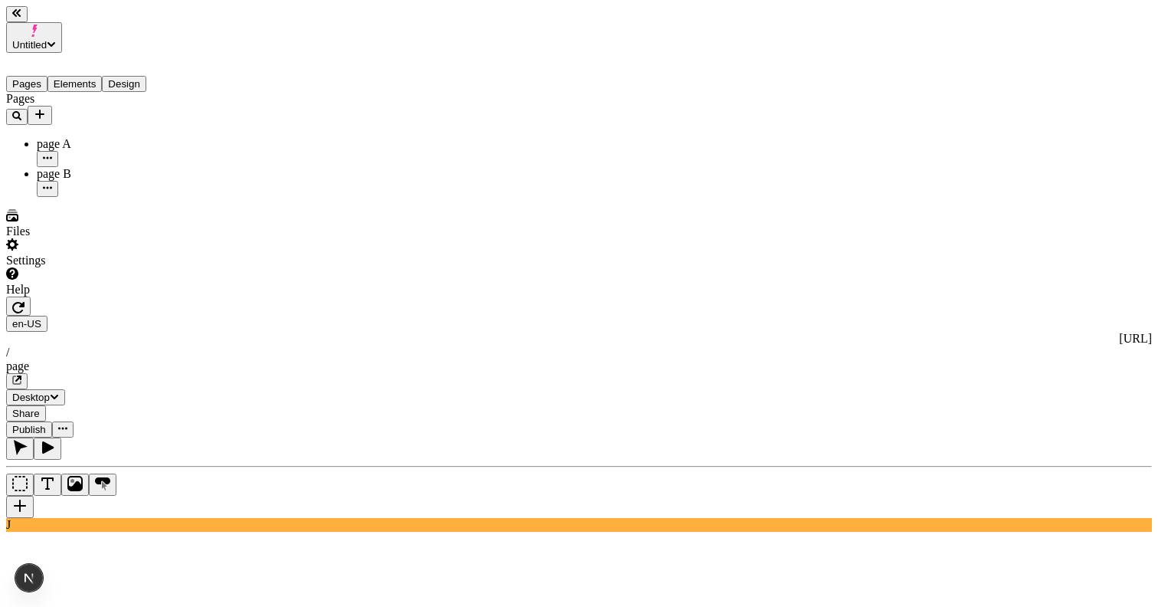
click at [40, 408] on span "Share" at bounding box center [26, 413] width 28 height 11
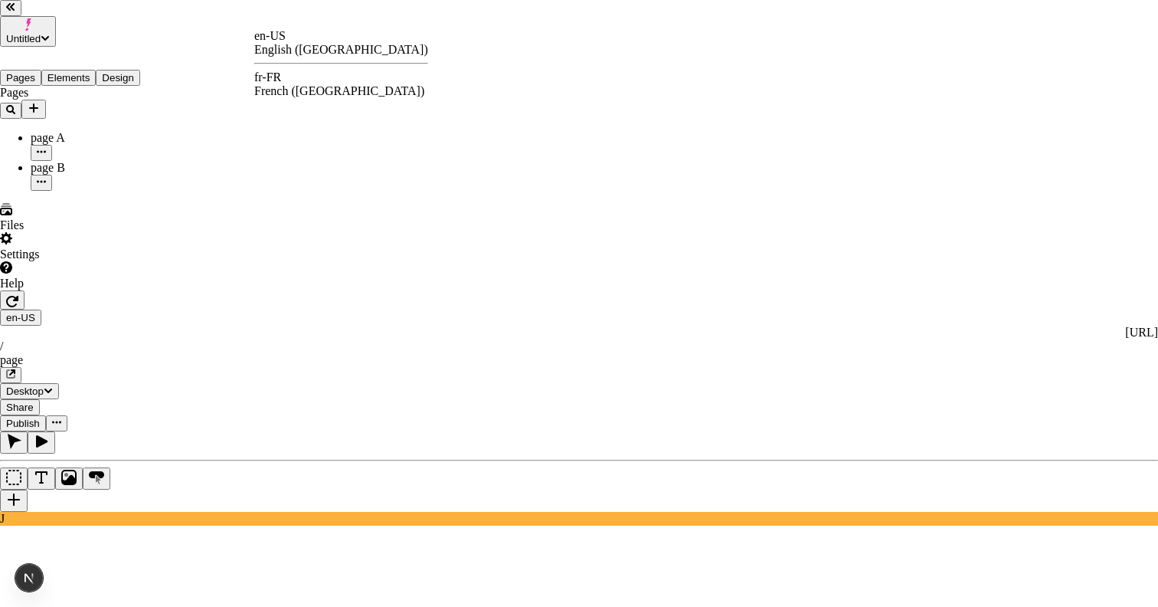
click at [298, 84] on div "fr-FR" at bounding box center [341, 77] width 174 height 14
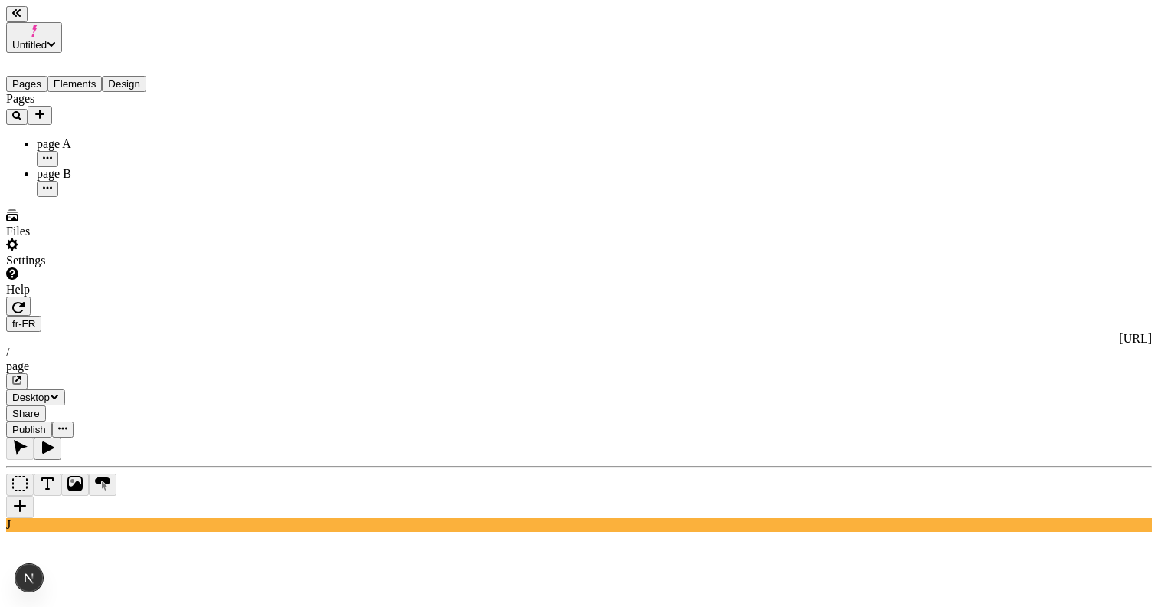
click at [40, 408] on span "Share" at bounding box center [26, 413] width 28 height 11
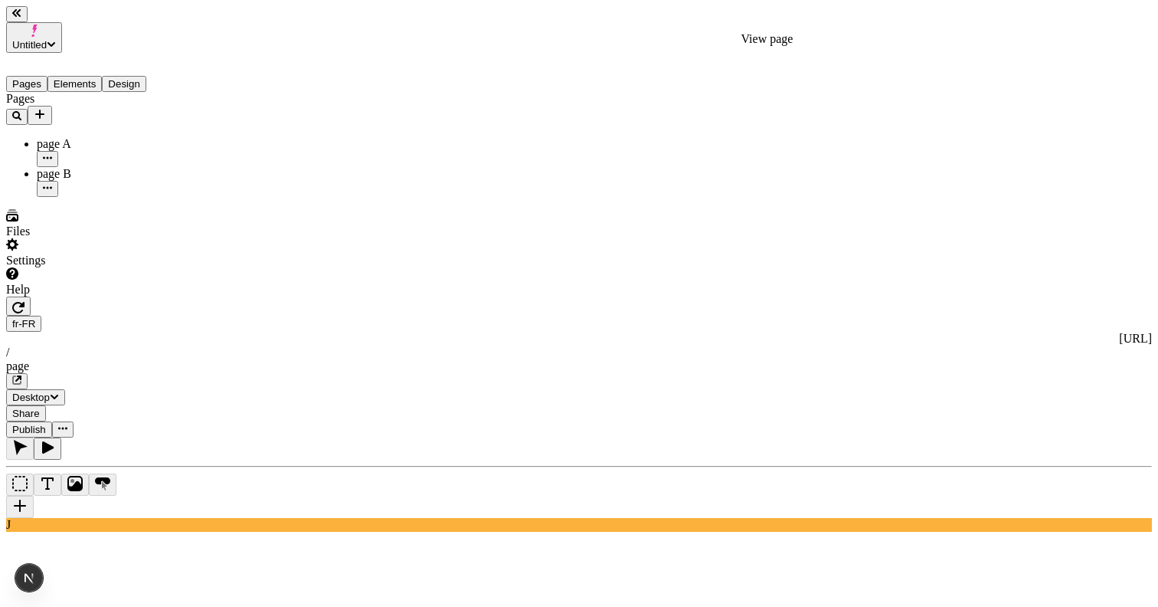
click at [21, 375] on icon "button" at bounding box center [16, 379] width 9 height 9
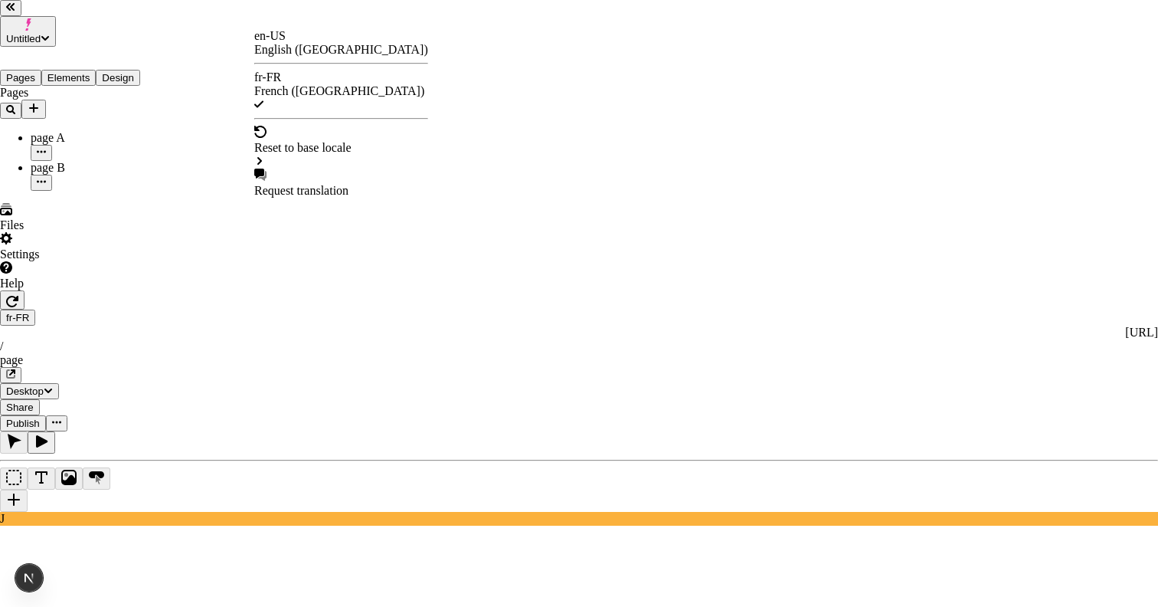
click at [282, 43] on div "en-US" at bounding box center [341, 36] width 174 height 14
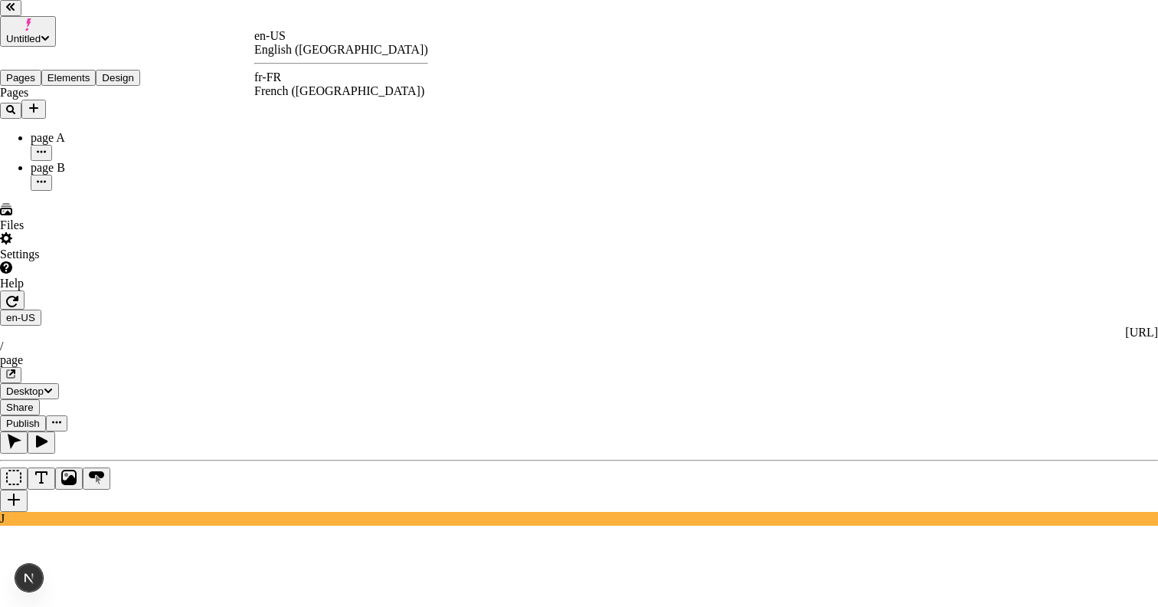
click at [303, 73] on div "fr-FR French (France)" at bounding box center [341, 84] width 174 height 28
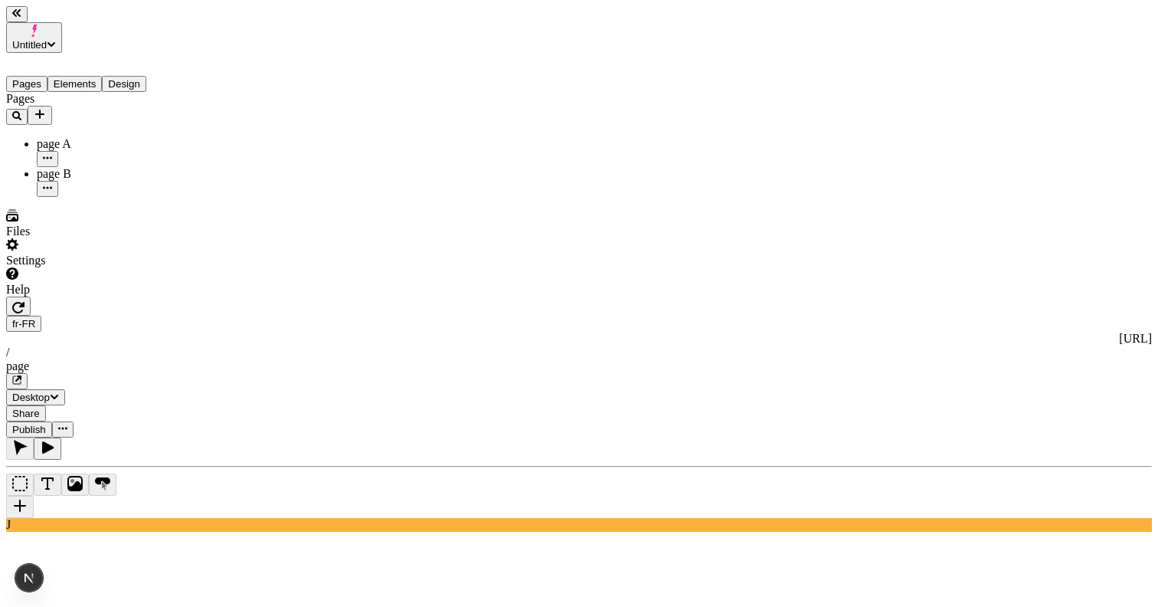
click at [21, 376] on icon "button" at bounding box center [17, 380] width 8 height 8
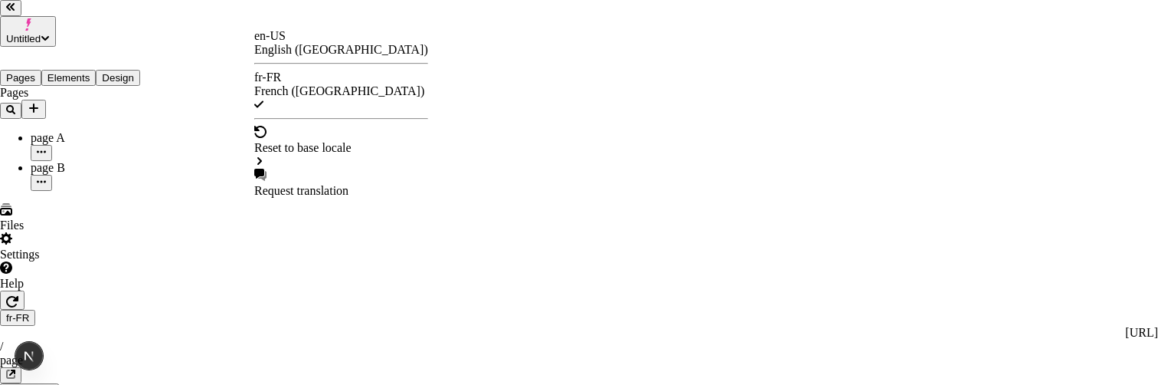
click at [290, 54] on div "en-US English (United States)" at bounding box center [341, 43] width 174 height 28
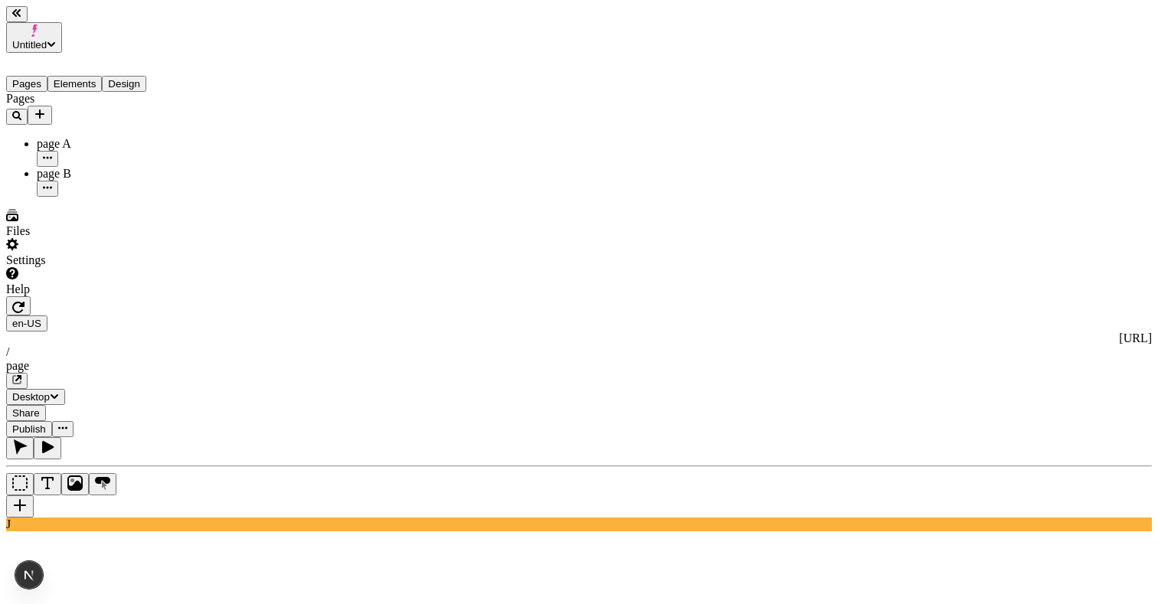
click at [40, 408] on span "Share" at bounding box center [26, 413] width 28 height 11
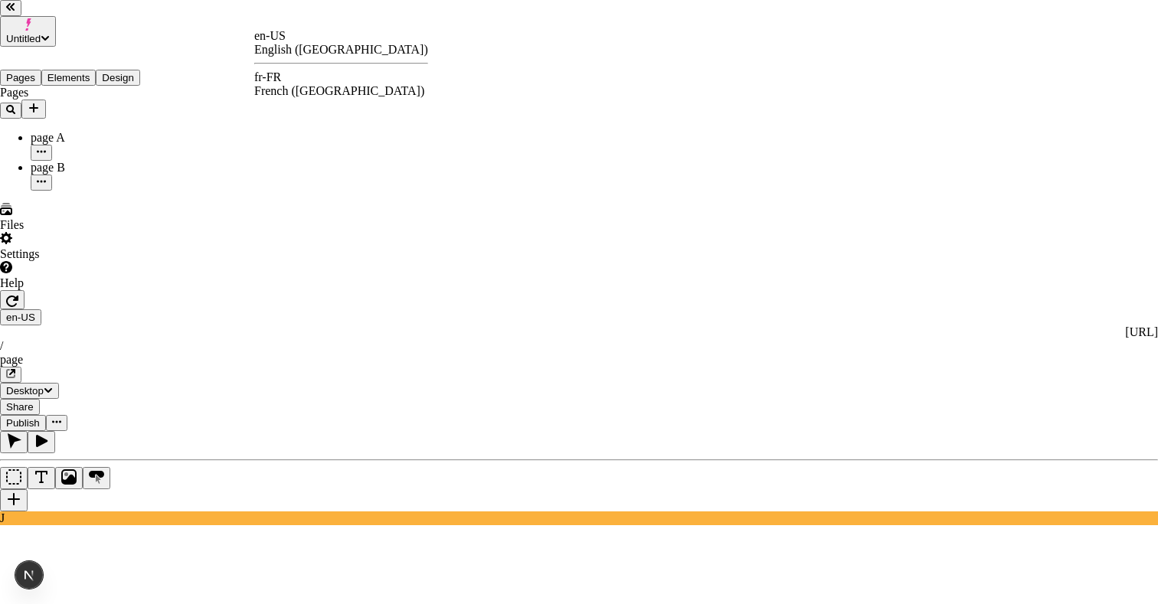
click at [310, 83] on div "fr-FR French (France)" at bounding box center [341, 84] width 174 height 28
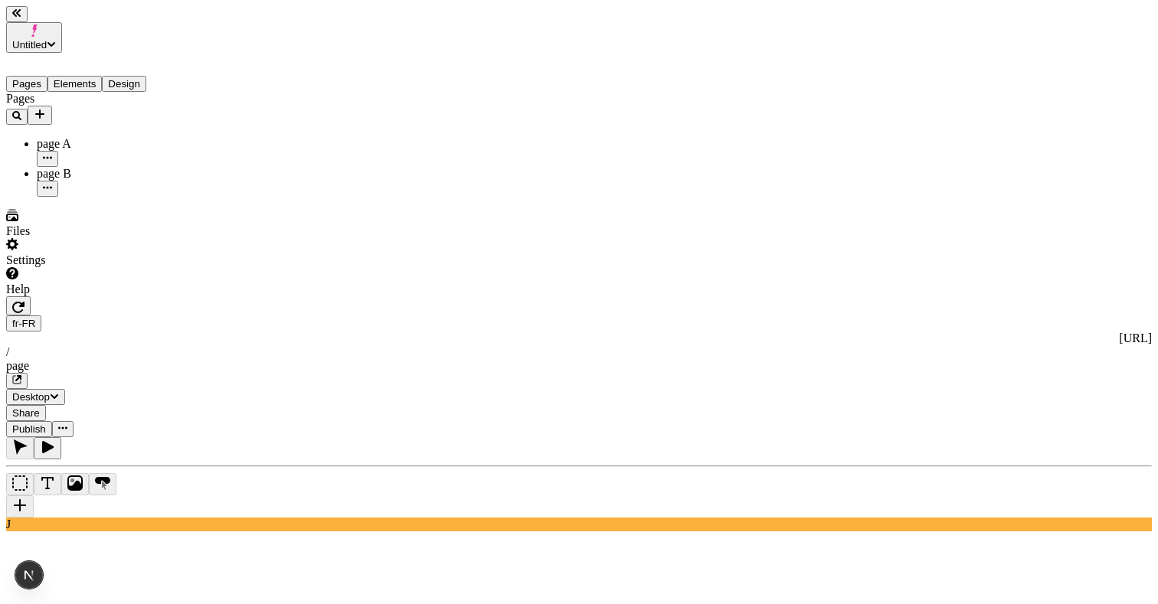
click at [40, 408] on span "Share" at bounding box center [26, 413] width 28 height 11
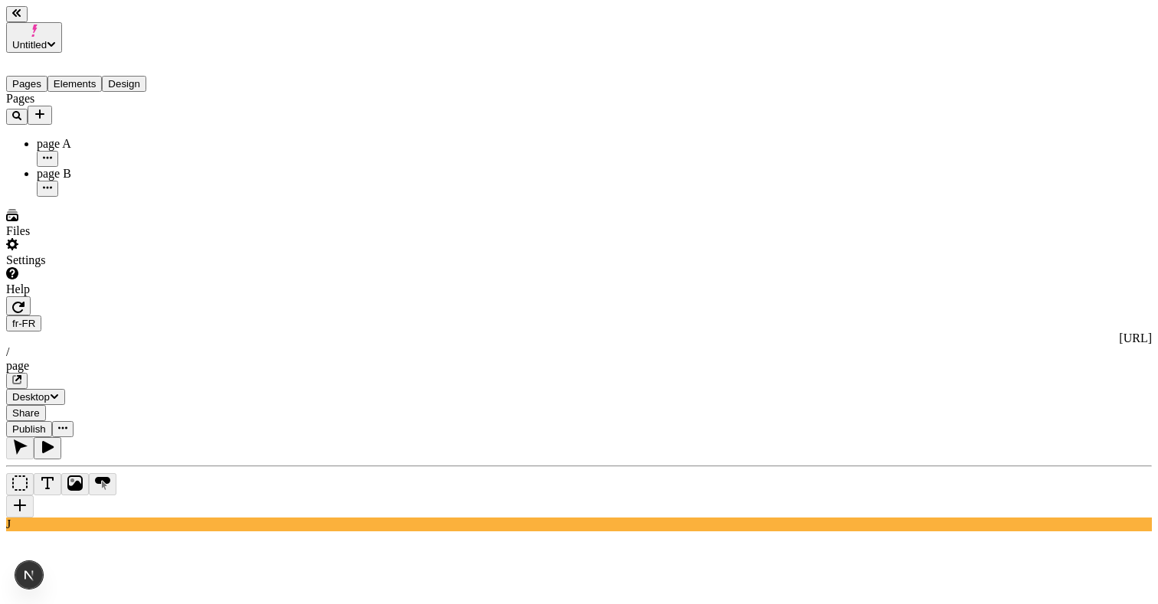
click at [56, 167] on div "page B" at bounding box center [113, 174] width 153 height 14
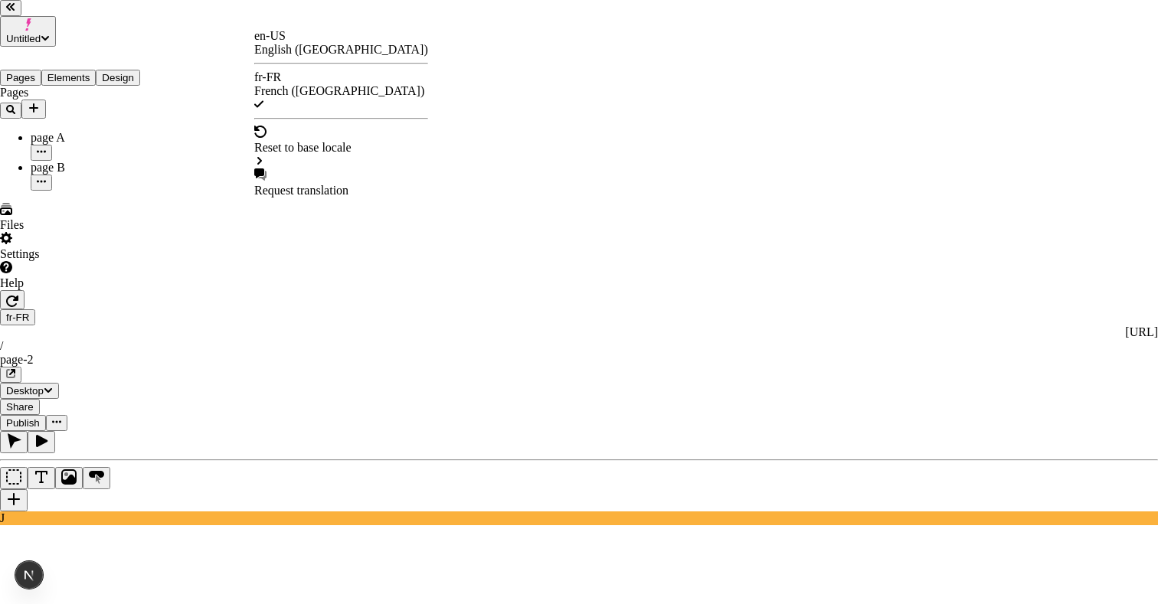
click at [300, 39] on div "en-US English (United States)" at bounding box center [341, 43] width 174 height 28
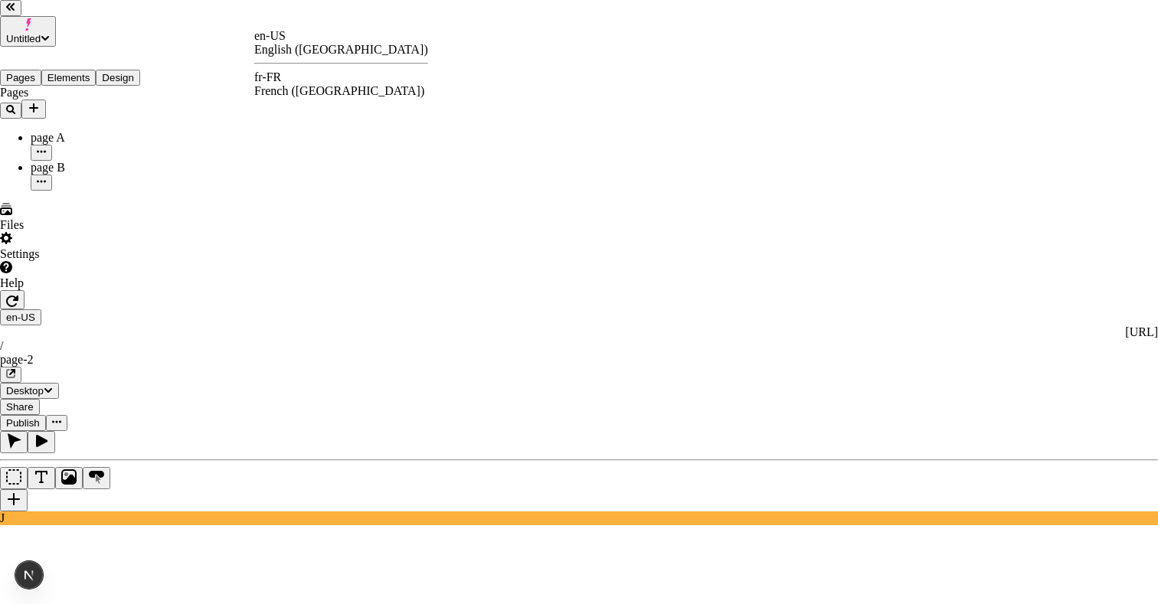
click at [310, 86] on div "fr-FR French (France)" at bounding box center [341, 84] width 174 height 28
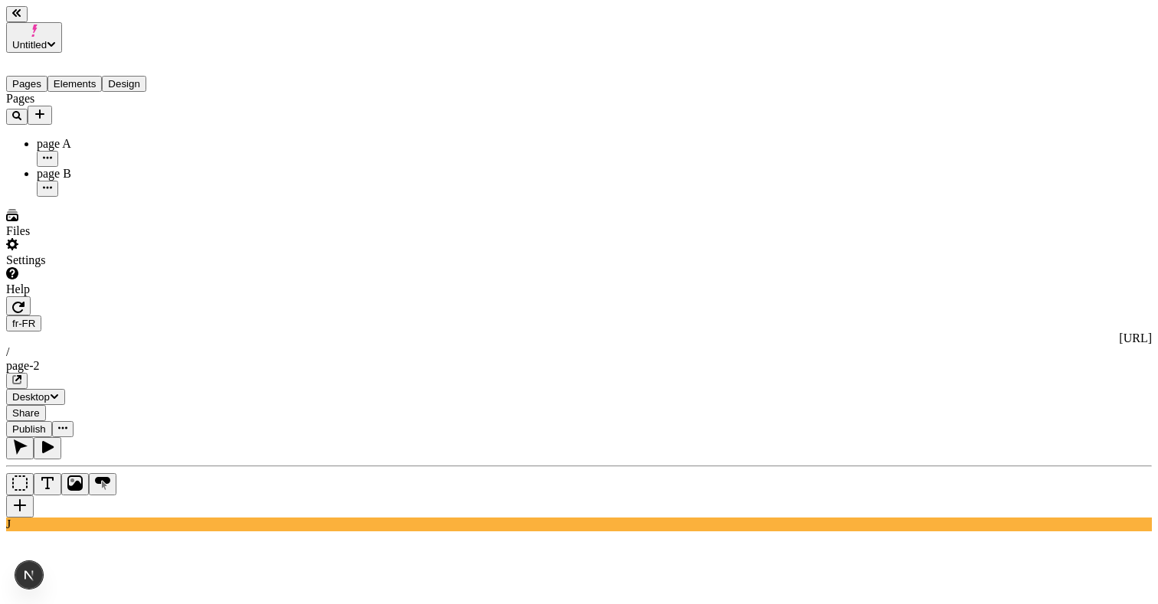
click at [40, 408] on span "Share" at bounding box center [26, 413] width 28 height 11
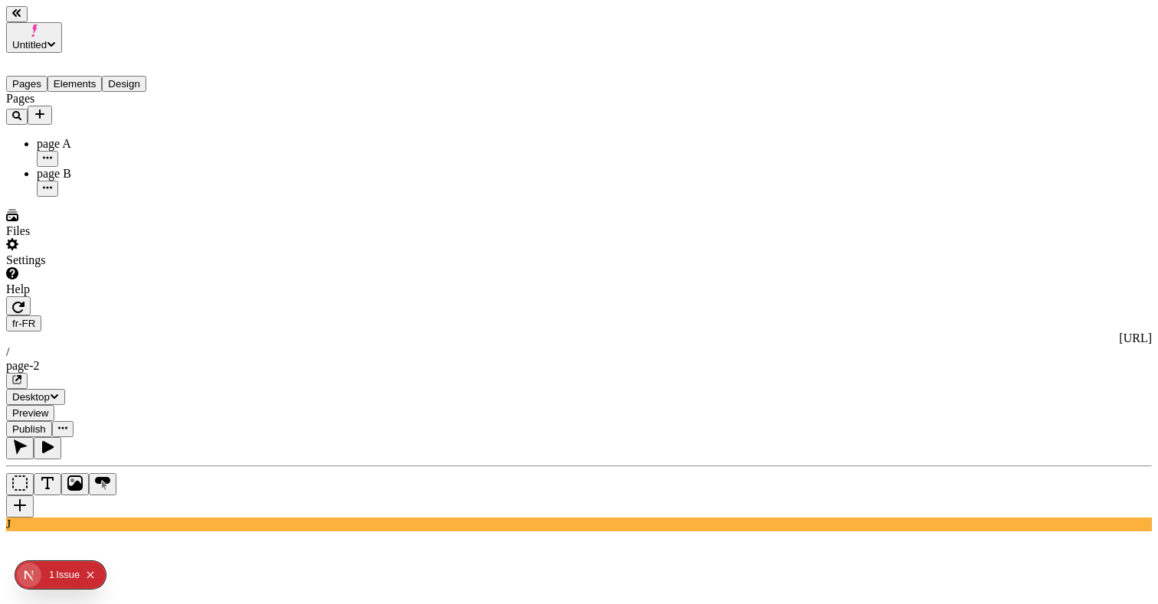
click at [46, 424] on span "Publish" at bounding box center [29, 429] width 34 height 11
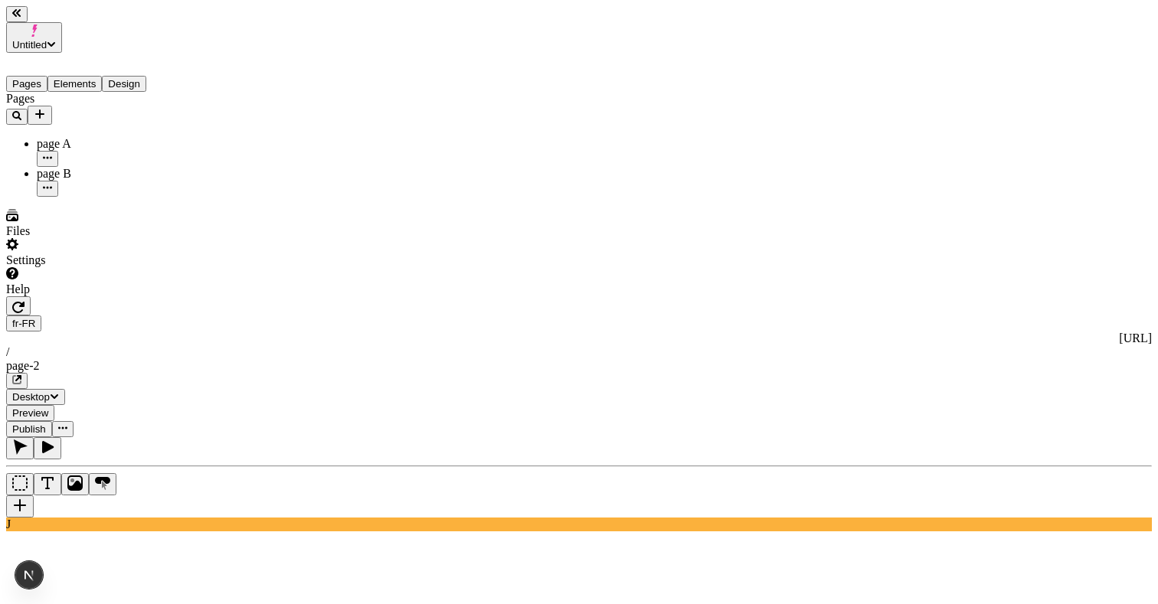
click at [74, 421] on button "button" at bounding box center [62, 429] width 21 height 16
click at [820, 48] on span "Share" at bounding box center [807, 54] width 28 height 13
click at [74, 421] on button "button" at bounding box center [62, 429] width 21 height 16
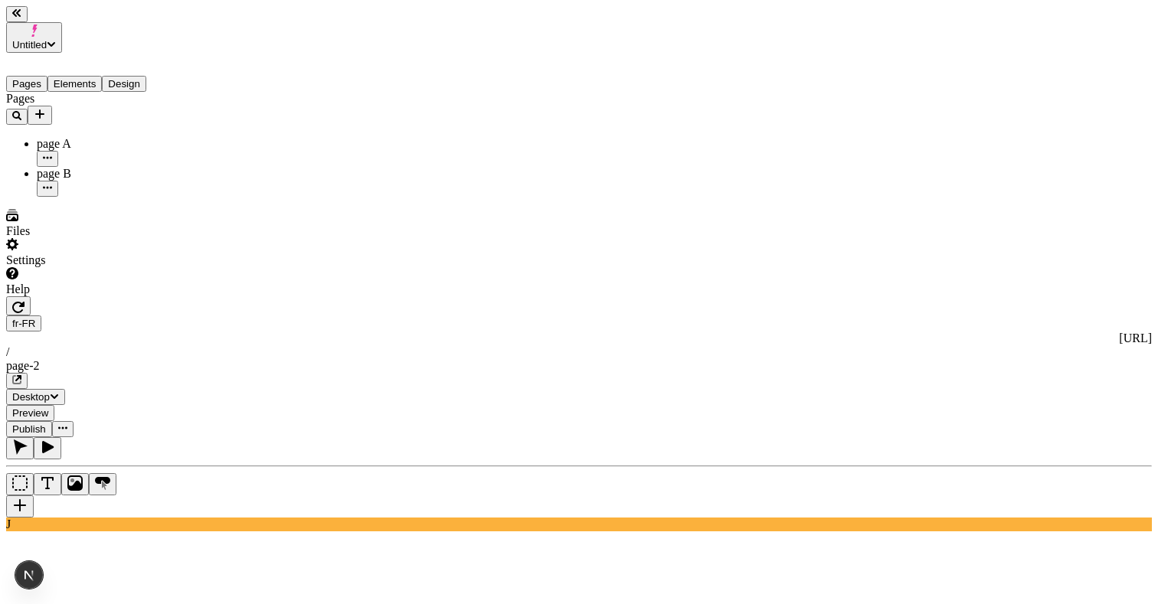
click at [67, 424] on icon "button" at bounding box center [62, 428] width 9 height 9
click at [820, 51] on span "Share" at bounding box center [807, 54] width 28 height 13
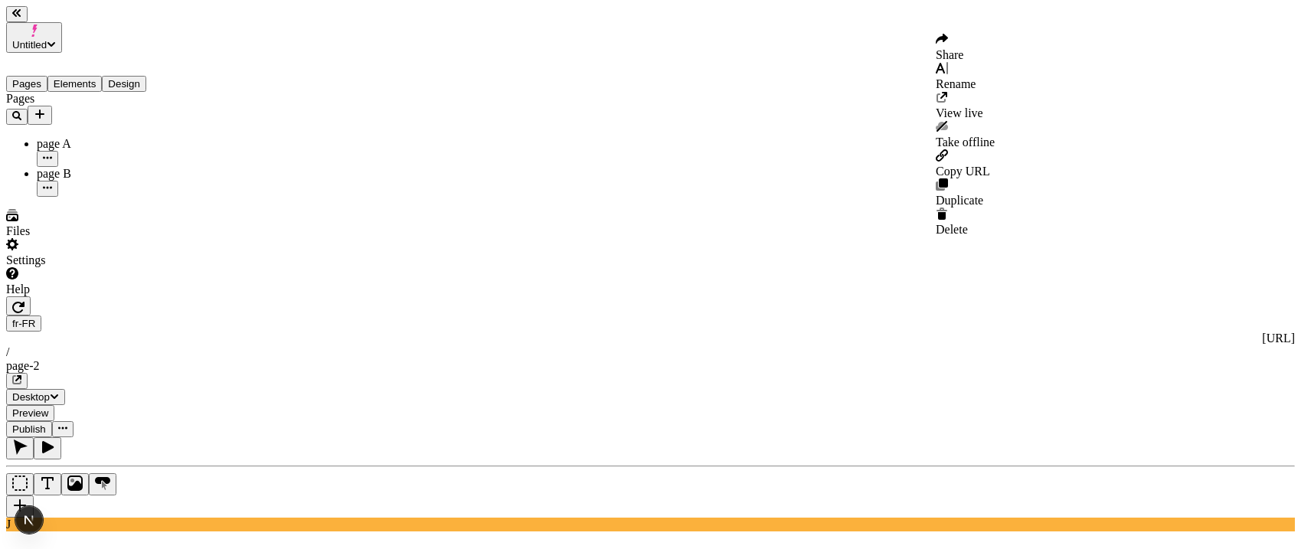
click at [74, 421] on button "button" at bounding box center [62, 429] width 21 height 16
click at [964, 48] on span "Share" at bounding box center [950, 54] width 28 height 13
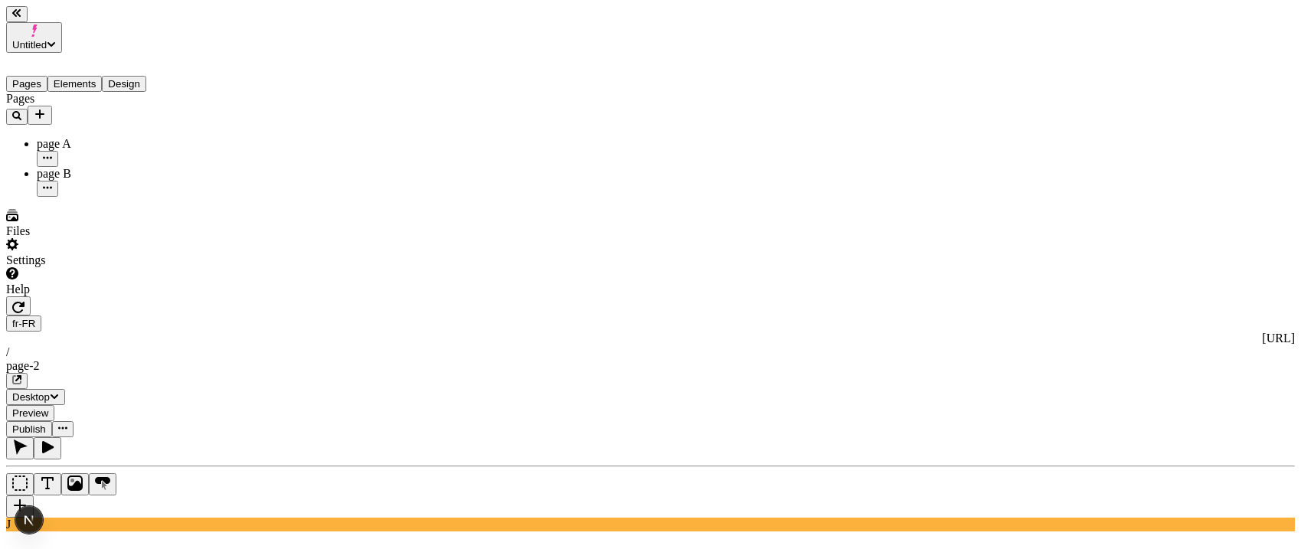
click at [46, 424] on span "Publish" at bounding box center [29, 429] width 34 height 11
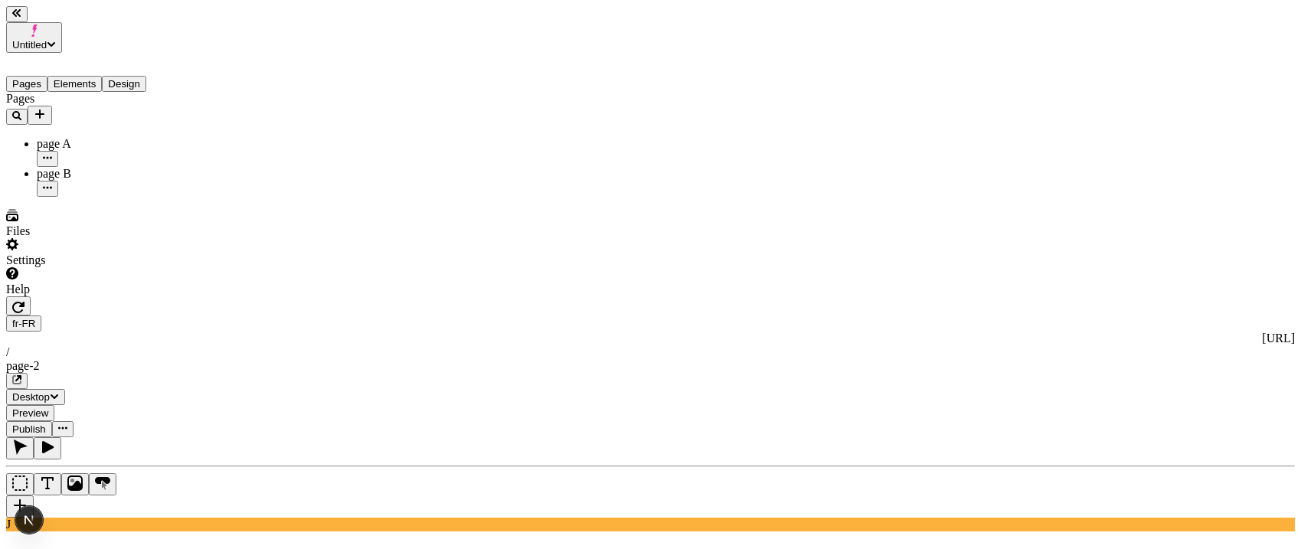
click at [67, 424] on icon "button" at bounding box center [62, 428] width 9 height 9
click at [964, 51] on span "Share" at bounding box center [950, 54] width 28 height 13
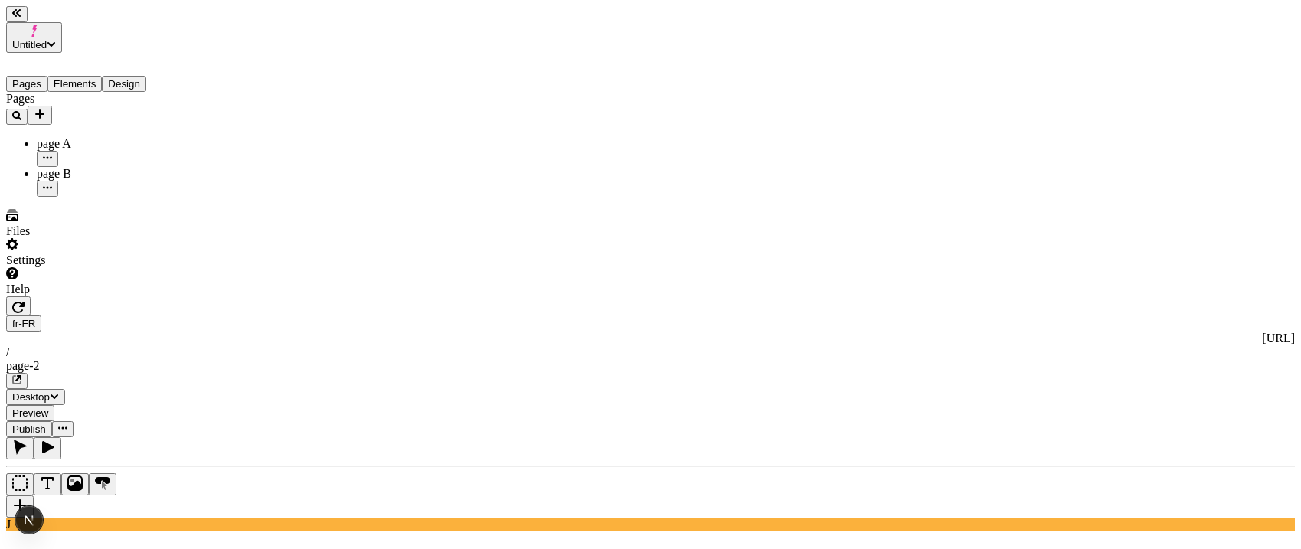
click at [21, 375] on icon "button" at bounding box center [18, 378] width 6 height 6
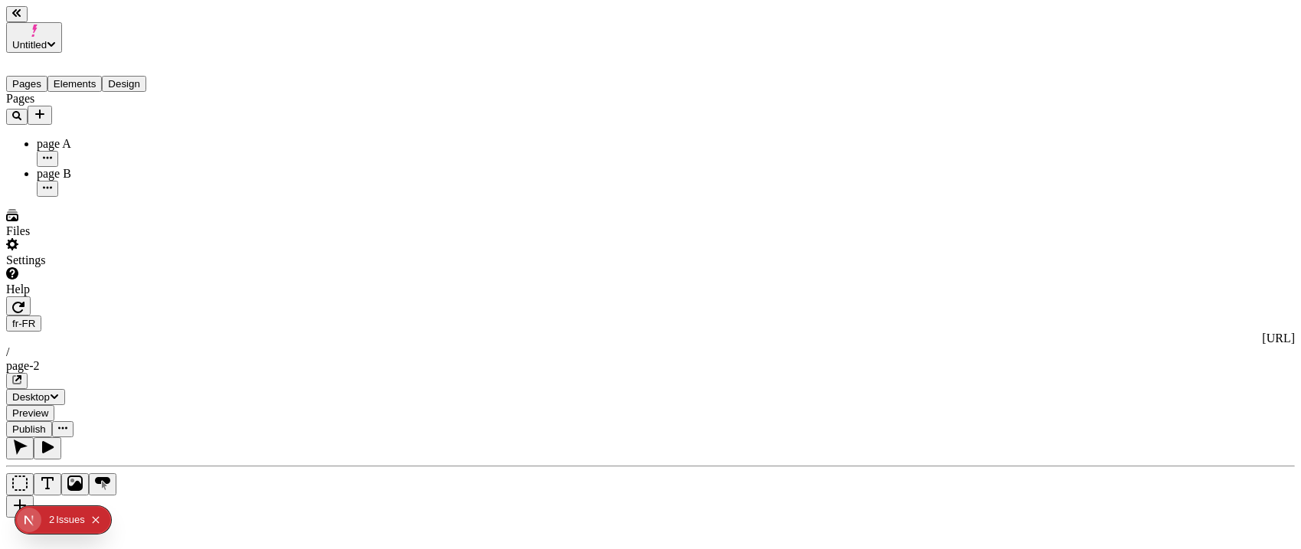
click at [67, 427] on icon "button" at bounding box center [62, 428] width 9 height 2
click at [964, 51] on span "Share" at bounding box center [950, 54] width 28 height 13
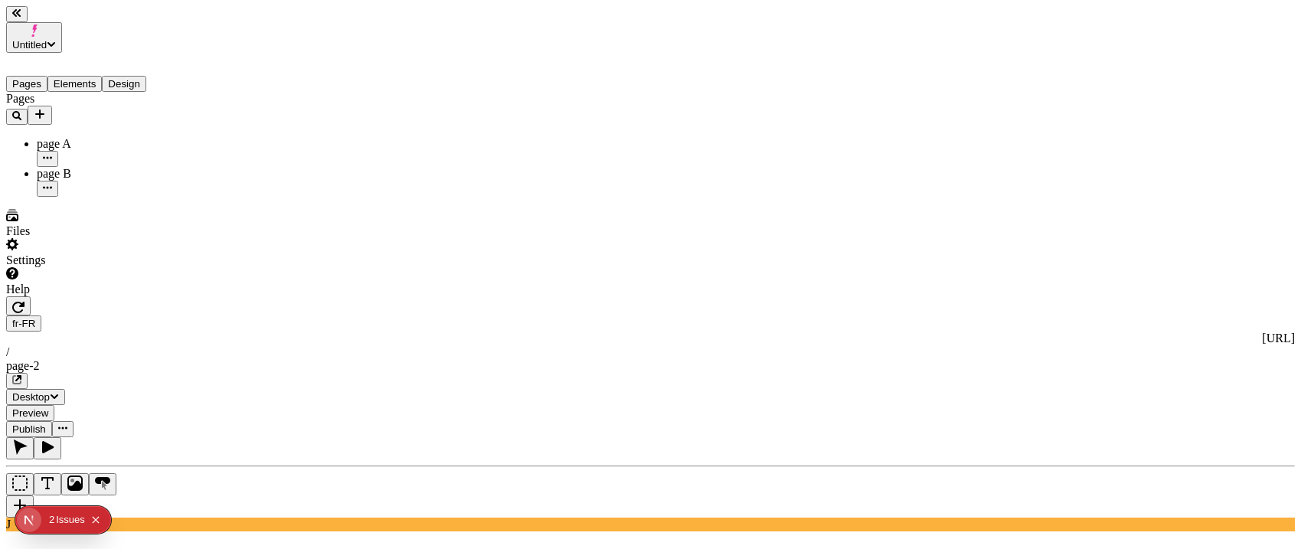
click at [74, 421] on button "button" at bounding box center [62, 429] width 21 height 16
click at [964, 52] on span "Share" at bounding box center [950, 54] width 28 height 13
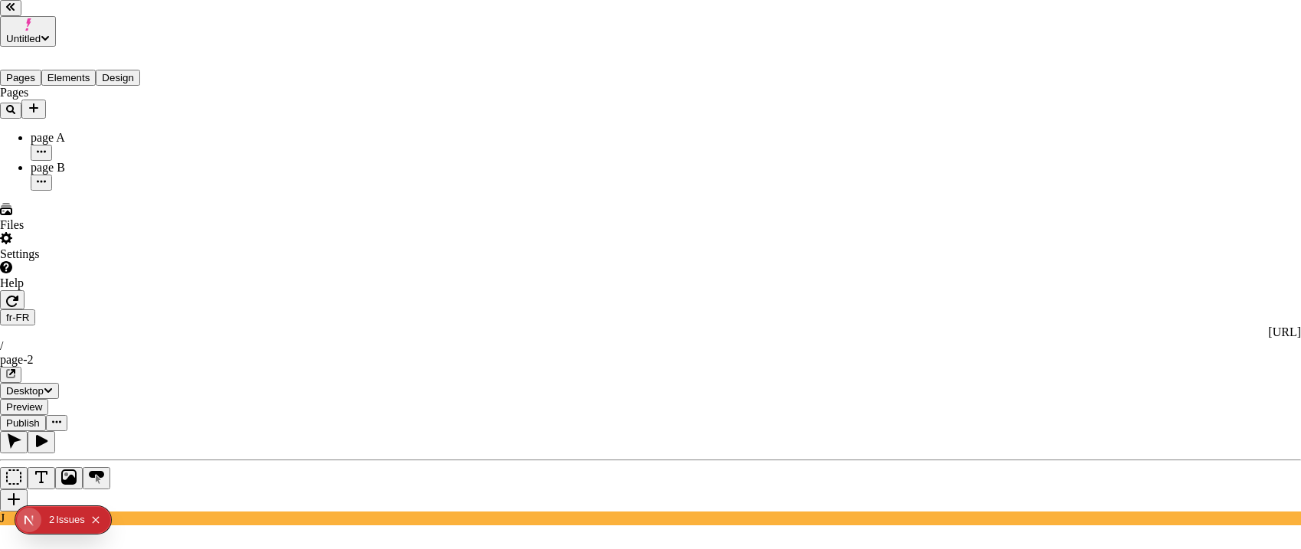
click at [61, 509] on div "Issue s" at bounding box center [70, 520] width 29 height 28
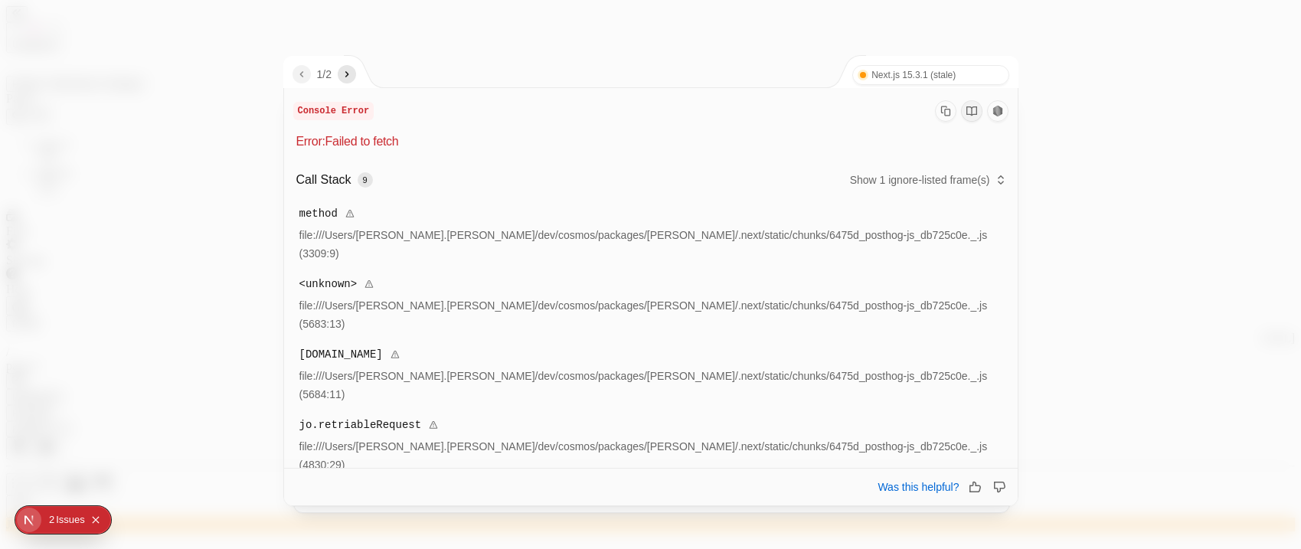
click at [356, 83] on nav "1 / 2" at bounding box center [325, 74] width 64 height 18
click at [353, 77] on icon "next" at bounding box center [347, 74] width 12 height 12
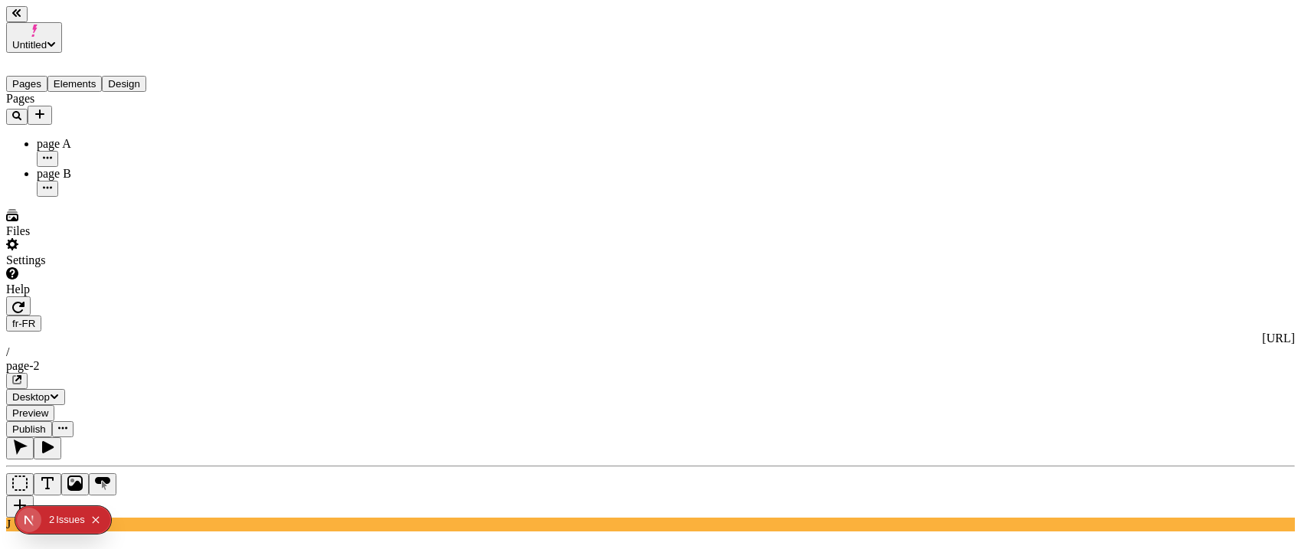
click at [67, 424] on icon "button" at bounding box center [62, 428] width 9 height 9
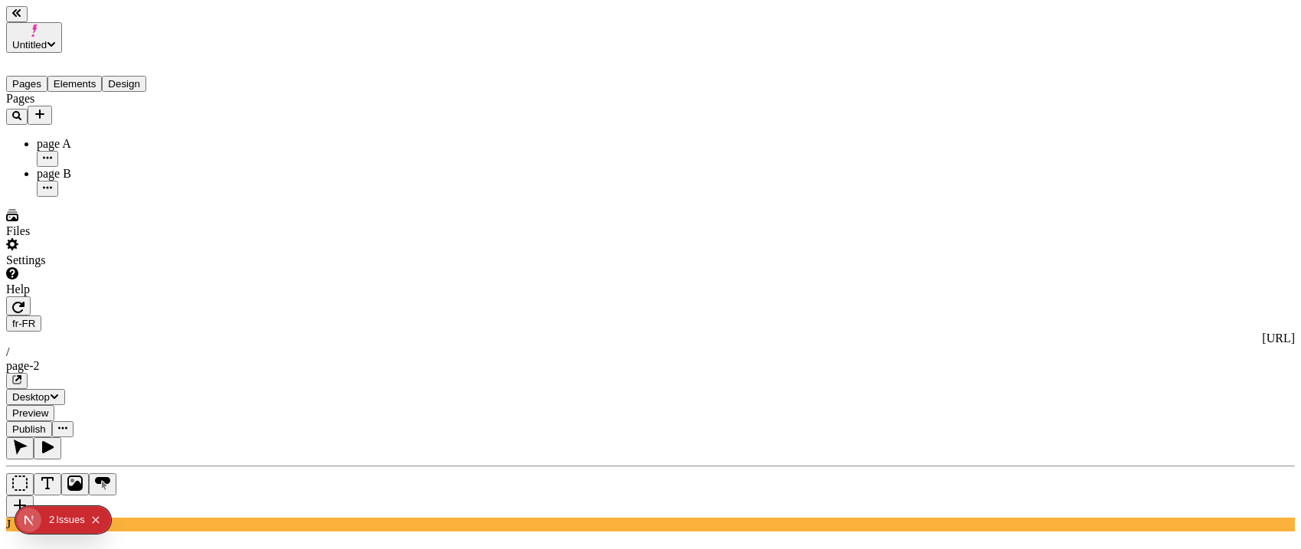
click at [74, 421] on button "button" at bounding box center [62, 429] width 21 height 16
click at [964, 48] on span "Share" at bounding box center [950, 54] width 28 height 13
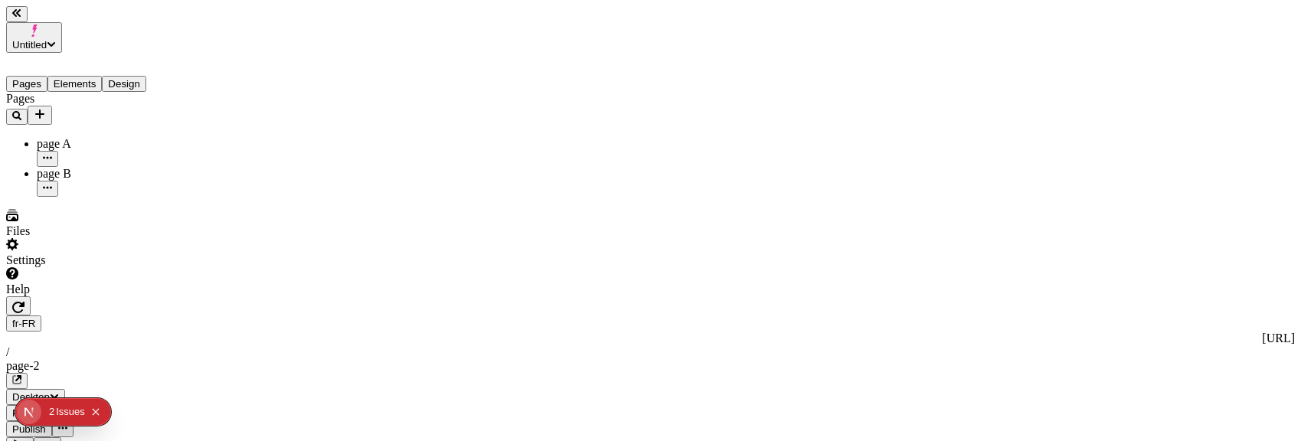
click at [67, 424] on icon "button" at bounding box center [62, 428] width 9 height 9
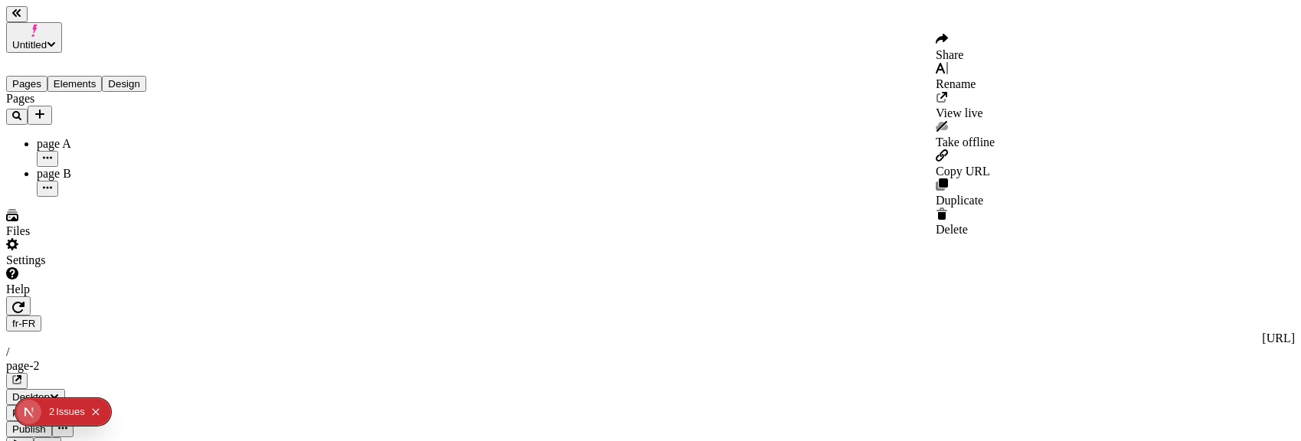
click at [964, 53] on span "Share" at bounding box center [950, 54] width 28 height 13
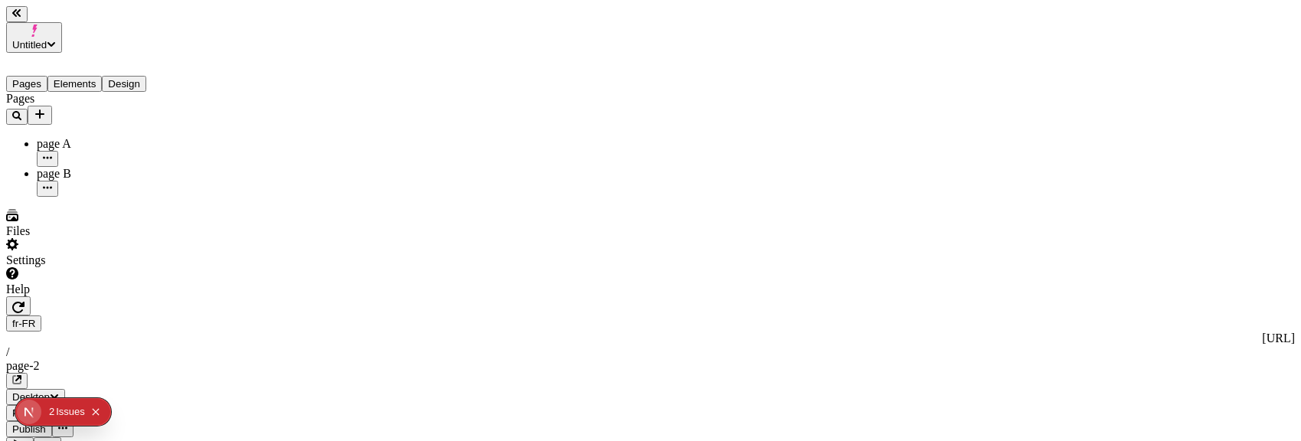
click at [74, 421] on button "button" at bounding box center [62, 429] width 21 height 16
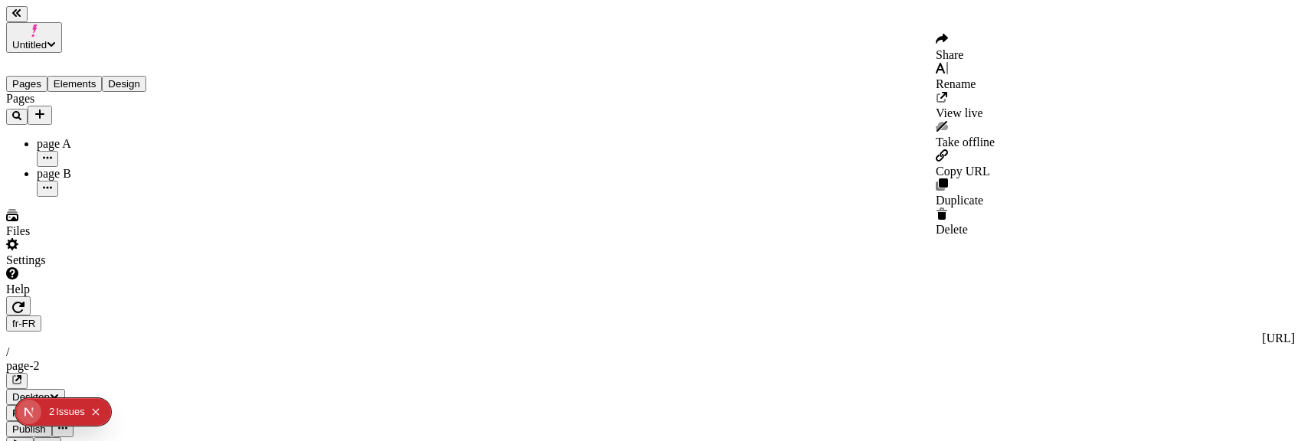
click at [964, 51] on span "Share" at bounding box center [950, 54] width 28 height 13
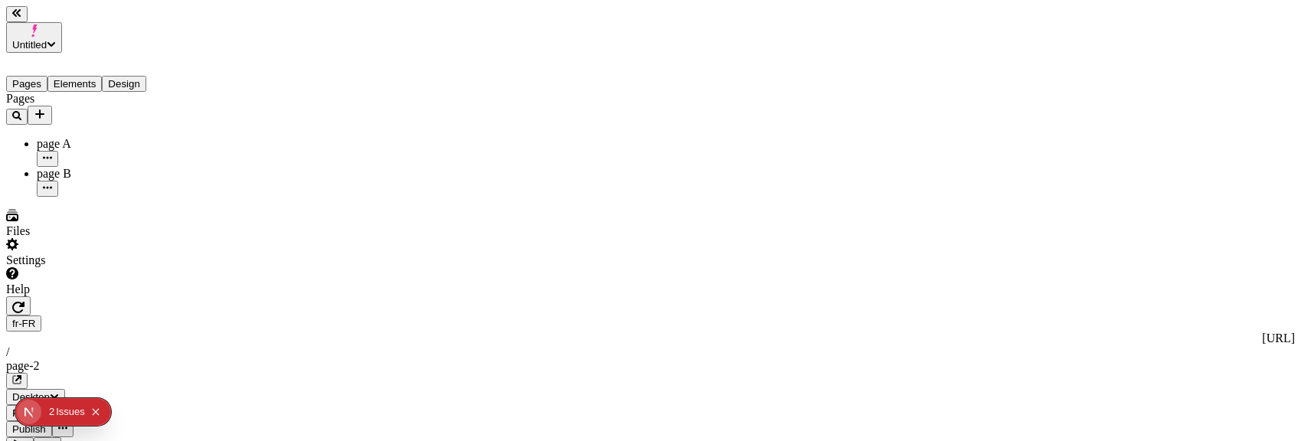
click at [67, 424] on icon "button" at bounding box center [62, 428] width 9 height 9
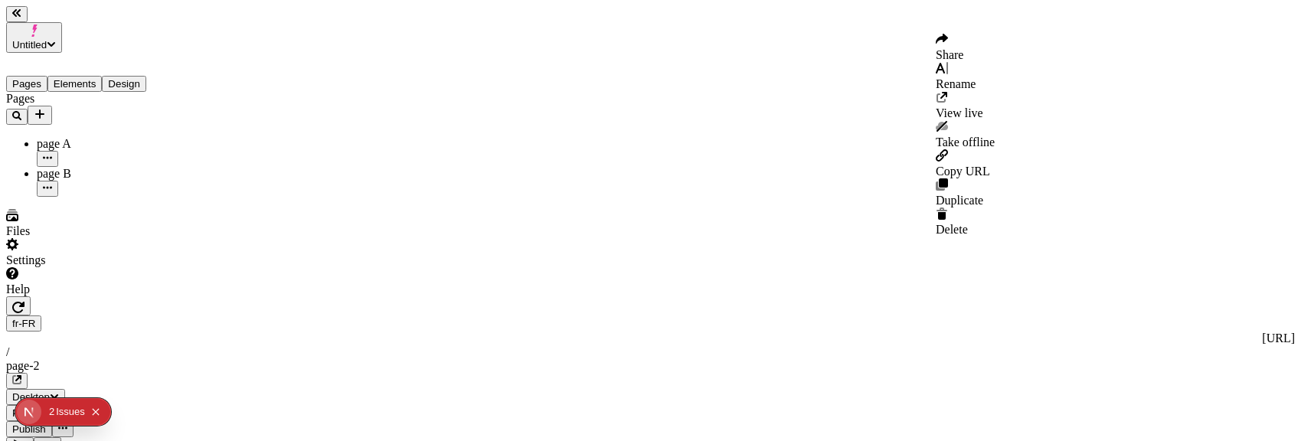
click at [995, 40] on div "Share" at bounding box center [965, 47] width 59 height 29
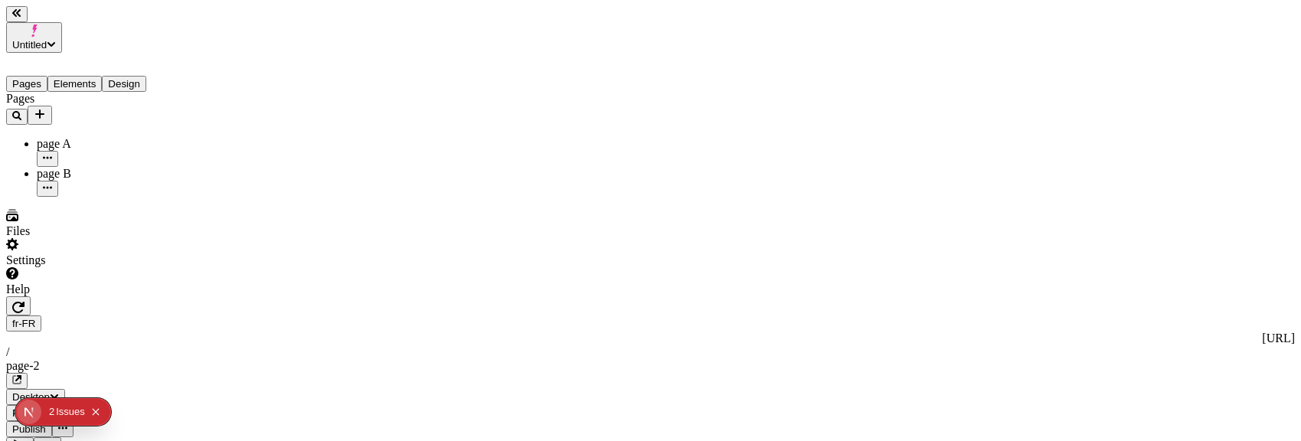
click at [46, 424] on span "Publish" at bounding box center [29, 429] width 34 height 11
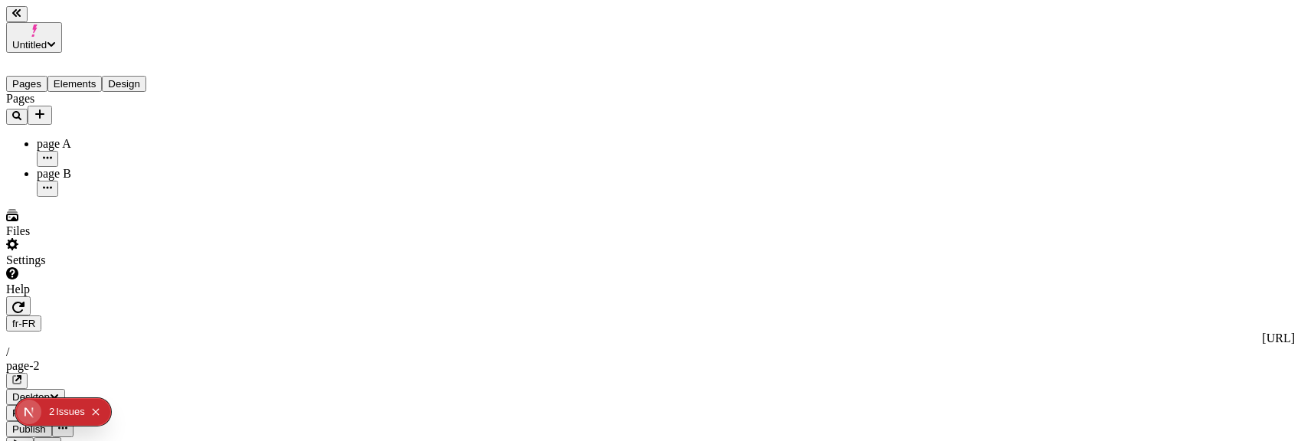
click at [74, 421] on button "button" at bounding box center [62, 429] width 21 height 16
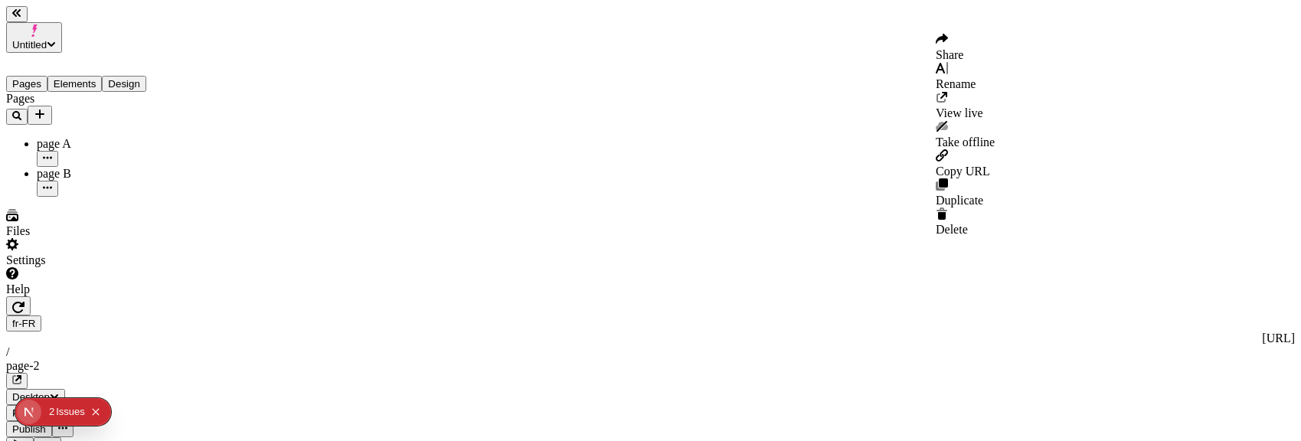
click at [995, 43] on div "Share" at bounding box center [965, 47] width 59 height 29
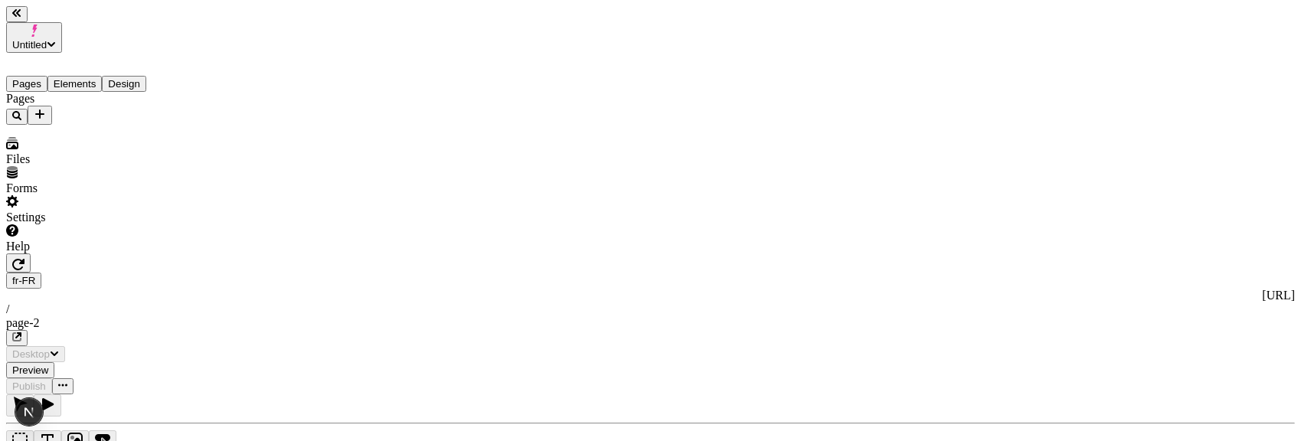
type input "/page-2"
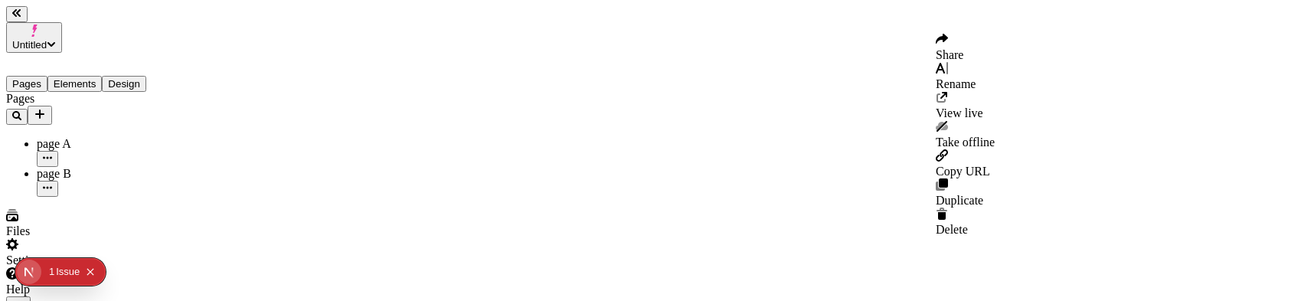
click at [964, 51] on span "Share" at bounding box center [950, 54] width 28 height 13
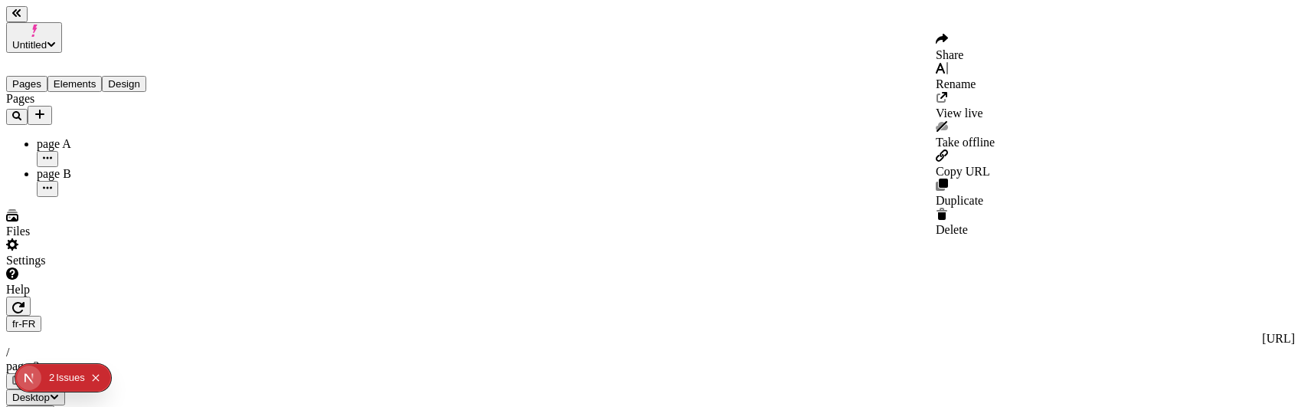
click at [964, 51] on span "Share" at bounding box center [950, 54] width 28 height 13
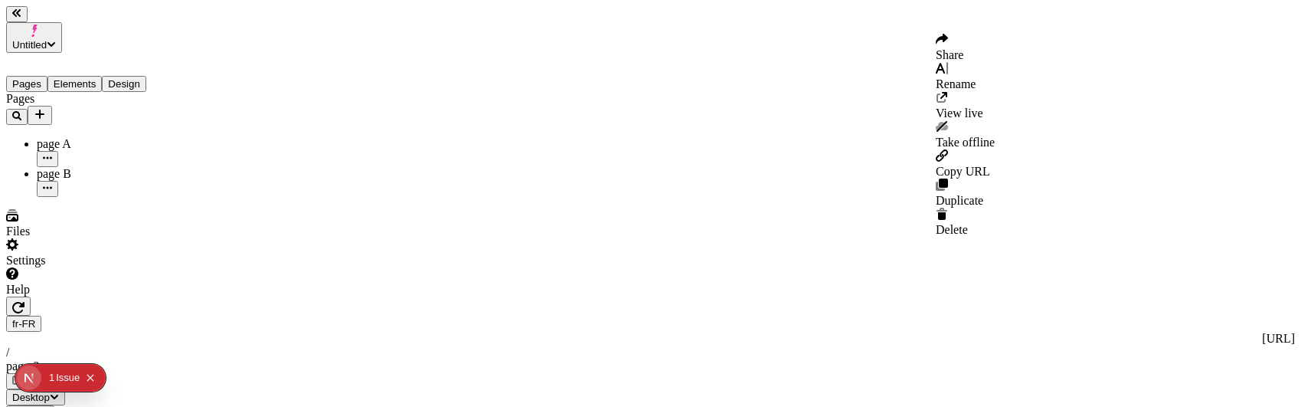
click at [964, 50] on span "Share" at bounding box center [950, 54] width 28 height 13
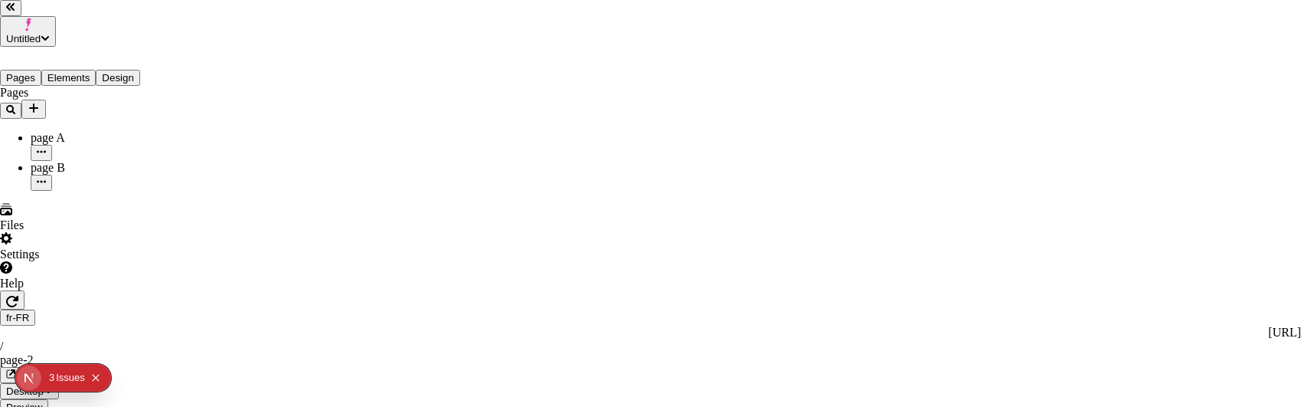
drag, startPoint x: 995, startPoint y: 208, endPoint x: 1017, endPoint y: 214, distance: 22.9
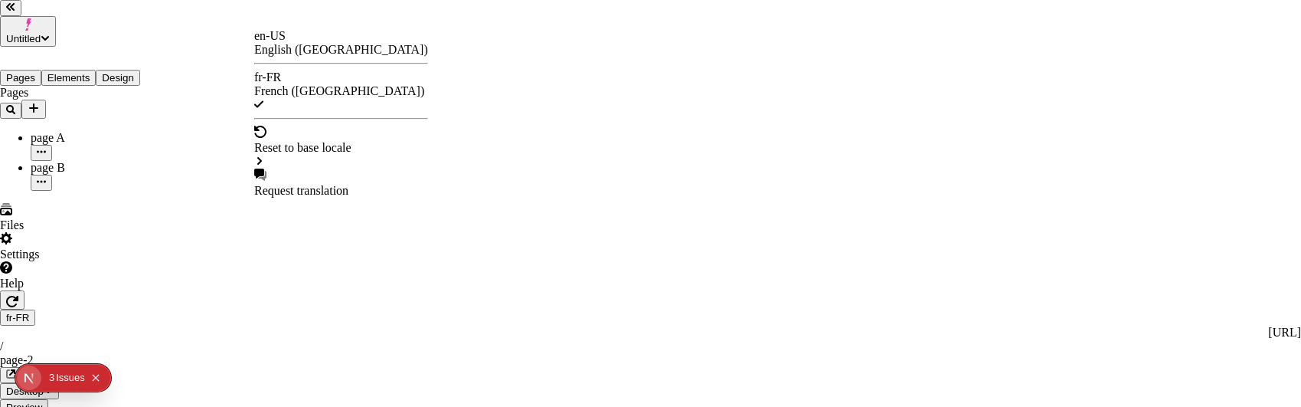
click at [278, 38] on div "en-US English ([GEOGRAPHIC_DATA])" at bounding box center [341, 43] width 174 height 28
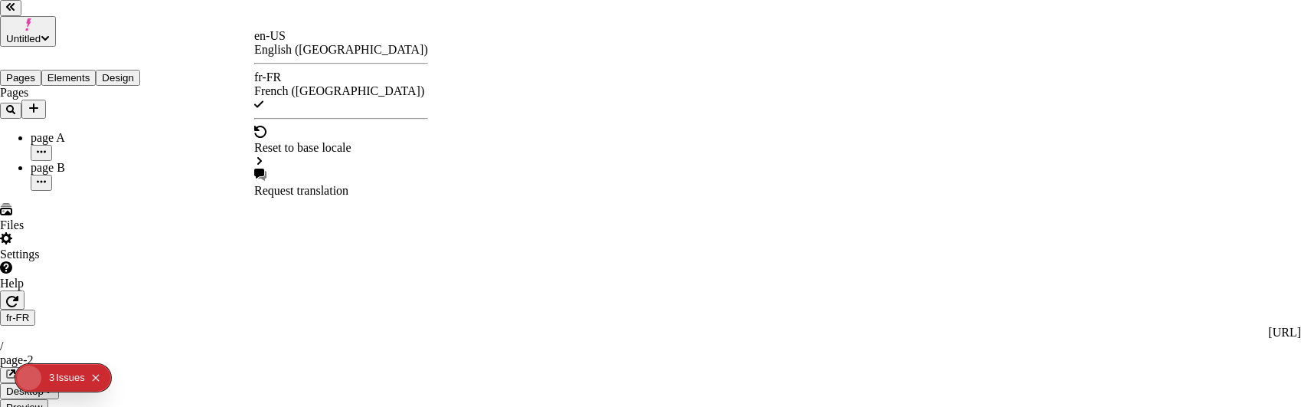
click at [289, 43] on div "en-US" at bounding box center [341, 36] width 174 height 14
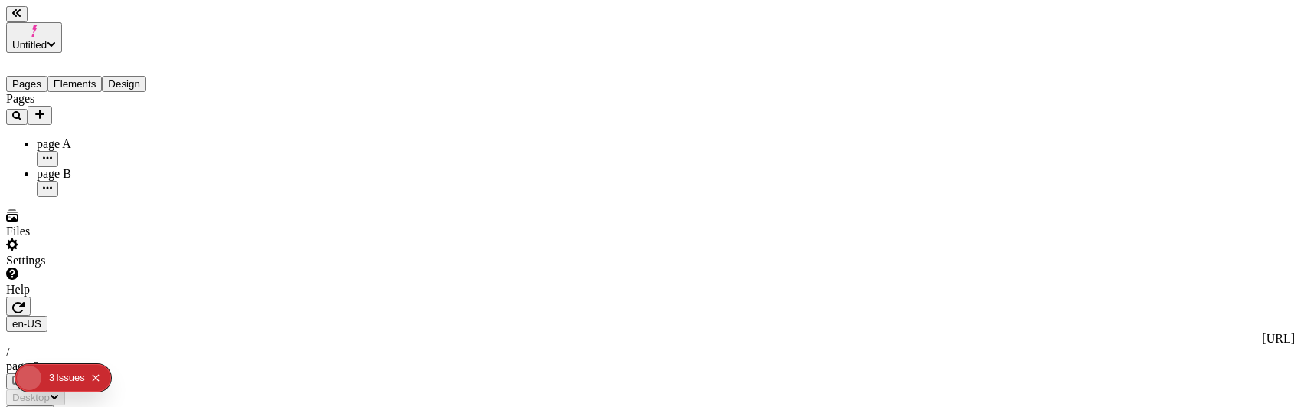
type input "/page-2"
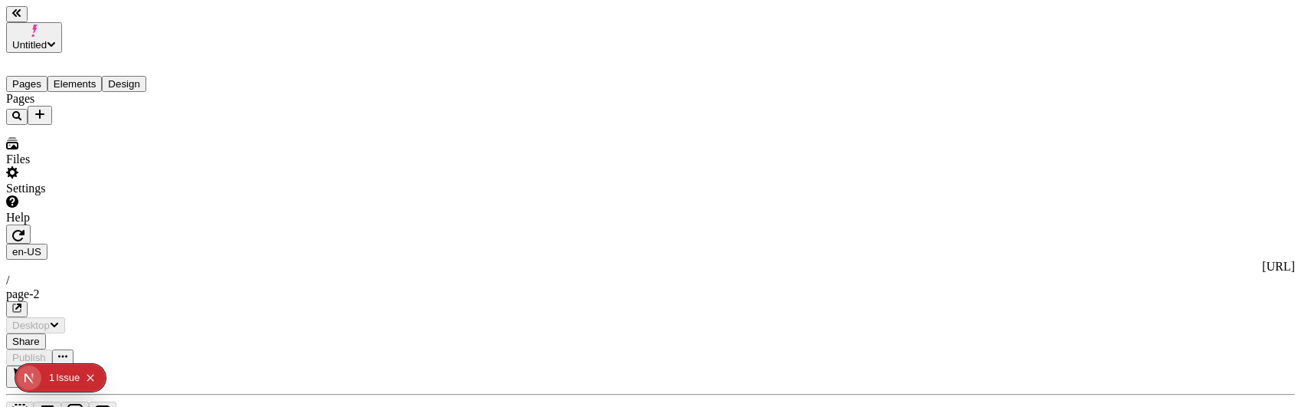
type input "/page-2"
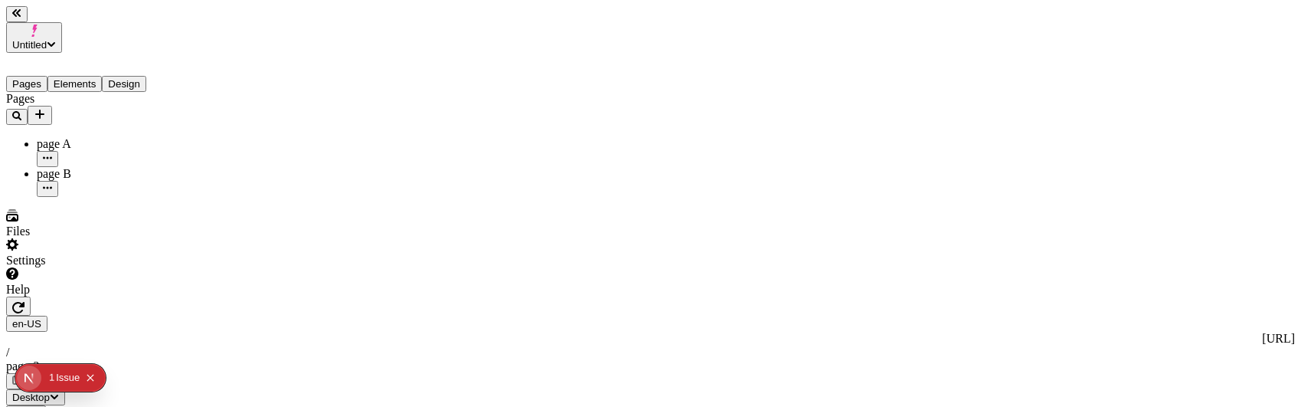
click at [40, 406] on span "Share" at bounding box center [26, 413] width 28 height 11
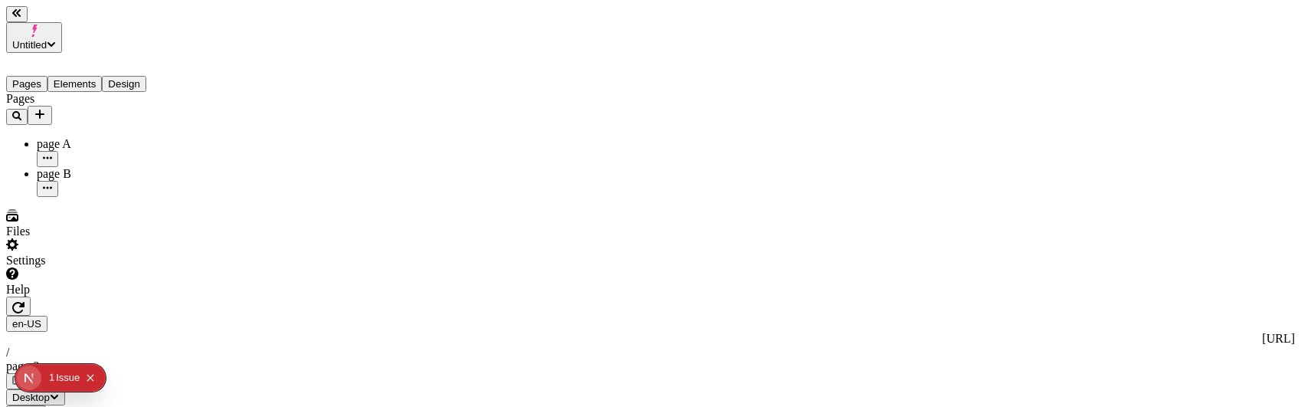
click at [21, 375] on icon "button" at bounding box center [16, 379] width 9 height 9
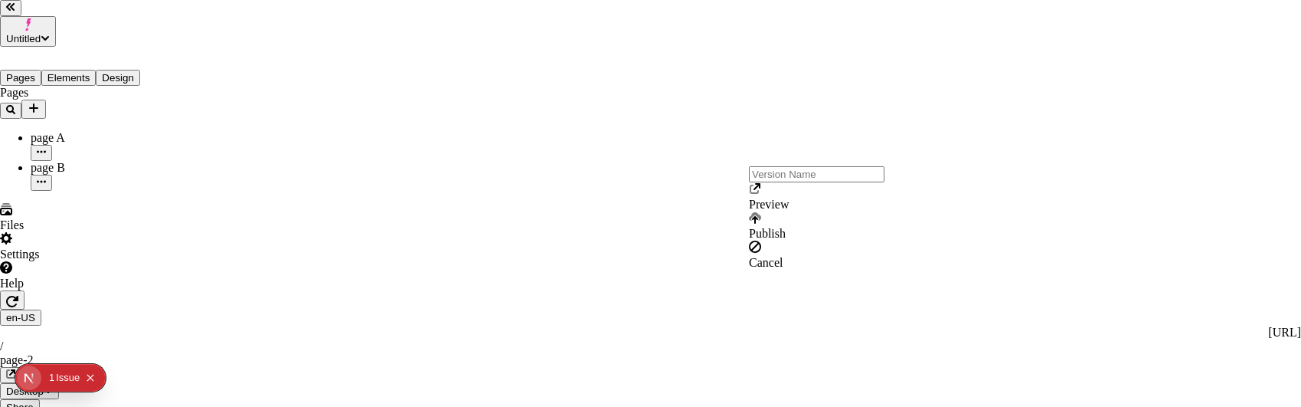
click at [772, 211] on div "Preview" at bounding box center [817, 205] width 136 height 14
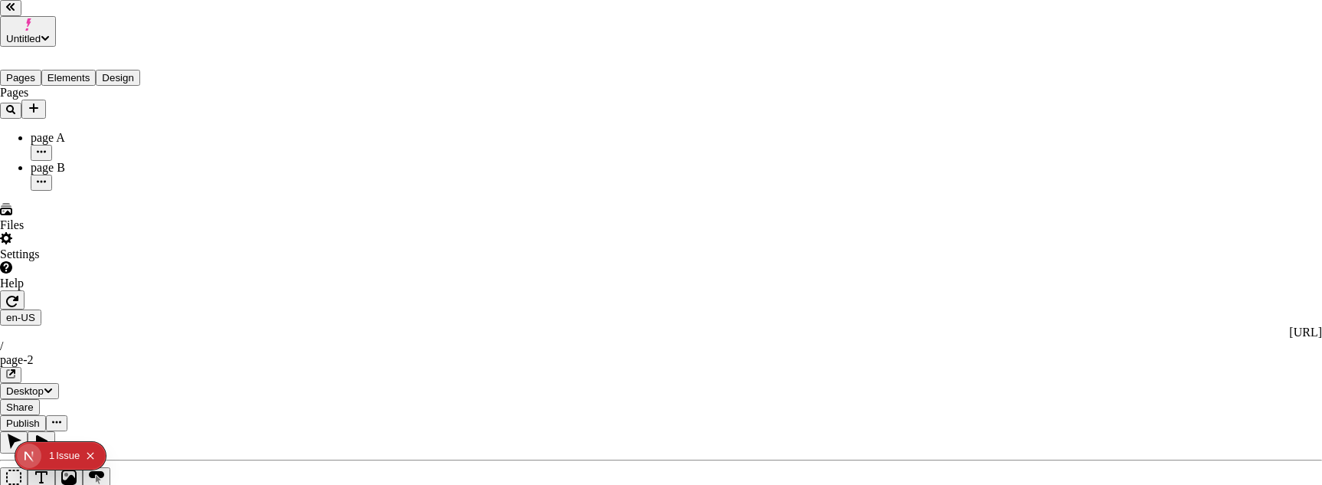
drag, startPoint x: 649, startPoint y: 231, endPoint x: 653, endPoint y: 257, distance: 26.4
